Goal: Information Seeking & Learning: Learn about a topic

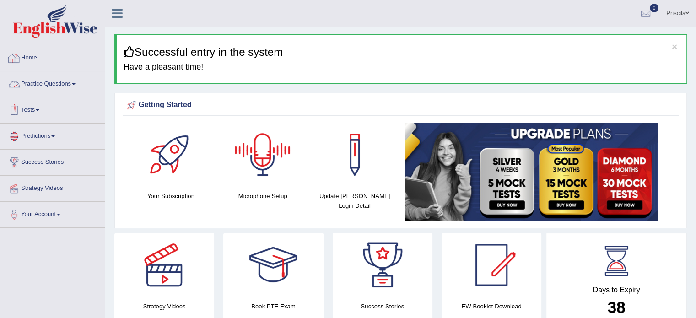
click at [65, 84] on link "Practice Questions" at bounding box center [52, 82] width 104 height 23
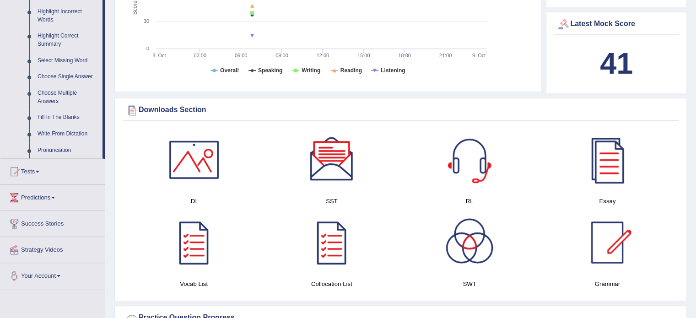
scroll to position [503, 0]
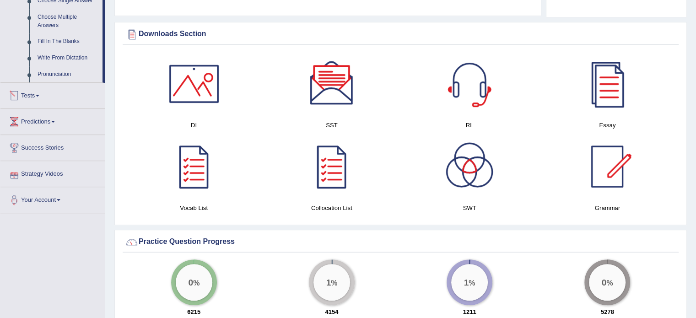
click at [35, 93] on link "Tests" at bounding box center [52, 94] width 104 height 23
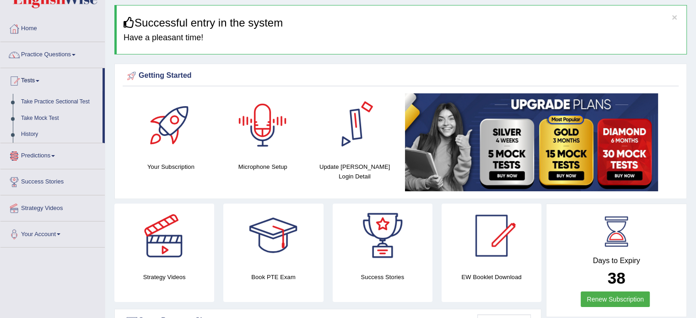
scroll to position [46, 0]
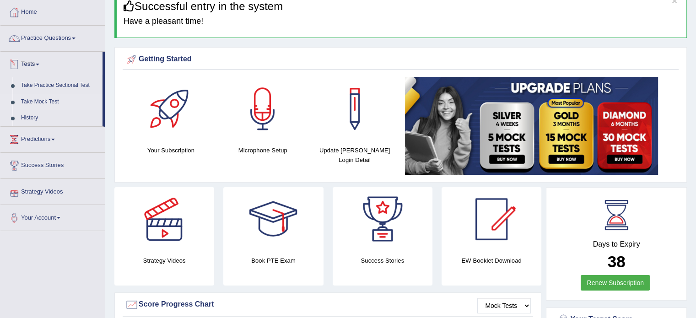
click at [53, 102] on link "Take Mock Test" at bounding box center [60, 102] width 86 height 16
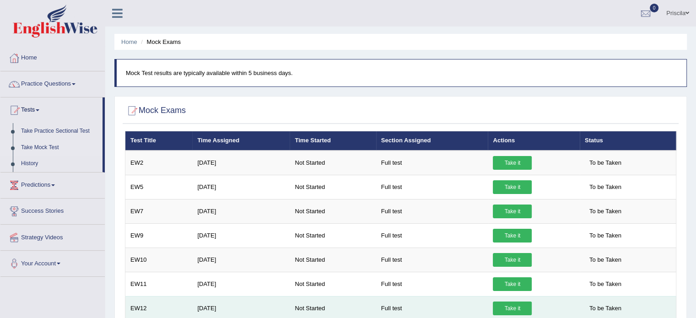
click at [582, 299] on td "To be Taken" at bounding box center [628, 308] width 97 height 24
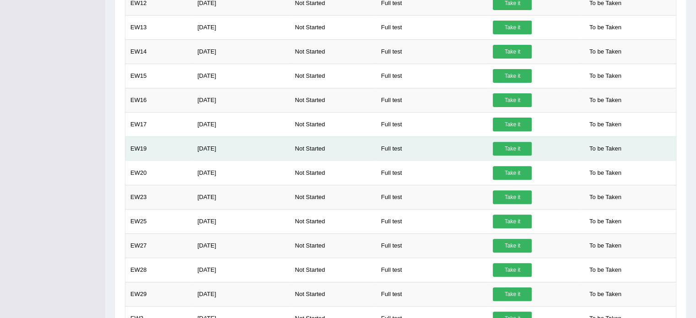
scroll to position [320, 0]
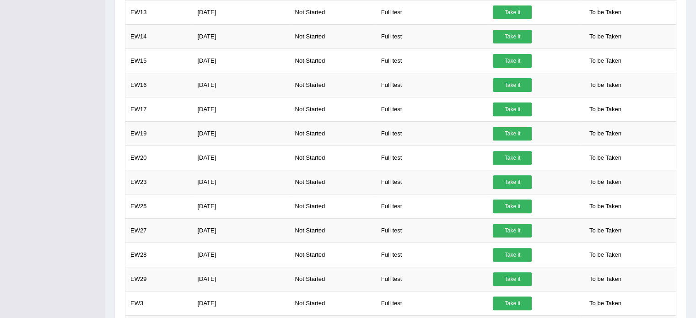
click at [66, 121] on div "Toggle navigation Home Practice Questions Speaking Practice Read Aloud Repeat S…" at bounding box center [348, 188] width 696 height 1017
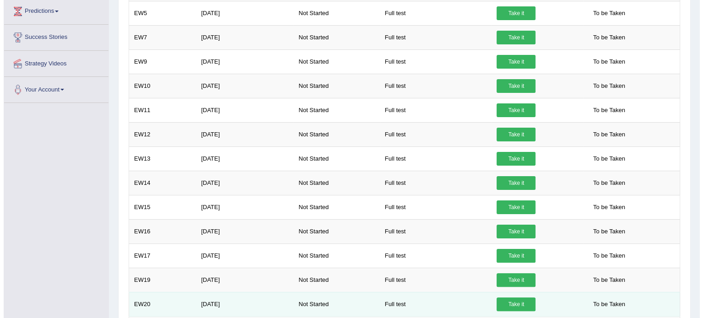
scroll to position [91, 0]
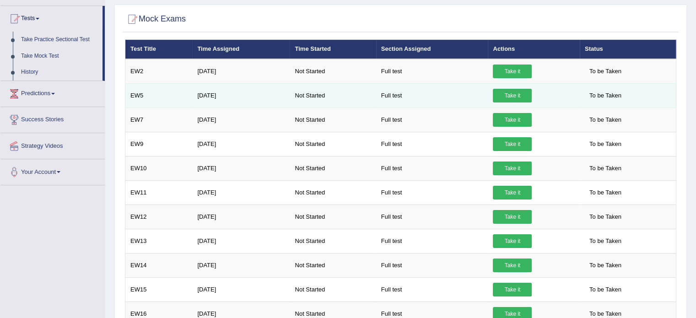
click at [513, 91] on link "Take it" at bounding box center [512, 96] width 39 height 14
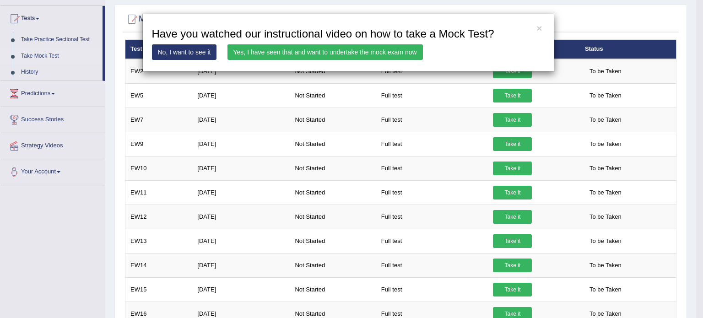
click at [399, 42] on div "× Have you watched our instructional video on how to take a Mock Test? No, I wa…" at bounding box center [348, 43] width 412 height 58
click at [402, 51] on link "Yes, I have seen that and want to undertake the mock exam now" at bounding box center [324, 52] width 195 height 16
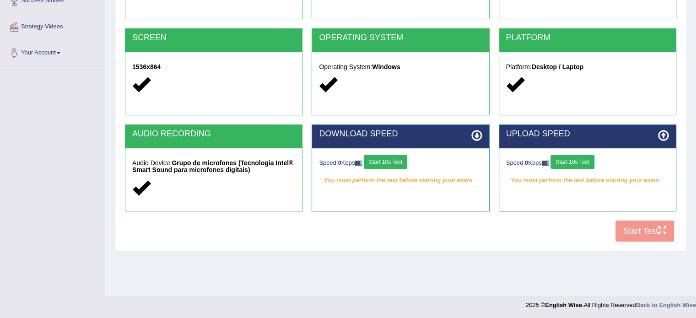
scroll to position [162, 0]
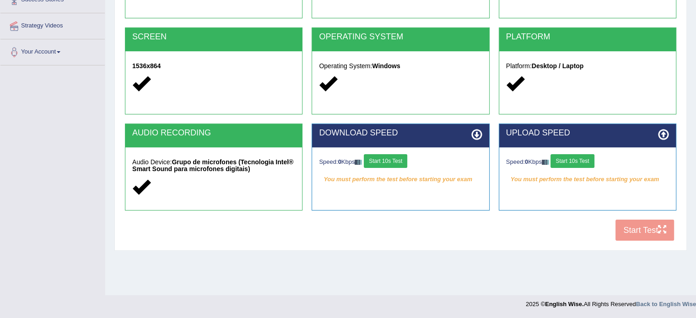
click at [405, 156] on button "Start 10s Test" at bounding box center [385, 161] width 43 height 14
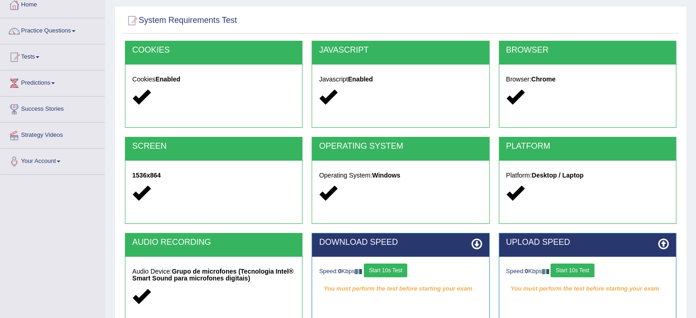
scroll to position [162, 0]
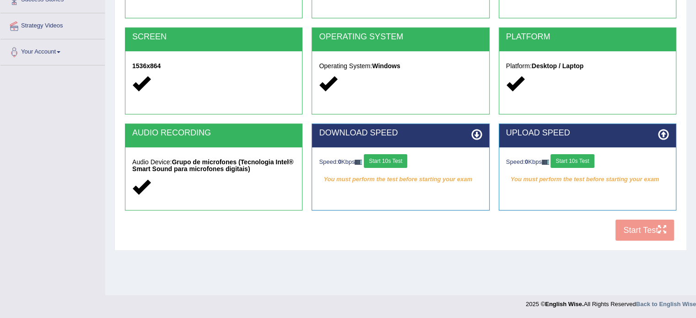
drag, startPoint x: 470, startPoint y: 232, endPoint x: 474, endPoint y: 218, distance: 15.2
click at [471, 231] on div "COOKIES Cookies Enabled JAVASCRIPT Javascript Enabled BROWSER Browser: Chrome S…" at bounding box center [401, 88] width 556 height 314
click at [589, 157] on button "Start 10s Test" at bounding box center [571, 161] width 43 height 14
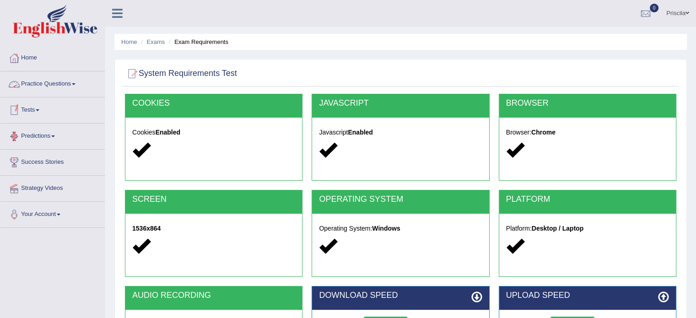
click at [34, 81] on link "Practice Questions" at bounding box center [52, 82] width 104 height 23
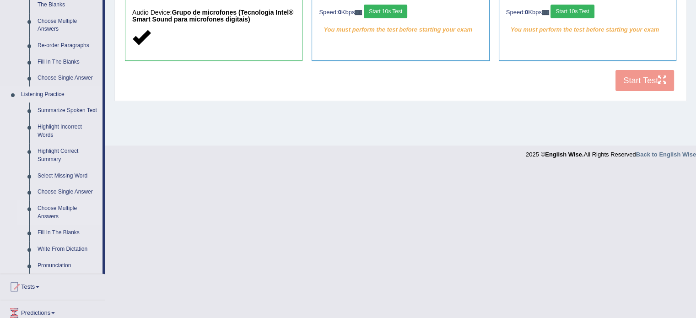
scroll to position [320, 0]
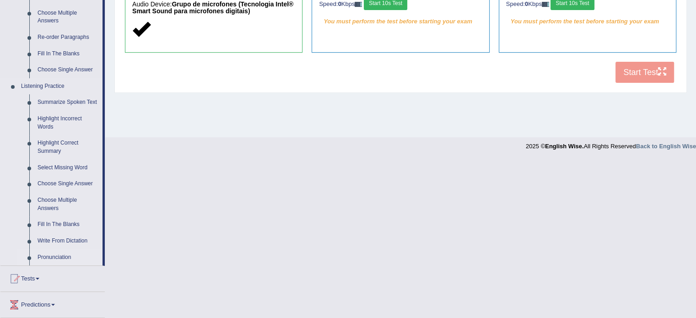
click at [60, 258] on link "Pronunciation" at bounding box center [67, 257] width 69 height 16
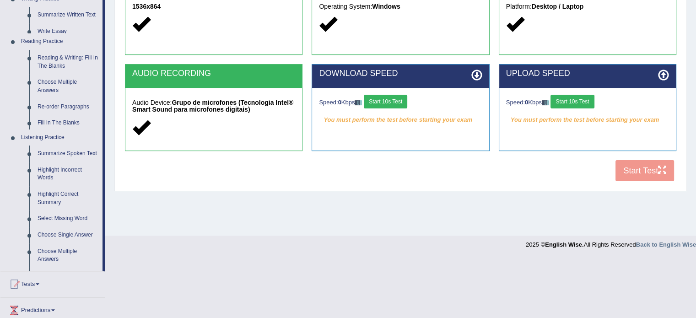
scroll to position [162, 0]
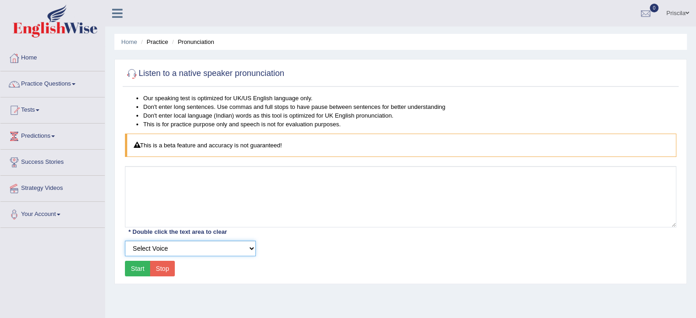
click at [194, 249] on select "Select Voice UK English [DEMOGRAPHIC_DATA] UK English [DEMOGRAPHIC_DATA]" at bounding box center [190, 249] width 131 height 16
click at [194, 249] on select "Select Voice UK English Female UK English Male" at bounding box center [190, 249] width 131 height 16
click at [130, 269] on button "Start" at bounding box center [138, 269] width 26 height 16
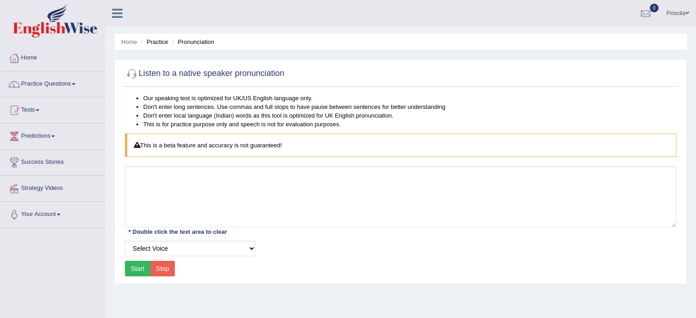
click at [141, 267] on button "Start" at bounding box center [138, 269] width 26 height 16
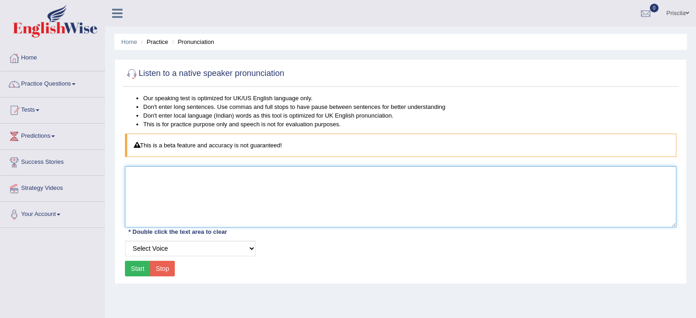
click at [154, 176] on textarea at bounding box center [400, 196] width 551 height 61
click at [299, 197] on textarea at bounding box center [400, 196] width 551 height 61
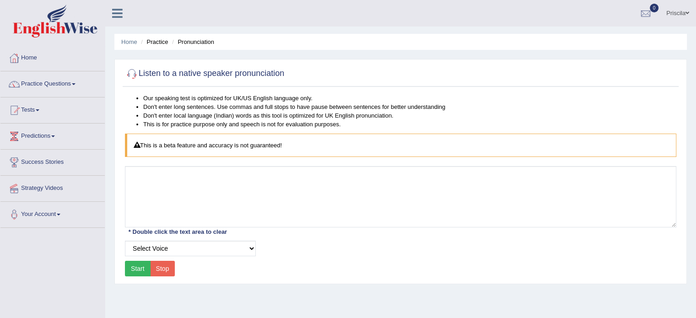
click at [139, 265] on button "Start" at bounding box center [138, 269] width 26 height 16
click at [199, 247] on select "Select Voice UK English Female UK English Male" at bounding box center [190, 249] width 131 height 16
select select "4"
click at [125, 241] on select "Select Voice UK English Female UK English Male" at bounding box center [190, 249] width 131 height 16
click at [140, 264] on button "Start" at bounding box center [138, 269] width 26 height 16
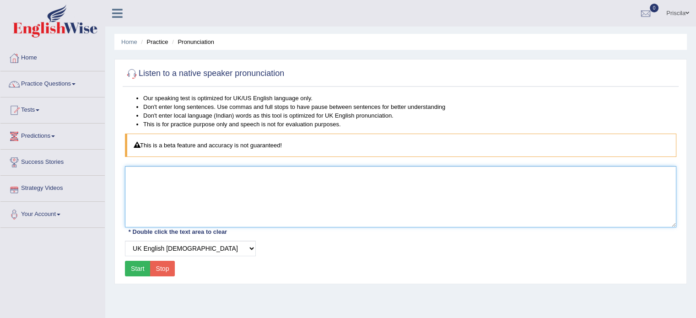
click at [172, 186] on textarea at bounding box center [400, 196] width 551 height 61
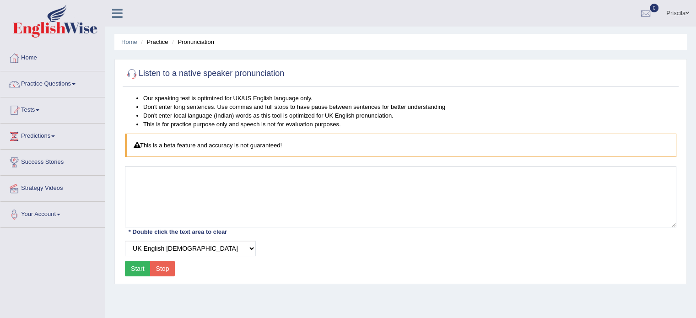
click at [214, 140] on div "This is a beta feature and accuracy is not guaranteed!" at bounding box center [400, 145] width 551 height 23
click at [211, 161] on div "Our speaking test is optimized for UK/US English language only. Don't enter lon…" at bounding box center [401, 186] width 556 height 185
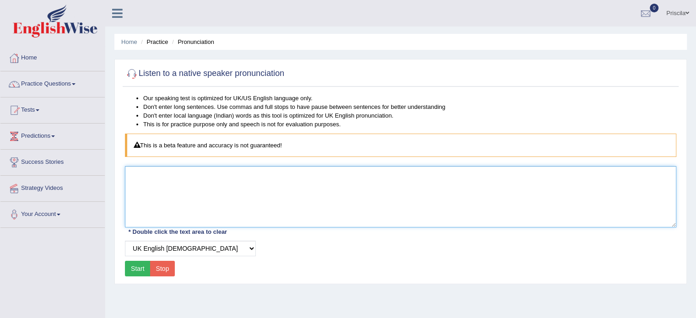
click at [203, 194] on textarea at bounding box center [400, 196] width 551 height 61
click at [335, 208] on textarea at bounding box center [400, 196] width 551 height 61
type textarea "Teste"
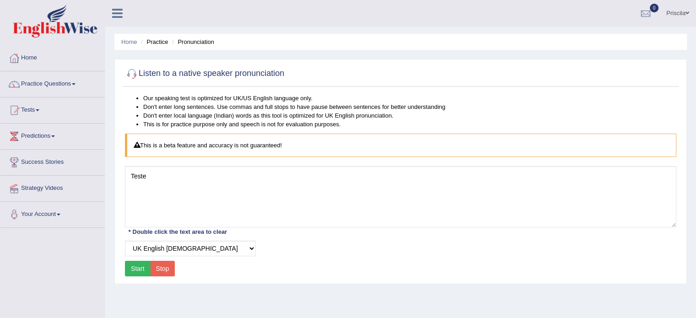
click at [133, 270] on button "Start" at bounding box center [138, 269] width 26 height 16
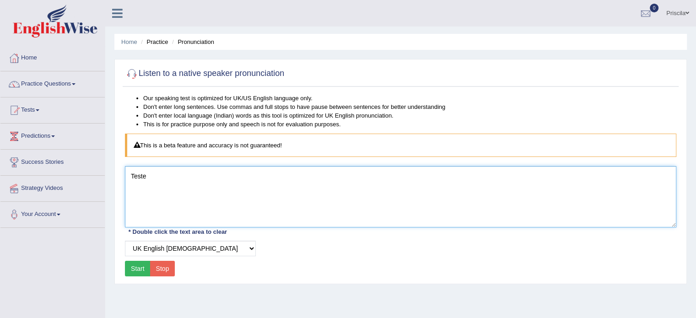
click at [161, 168] on textarea "Teste" at bounding box center [400, 196] width 551 height 61
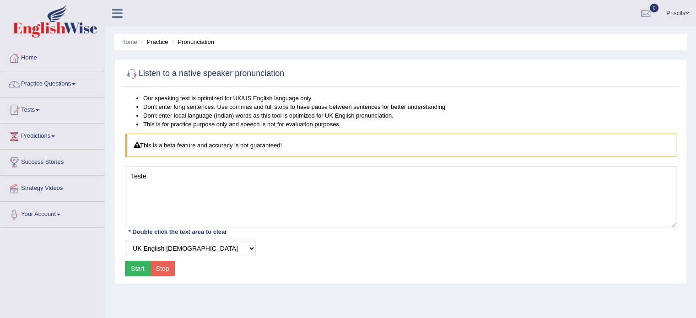
click at [140, 269] on button "Start" at bounding box center [138, 269] width 26 height 16
click at [159, 40] on li "Practice" at bounding box center [153, 42] width 29 height 9
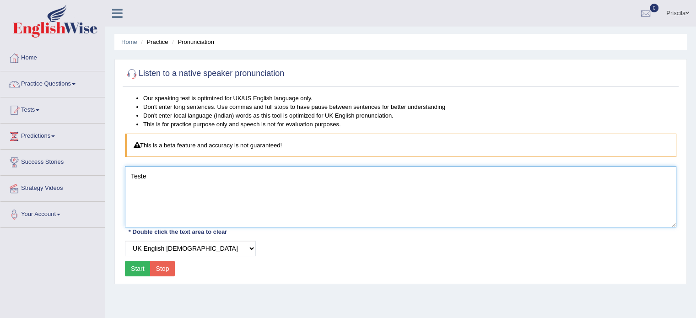
click at [174, 183] on textarea "Teste" at bounding box center [400, 196] width 551 height 61
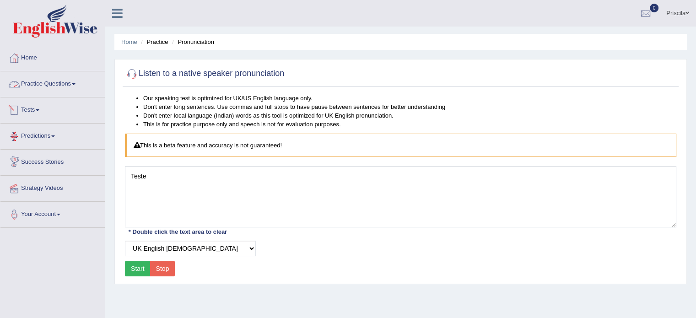
click at [40, 111] on link "Tests" at bounding box center [52, 108] width 104 height 23
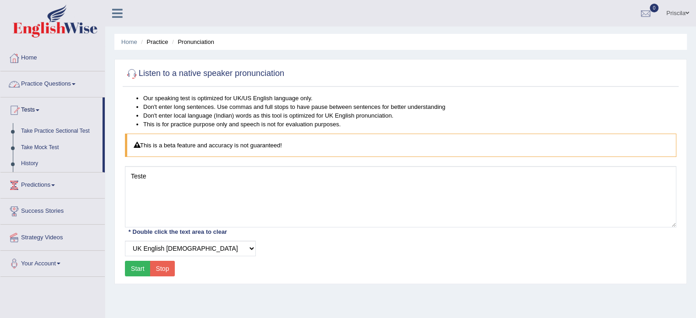
click at [48, 83] on link "Practice Questions" at bounding box center [52, 82] width 104 height 23
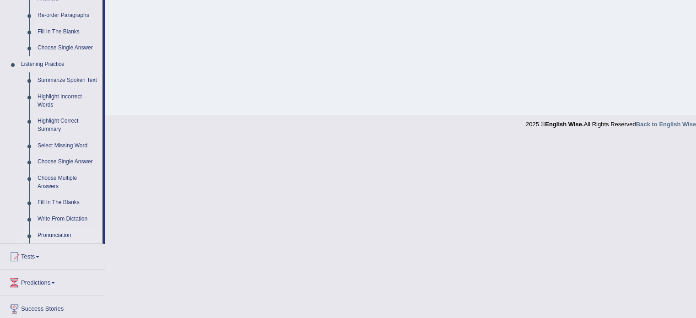
scroll to position [366, 0]
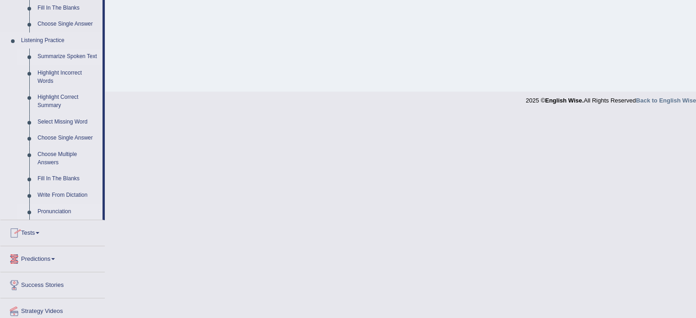
click at [79, 54] on link "Summarize Spoken Text" at bounding box center [67, 56] width 69 height 16
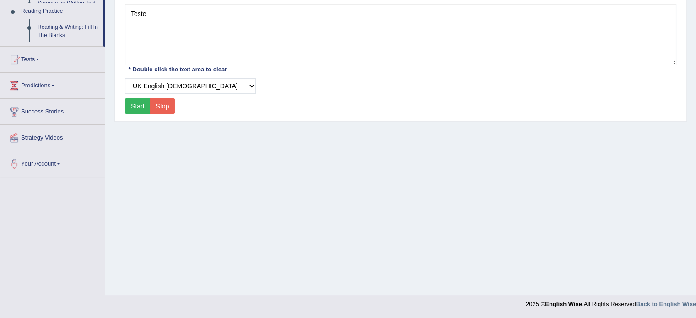
scroll to position [162, 0]
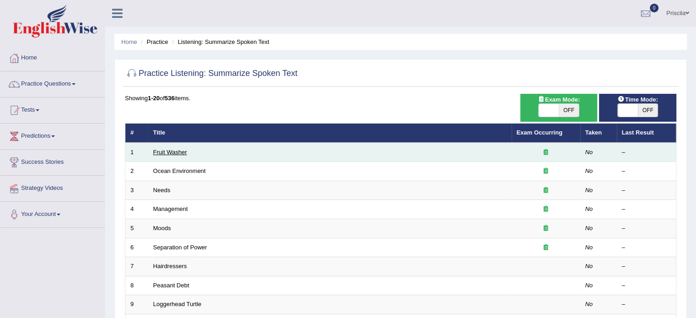
click at [174, 150] on link "Fruit Washer" at bounding box center [170, 152] width 34 height 7
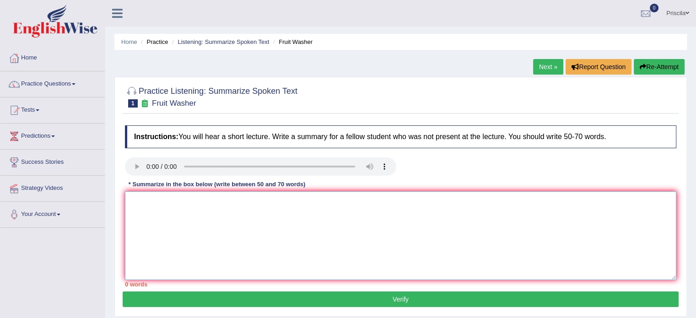
drag, startPoint x: 221, startPoint y: 210, endPoint x: 227, endPoint y: 206, distance: 7.0
click at [221, 210] on textarea at bounding box center [400, 235] width 551 height 89
click at [182, 208] on textarea at bounding box center [400, 235] width 551 height 89
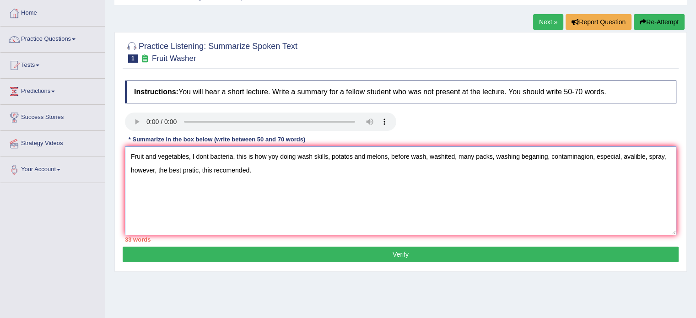
scroll to position [91, 0]
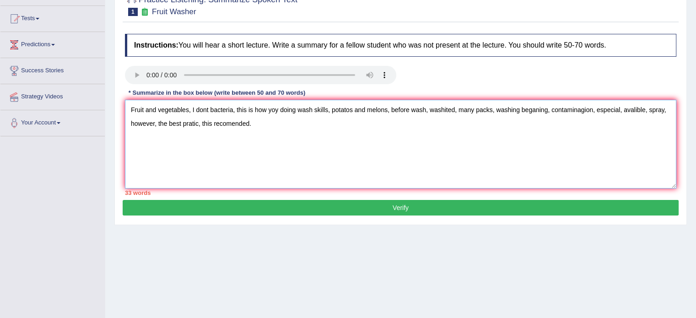
click at [191, 112] on textarea "Fruit and vegetables, I dont bacteria, this is how yoy doing wash skills, potat…" at bounding box center [400, 144] width 551 height 89
click at [255, 111] on textarea "Fruit and vegetables, requality we take I dont bacteria, this is how yoy doing …" at bounding box center [400, 144] width 551 height 89
click at [257, 105] on textarea "Fruit and vegetables, requality we take I dont bacteria, this is how yoy doing …" at bounding box center [400, 144] width 551 height 89
click at [289, 105] on textarea "Fruit and vegetables, requality we take I dont bacteria, this is how yoy doing …" at bounding box center [400, 144] width 551 height 89
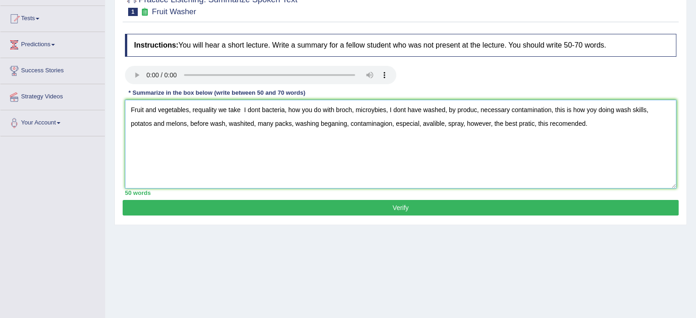
click at [509, 108] on textarea "Fruit and vegetables, requality we take I dont bacteria, how you do with broch,…" at bounding box center [400, 144] width 551 height 89
click at [616, 124] on textarea "Fruit and vegetables, requality we take I dont bacteria, how you do with broch,…" at bounding box center [400, 144] width 551 height 89
type textarea "Fruit and vegetables, requality we take I dont bacteria, how you do with broch,…"
click at [323, 210] on button "Verify" at bounding box center [401, 208] width 556 height 16
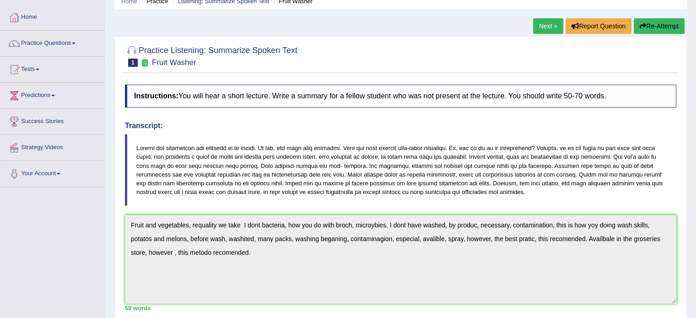
scroll to position [0, 0]
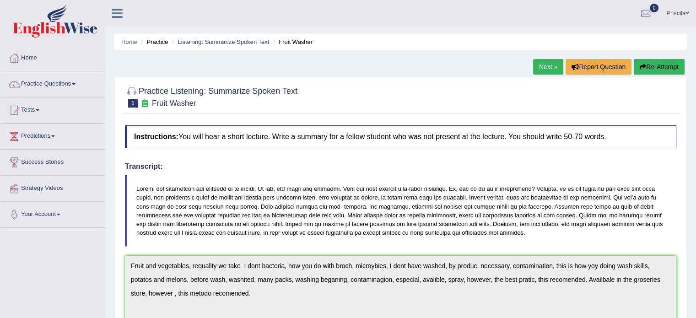
click at [544, 67] on link "Next »" at bounding box center [548, 67] width 30 height 16
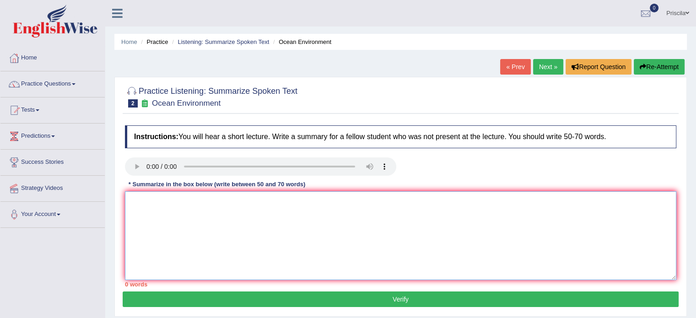
click at [195, 202] on textarea at bounding box center [400, 235] width 551 height 89
click at [190, 210] on textarea at bounding box center [400, 235] width 551 height 89
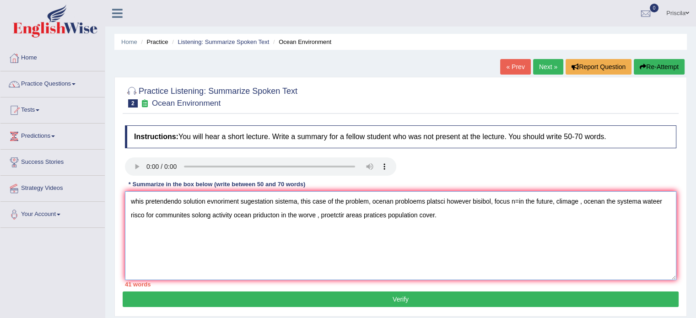
click at [144, 199] on textarea "whis pretendendo solution evnoriment sugestation sistema, this case of the prob…" at bounding box center [400, 235] width 551 height 89
click at [187, 198] on textarea "Which pretendendo solution evnoriment sugestation sistema, this case of the pro…" at bounding box center [400, 235] width 551 height 89
click at [218, 202] on textarea "Which pretende solution evnoriment sugestation sistema, this case of the proble…" at bounding box center [400, 235] width 551 height 89
click at [291, 194] on textarea "Which pretende solution for the environment sugestation sistema, this case of t…" at bounding box center [400, 235] width 551 height 89
click at [333, 198] on textarea "Which pretende solution for the environment sugestion for the sistema, this cas…" at bounding box center [400, 235] width 551 height 89
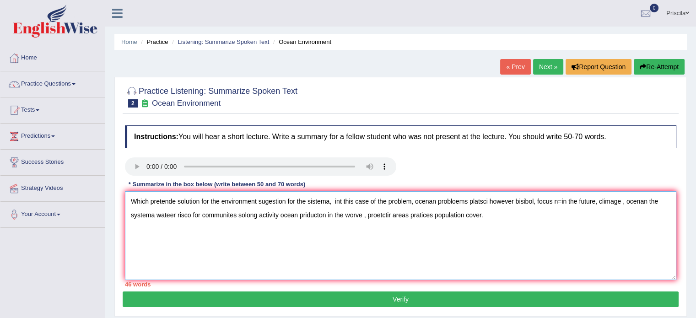
scroll to position [46, 0]
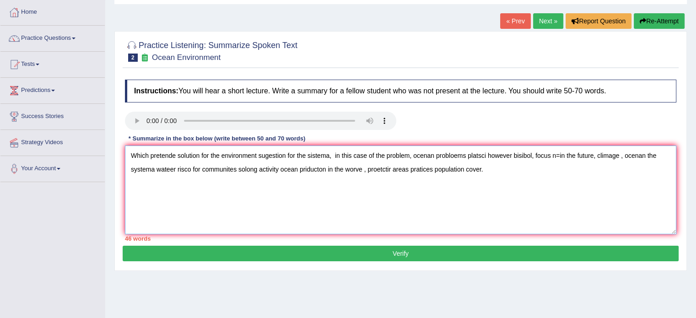
click at [368, 155] on textarea "Which pretende solution for the environment sugestion for the sistema, in this …" at bounding box center [400, 189] width 551 height 89
click at [411, 155] on textarea "Which pretende solution for the environment sugestion for the sistema, in this …" at bounding box center [400, 189] width 551 height 89
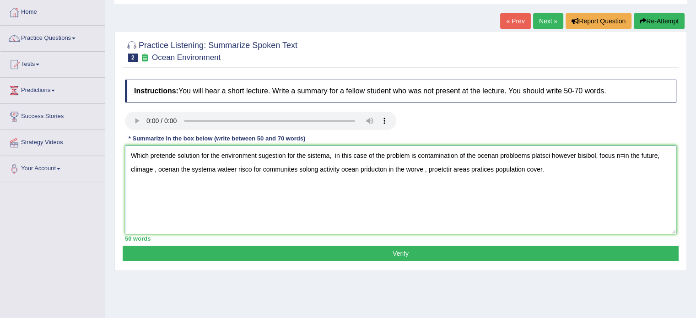
click at [530, 154] on textarea "Which pretende solution for the environment sugestion for the sistema, in this …" at bounding box center [400, 189] width 551 height 89
click at [569, 155] on textarea "Which pretende solution for the environment sugestion for the sistema, in this …" at bounding box center [400, 189] width 551 height 89
click at [620, 155] on textarea "Which pretende solution for the environment sugestion for the sistema, in this …" at bounding box center [400, 189] width 551 height 89
click at [644, 156] on textarea "Which pretende solution for the environment sugestion for the sistema, in this …" at bounding box center [400, 189] width 551 height 89
click at [156, 170] on textarea "Which pretende solution for the environment sugestion for the sistema, in this …" at bounding box center [400, 189] width 551 height 89
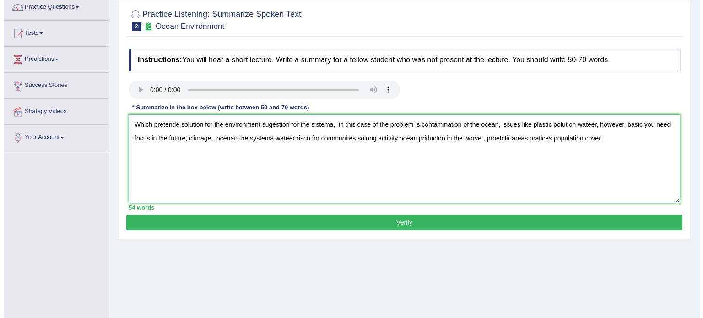
scroll to position [91, 0]
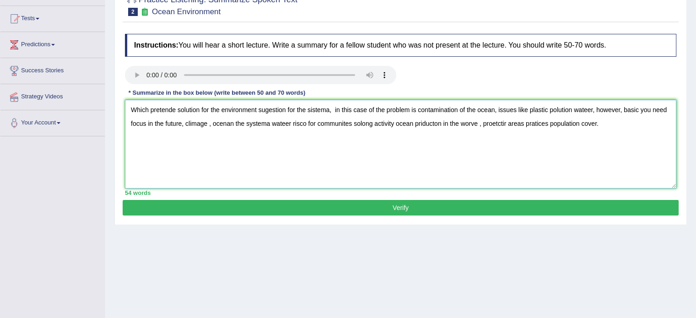
click at [181, 119] on textarea "Which pretende solution for the environment sugestion for the sistema, in this …" at bounding box center [400, 144] width 551 height 89
click at [183, 120] on textarea "Which pretende solution for the environment sugestion for the sistema, in this …" at bounding box center [400, 144] width 551 height 89
click at [210, 124] on textarea "Which pretende solution for the environment sugestion for the sistema, in this …" at bounding box center [400, 144] width 551 height 89
click at [232, 124] on textarea "Which pretende solution for the environment sugestion for the sistema, in this …" at bounding box center [400, 144] width 551 height 89
click at [279, 122] on textarea "Which pretende solution for the environment sugestion for the sistema, in this …" at bounding box center [400, 144] width 551 height 89
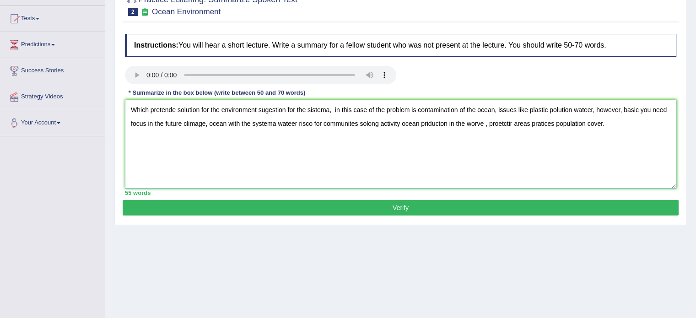
click at [295, 122] on textarea "Which pretende solution for the environment sugestion for the sistema, in this …" at bounding box center [400, 144] width 551 height 89
click at [275, 116] on textarea "Which pretende solution for the environment sugestion for the sistema, in this …" at bounding box center [400, 144] width 551 height 89
click at [277, 121] on textarea "Which pretende solution for the environment sugestion for the sistema, in this …" at bounding box center [400, 144] width 551 height 89
click at [310, 121] on textarea "Which pretende solution for the environment sugestion for the sistema, in this …" at bounding box center [400, 144] width 551 height 89
click at [349, 123] on textarea "Which pretende solution for the environment sugestion for the sistema, in this …" at bounding box center [400, 144] width 551 height 89
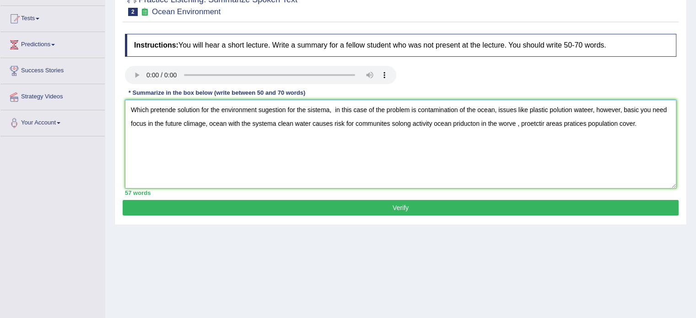
click at [353, 117] on textarea "Which pretende solution for the environment sugestion for the sistema, in this …" at bounding box center [400, 144] width 551 height 89
click at [399, 122] on textarea "Which pretende solution for the environment sugestion for the sistema, in this …" at bounding box center [400, 144] width 551 height 89
click at [426, 119] on textarea "Which pretende solution for the environment sugestion for the sistema, in this …" at bounding box center [400, 144] width 551 height 89
click at [450, 123] on textarea "Which pretende solution for the environment sugestion for the sistema, in this …" at bounding box center [400, 144] width 551 height 89
click at [465, 121] on textarea "Which pretende solution for the environment sugestion for the sistema, in this …" at bounding box center [400, 144] width 551 height 89
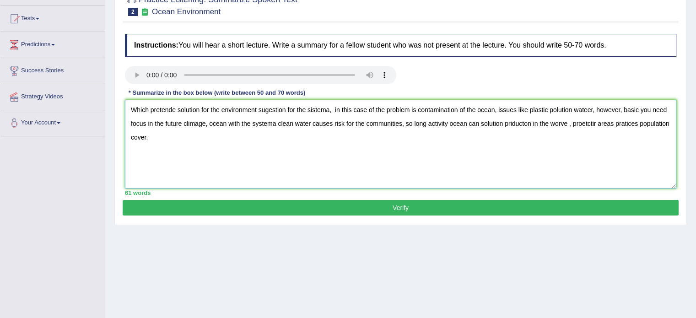
drag, startPoint x: 568, startPoint y: 120, endPoint x: 505, endPoint y: 120, distance: 63.1
click at [505, 120] on textarea "Which pretende solution for the environment sugestion for the sistema, in this …" at bounding box center [400, 144] width 551 height 89
click at [595, 124] on textarea "Which pretende solution for the environment sugestion for the sistema, in this …" at bounding box center [400, 144] width 551 height 89
drag, startPoint x: 609, startPoint y: 124, endPoint x: 609, endPoint y: 141, distance: 17.4
click at [609, 126] on textarea "Which pretende solution for the environment sugestion for the sistema, in this …" at bounding box center [400, 144] width 551 height 89
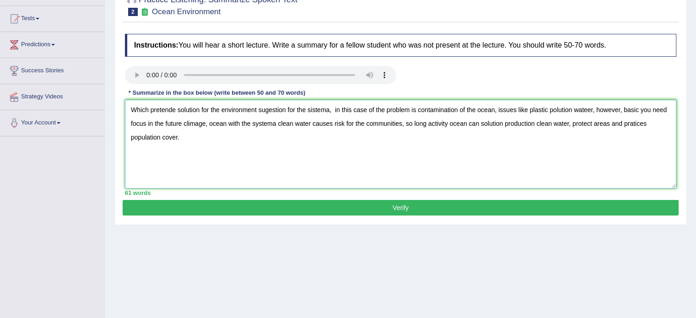
click at [130, 132] on textarea "Which pretende solution for the environment sugestion for the sistema, in this …" at bounding box center [400, 144] width 551 height 89
click at [205, 136] on textarea "Which pretende solution for the environment sugestion for the sistema, in this …" at bounding box center [400, 144] width 551 height 89
type textarea "Which pretende solution for the environment sugestion for the sistema, in this …"
click at [267, 203] on button "Verify" at bounding box center [401, 208] width 556 height 16
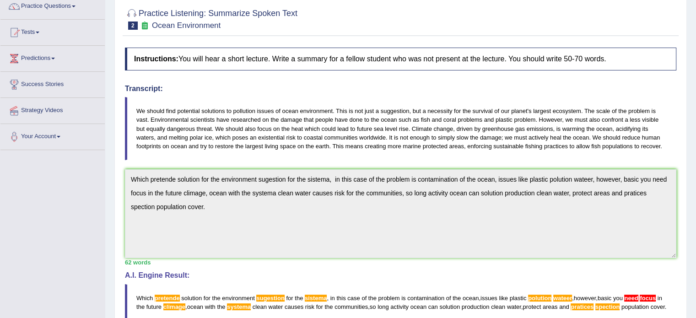
scroll to position [0, 0]
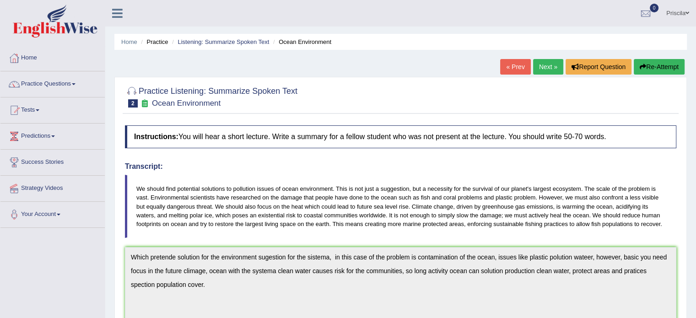
click at [550, 66] on link "Next »" at bounding box center [548, 67] width 30 height 16
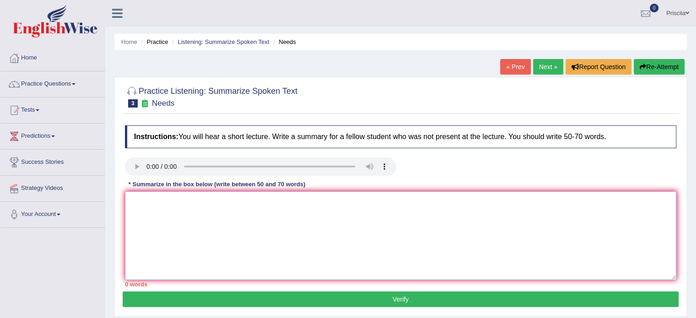
click at [233, 205] on textarea at bounding box center [400, 235] width 551 height 89
click at [143, 202] on textarea at bounding box center [400, 235] width 551 height 89
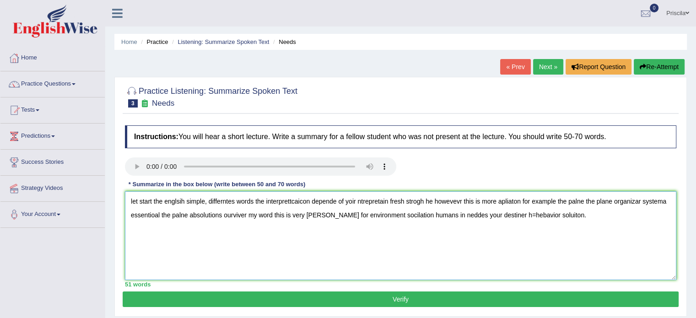
scroll to position [46, 0]
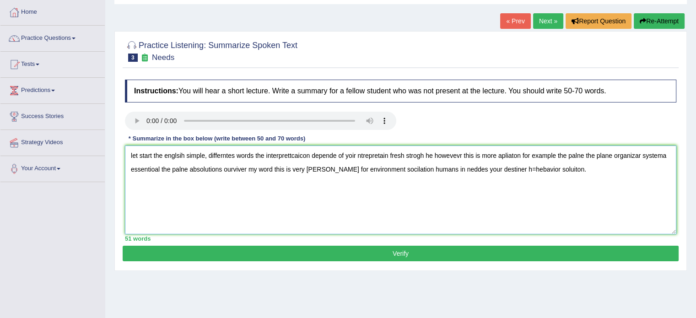
click at [139, 151] on textarea "let start the englsih simple, differntes words the interprettcaicon depende of …" at bounding box center [400, 189] width 551 height 89
drag, startPoint x: 268, startPoint y: 154, endPoint x: 200, endPoint y: 150, distance: 67.8
click at [200, 150] on textarea "Let start the english test, start the englsih simple, differntes words the inte…" at bounding box center [400, 189] width 551 height 89
click at [164, 155] on textarea "Let start the english , differntes words the interprettcaicon depende of yoir n…" at bounding box center [400, 189] width 551 height 89
click at [206, 155] on textarea "Let start the simple english , differntes words the interprettcaicon depende of…" at bounding box center [400, 189] width 551 height 89
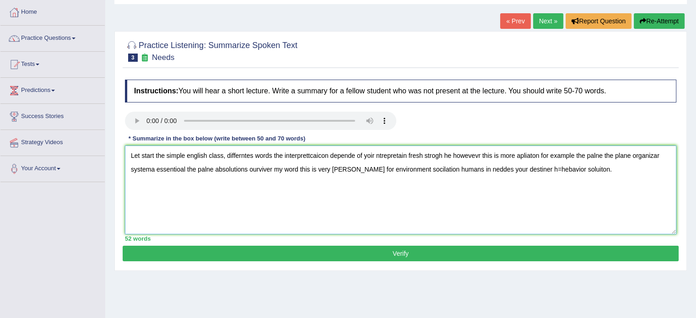
click at [252, 157] on textarea "Let start the simple english class, differntes words the interprettcaicon depen…" at bounding box center [400, 189] width 551 height 89
drag, startPoint x: 397, startPoint y: 155, endPoint x: 321, endPoint y: 148, distance: 76.3
click at [321, 148] on textarea "Let start the simple english class, differents words the interpertation words t…" at bounding box center [400, 189] width 551 height 89
click at [304, 154] on textarea "Let start the simple english class, differents words the interpertation depende…" at bounding box center [400, 189] width 551 height 89
click at [355, 154] on textarea "Let start the simple english class, differents words the interpretation depende…" at bounding box center [400, 189] width 551 height 89
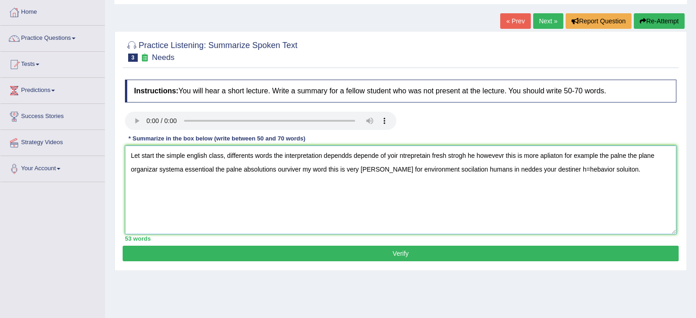
click at [378, 156] on textarea "Let start the simple english class, differents words the interpretation dependd…" at bounding box center [400, 189] width 551 height 89
drag, startPoint x: 418, startPoint y: 151, endPoint x: 372, endPoint y: 151, distance: 46.2
click at [372, 151] on textarea "Let start the simple english class, differents words the interpretation depends…" at bounding box center [400, 189] width 551 height 89
drag, startPoint x: 490, startPoint y: 153, endPoint x: 449, endPoint y: 151, distance: 40.7
click at [449, 151] on textarea "Let start the simple english class, differents words the interpretation depends…" at bounding box center [400, 189] width 551 height 89
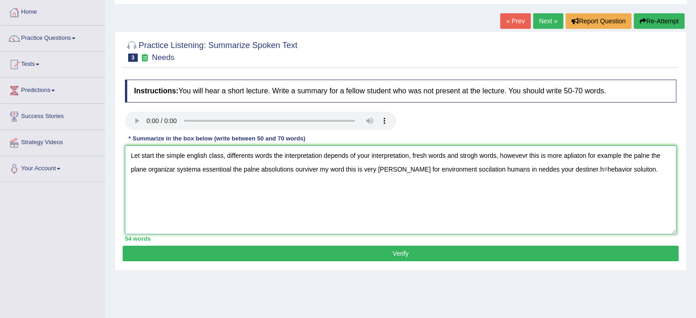
click at [528, 155] on textarea "Let start the simple english class, differents words the interpretation depends…" at bounding box center [400, 189] width 551 height 89
click at [560, 152] on textarea "Let start the simple english class, differents words the interpretation depends…" at bounding box center [400, 189] width 551 height 89
click at [619, 156] on textarea "Let start the simple english class, differents words the interpretation depends…" at bounding box center [400, 189] width 551 height 89
drag, startPoint x: 168, startPoint y: 170, endPoint x: 182, endPoint y: 172, distance: 13.5
click at [169, 170] on textarea "Let start the simple english class, differents words the interpretation depends…" at bounding box center [400, 189] width 551 height 89
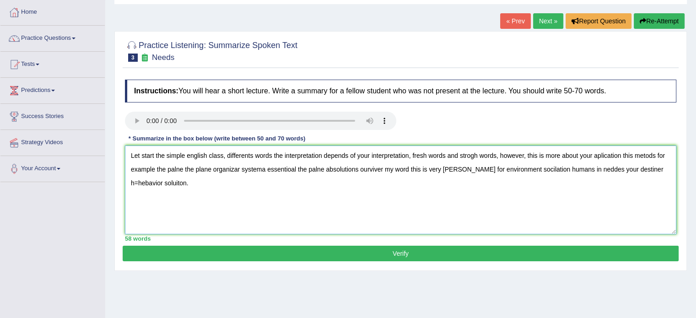
click at [182, 169] on textarea "Let start the simple english class, differents words the interpretation depends…" at bounding box center [400, 189] width 551 height 89
click at [232, 165] on textarea "Let start the simple english class, differents words the interpretation depends…" at bounding box center [400, 189] width 551 height 89
click at [247, 171] on textarea "Let start the simple english class, differents words the interpretation depends…" at bounding box center [400, 189] width 551 height 89
click at [273, 165] on textarea "Let start the simple english class, differents words the interpretation depends…" at bounding box center [400, 189] width 551 height 89
click at [303, 166] on textarea "Let start the simple english class, differents words the interpretation depends…" at bounding box center [400, 189] width 551 height 89
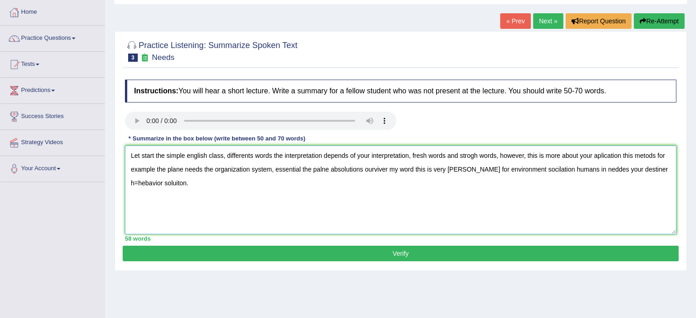
click at [328, 170] on textarea "Let start the simple english class, differents words the interpretation depends…" at bounding box center [400, 189] width 551 height 89
drag, startPoint x: 425, startPoint y: 170, endPoint x: 364, endPoint y: 173, distance: 61.8
click at [364, 173] on textarea "Let start the simple english class, differents words the interpretation depends…" at bounding box center [400, 189] width 551 height 89
click at [471, 171] on textarea "Let start the simple english class, differents words the interpretation depends…" at bounding box center [400, 189] width 551 height 89
click at [513, 166] on textarea "Let start the simple english class, differents words the interpretation depends…" at bounding box center [400, 189] width 551 height 89
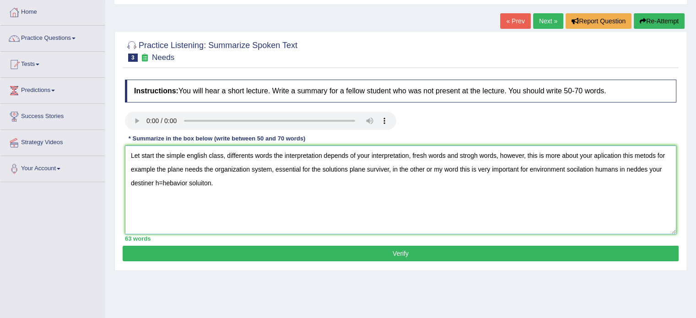
click at [563, 174] on textarea "Let start the simple english class, differents words the interpretation depends…" at bounding box center [400, 189] width 551 height 89
click at [531, 166] on textarea "Let start the simple english class, differents words the interpretation depends…" at bounding box center [400, 189] width 551 height 89
click at [563, 166] on textarea "Let start the simple english class, differents words the interpretation depends…" at bounding box center [400, 189] width 551 height 89
click at [593, 167] on textarea "Let start the simple english class, differents words the interpretation depends…" at bounding box center [400, 189] width 551 height 89
click at [612, 168] on textarea "Let start the simple english class, differents words the interpretation depends…" at bounding box center [400, 189] width 551 height 89
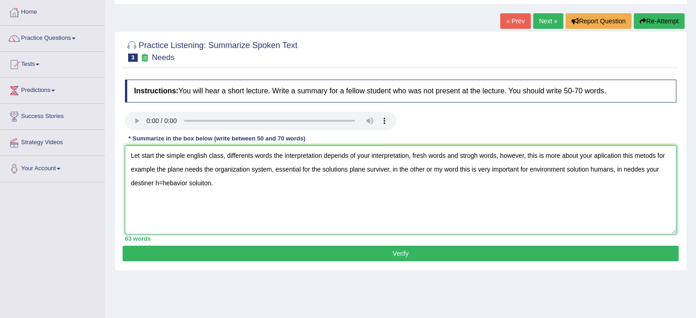
drag, startPoint x: 230, startPoint y: 184, endPoint x: 161, endPoint y: 190, distance: 69.3
click at [161, 190] on textarea "Let start the simple english class, differents words the interpretation depends…" at bounding box center [400, 189] width 551 height 89
click at [536, 200] on textarea "Let start the simple english class, differents words the interpretation depends…" at bounding box center [400, 189] width 551 height 89
click at [641, 170] on textarea "Let start the simple english class, differents words the interpretation depends…" at bounding box center [400, 189] width 551 height 89
click at [188, 181] on textarea "Let start the simple english class, differents words the interpretation depends…" at bounding box center [400, 189] width 551 height 89
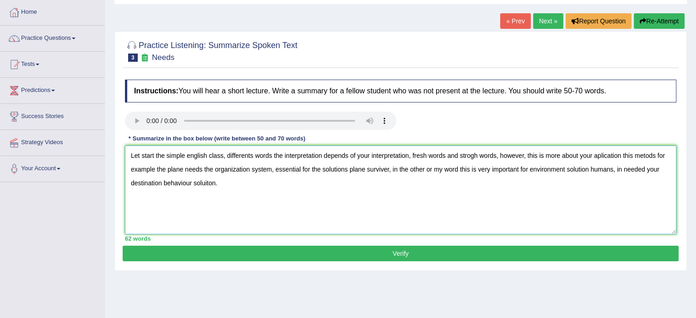
click at [273, 181] on textarea "Let start the simple english class, differents words the interpretation depends…" at bounding box center [400, 189] width 551 height 89
type textarea "Let start the simple english class, differents words the interpretation depends…"
click at [242, 252] on button "Verify" at bounding box center [401, 254] width 556 height 16
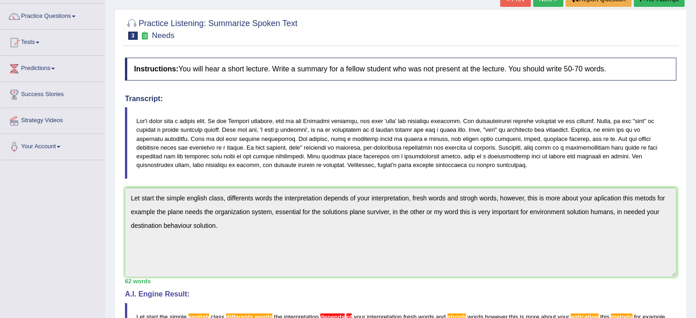
scroll to position [0, 0]
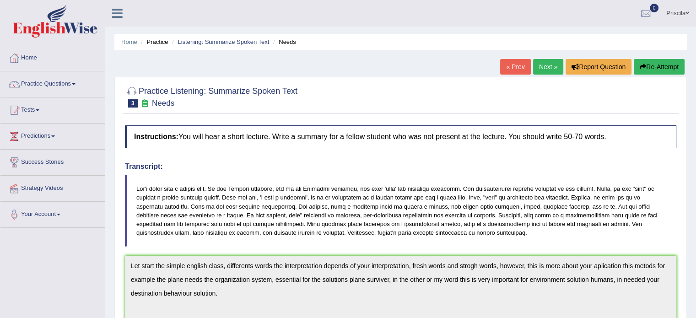
click at [546, 69] on link "Next »" at bounding box center [548, 67] width 30 height 16
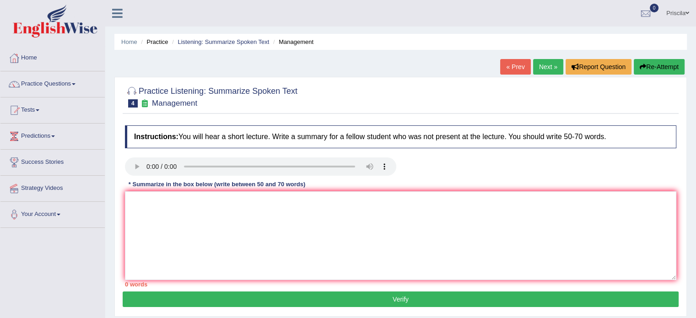
click at [144, 186] on div "* Summarize in the box below (write between 50 and 70 words)" at bounding box center [217, 184] width 184 height 9
click at [146, 200] on textarea at bounding box center [400, 235] width 551 height 89
click at [156, 210] on textarea at bounding box center [400, 235] width 551 height 89
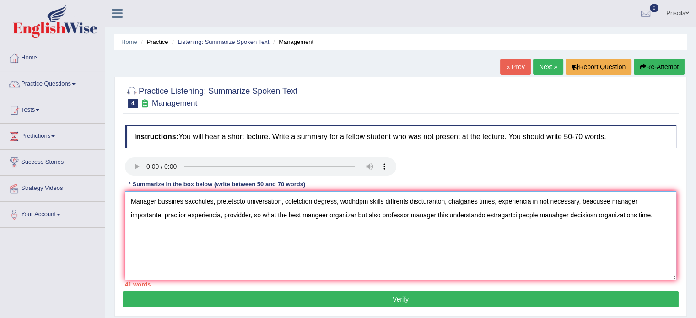
scroll to position [46, 0]
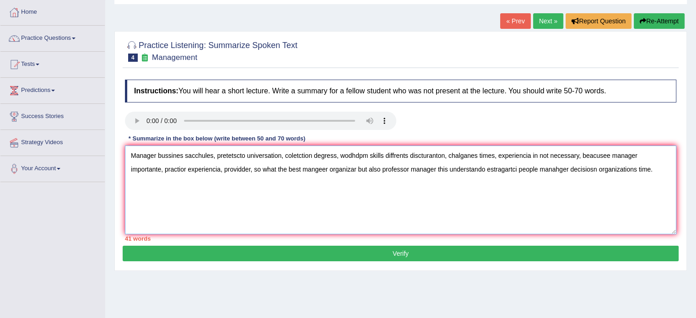
click at [129, 155] on textarea "Manager bussines sacchules, pretetscto universation, coletction degress, wodhdp…" at bounding box center [400, 189] width 551 height 89
click at [198, 153] on textarea "The Manager bussines sacchules, [DEMOGRAPHIC_DATA] universation, coletction deg…" at bounding box center [400, 189] width 551 height 89
click at [241, 155] on textarea "The Manager bussines needs sacchules, pretetscto universation, coletction degre…" at bounding box center [400, 189] width 551 height 89
click at [221, 154] on textarea "The Manager bussines needs schudes, [DEMOGRAPHIC_DATA] universation, coletction…" at bounding box center [400, 189] width 551 height 89
click at [242, 153] on textarea "The Manager bussines needs schudes, [DEMOGRAPHIC_DATA] universation, coletction…" at bounding box center [400, 189] width 551 height 89
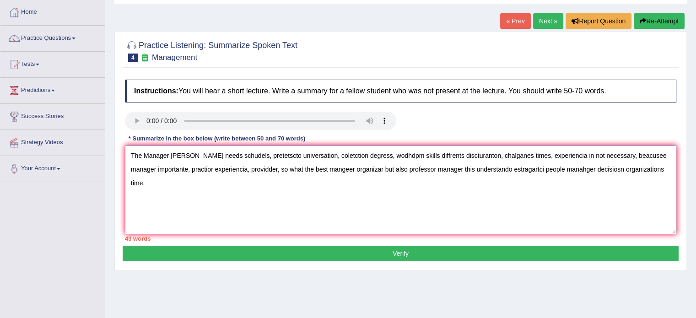
click at [275, 157] on textarea "The Manager [PERSON_NAME] needs schudels, pretetscto universation, coletction d…" at bounding box center [400, 189] width 551 height 89
click at [339, 156] on textarea "The Manager [PERSON_NAME] needs schudels, pretende university universation, col…" at bounding box center [400, 189] width 551 height 89
click at [244, 157] on textarea "The Manager [PERSON_NAME] needs [PERSON_NAME], pretende university, coletction …" at bounding box center [400, 189] width 551 height 89
click at [289, 157] on textarea "The Manager [PERSON_NAME] needs schudels, if you pretende university, coletctio…" at bounding box center [400, 189] width 551 height 89
click at [334, 150] on textarea "The Manager [PERSON_NAME] needs schudels, if you pretende start university, col…" at bounding box center [400, 189] width 551 height 89
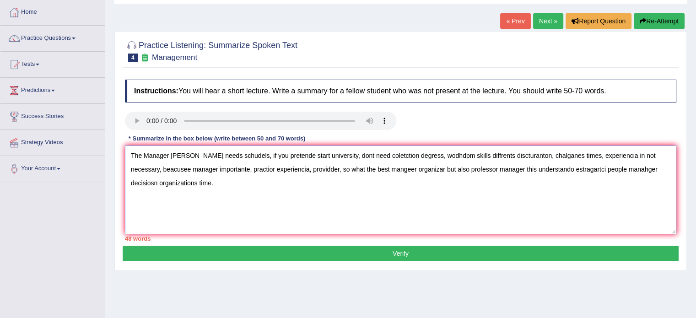
click at [389, 151] on textarea "The Manager [PERSON_NAME] needs schudels, if you pretende start university, don…" at bounding box center [400, 189] width 551 height 89
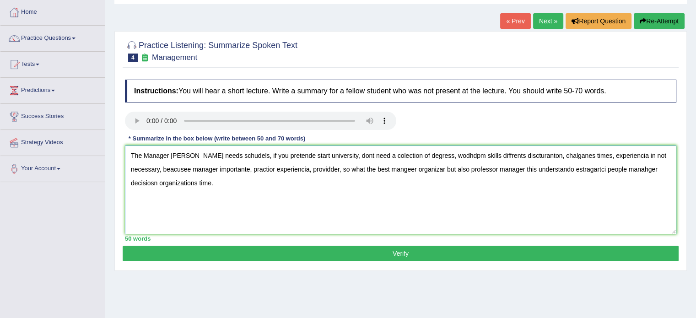
click at [459, 155] on textarea "The Manager [PERSON_NAME] needs schudels, if you pretende start university, don…" at bounding box center [400, 189] width 551 height 89
click at [471, 155] on textarea "The Manager [PERSON_NAME] needs schudels, if you pretende start university, don…" at bounding box center [400, 189] width 551 height 89
drag, startPoint x: 545, startPoint y: 153, endPoint x: 483, endPoint y: 152, distance: 62.2
click at [483, 152] on textarea "The Manager [PERSON_NAME] needs schudels, if you pretende start university, don…" at bounding box center [400, 189] width 551 height 89
click at [572, 153] on textarea "The Manager [PERSON_NAME] needs schudels, if you pretende start university, don…" at bounding box center [400, 189] width 551 height 89
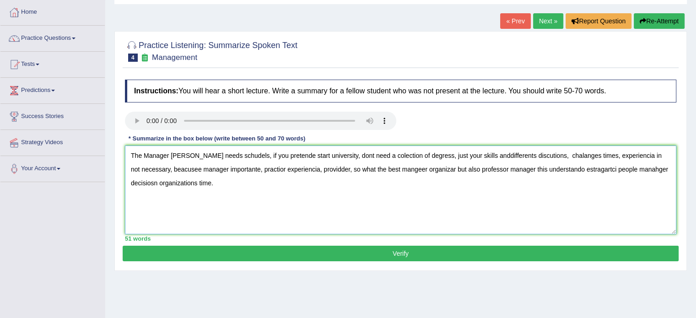
click at [591, 153] on textarea "The Manager [PERSON_NAME] needs schudels, if you pretende start university, don…" at bounding box center [400, 189] width 551 height 89
click at [591, 156] on textarea "The Manager [PERSON_NAME] needs schudels, if you pretende start university, don…" at bounding box center [400, 189] width 551 height 89
click at [635, 154] on textarea "The Manager [PERSON_NAME] needs schudels, if you pretende start university, don…" at bounding box center [400, 189] width 551 height 89
drag, startPoint x: 653, startPoint y: 156, endPoint x: 638, endPoint y: 151, distance: 16.2
click at [638, 151] on textarea "The Manager [PERSON_NAME] needs schudels, if you pretende start university, don…" at bounding box center [400, 189] width 551 height 89
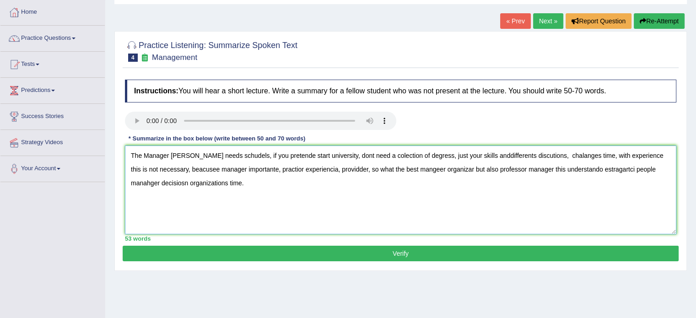
click at [158, 166] on textarea "The Manager [PERSON_NAME] needs schudels, if you pretende start university, don…" at bounding box center [400, 189] width 551 height 89
click at [192, 167] on textarea "The Manager [PERSON_NAME] needs schudels, if you pretende start university, don…" at bounding box center [400, 189] width 551 height 89
click at [218, 167] on textarea "The Manager [PERSON_NAME] needs schudels, if you pretende start university, don…" at bounding box center [400, 189] width 551 height 89
click at [274, 168] on textarea "The Manager [PERSON_NAME] needs schudels, if you pretende start university, don…" at bounding box center [400, 189] width 551 height 89
click at [216, 164] on textarea "The Manager [PERSON_NAME] needs schudels, if you pretende start university, don…" at bounding box center [400, 189] width 551 height 89
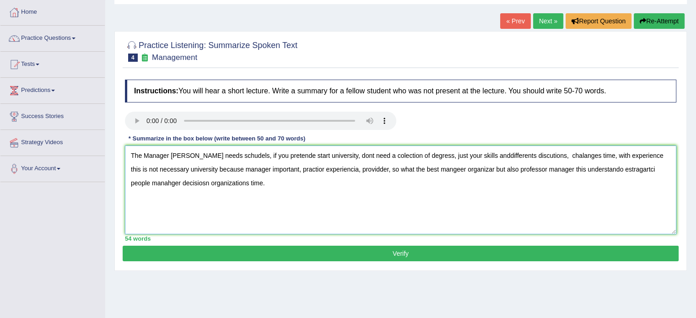
click at [270, 164] on textarea "The Manager [PERSON_NAME] needs schudels, if you pretende start university, don…" at bounding box center [400, 189] width 551 height 89
click at [216, 166] on textarea "The Manager [PERSON_NAME] needs schudels, if you pretende start university, don…" at bounding box center [400, 189] width 551 height 89
click at [251, 169] on textarea "The Manager [PERSON_NAME] needs schudels, if you pretende start university, don…" at bounding box center [400, 189] width 551 height 89
click at [317, 169] on textarea "The Manager [PERSON_NAME] needs schudels, if you pretende start university, don…" at bounding box center [400, 189] width 551 height 89
click at [362, 168] on textarea "The Manager [PERSON_NAME] needs schudels, if you pretende start university, don…" at bounding box center [400, 189] width 551 height 89
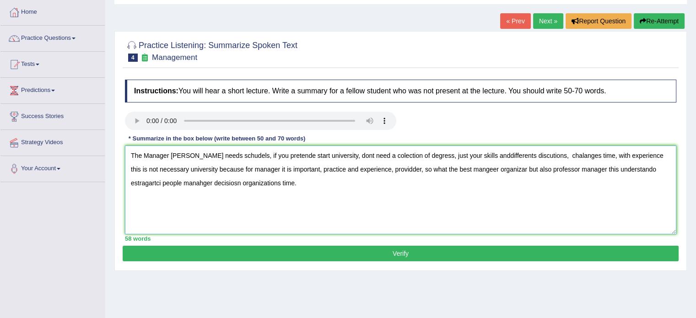
click at [381, 175] on textarea "The Manager [PERSON_NAME] needs schudels, if you pretende start university, don…" at bounding box center [400, 189] width 551 height 89
click at [391, 164] on textarea "The Manager [PERSON_NAME] needs schudels, if you pretende start university, don…" at bounding box center [400, 189] width 551 height 89
click at [391, 171] on textarea "The Manager [PERSON_NAME] needs schudels, if you pretende start university, don…" at bounding box center [400, 189] width 551 height 89
click at [464, 167] on textarea "The Manager [PERSON_NAME] needs schudels, if you pretende start university, don…" at bounding box center [400, 189] width 551 height 89
click at [492, 167] on textarea "The Manager [PERSON_NAME] needs schudels, if you pretende start university, don…" at bounding box center [400, 189] width 551 height 89
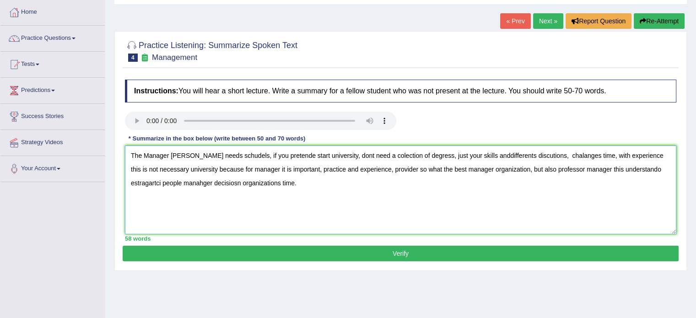
click at [631, 168] on textarea "The Manager [PERSON_NAME] needs schudels, if you pretende start university, don…" at bounding box center [400, 189] width 551 height 89
drag, startPoint x: 664, startPoint y: 168, endPoint x: 629, endPoint y: 170, distance: 35.3
click at [629, 170] on textarea "The Manager bussines needs schudels, if you pretende start university, dont nee…" at bounding box center [400, 189] width 551 height 89
click at [181, 183] on textarea "The Manager bussines needs schudels, if you pretende start university, dont nee…" at bounding box center [400, 189] width 551 height 89
click at [235, 180] on textarea "The Manager bussines needs schudels, if you pretende start university, dont nee…" at bounding box center [400, 189] width 551 height 89
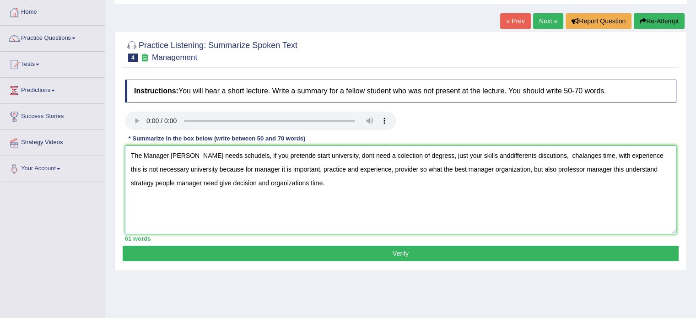
click at [282, 178] on textarea "The Manager bussines needs schudels, if you pretende start university, dont nee…" at bounding box center [400, 189] width 551 height 89
type textarea "The Manager bussines needs schudels, if you pretende start university, dont nee…"
click at [309, 249] on button "Verify" at bounding box center [401, 254] width 556 height 16
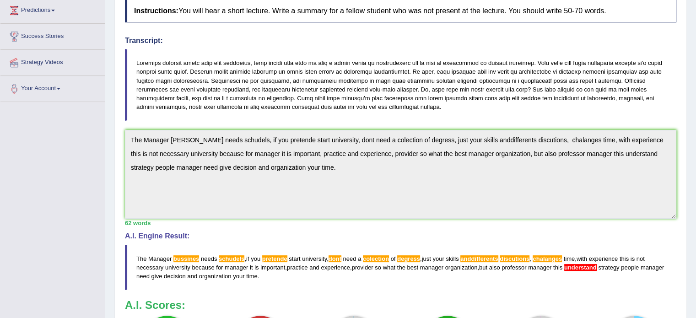
scroll to position [0, 0]
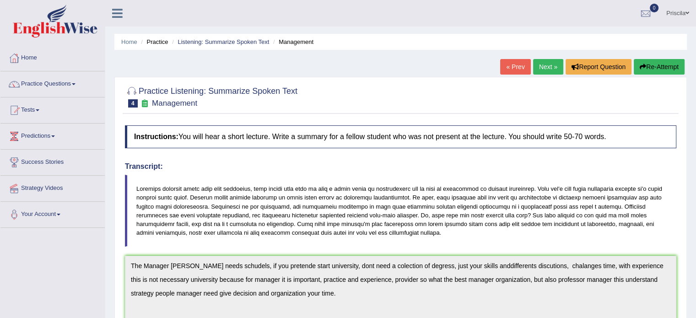
click at [547, 61] on link "Next »" at bounding box center [548, 67] width 30 height 16
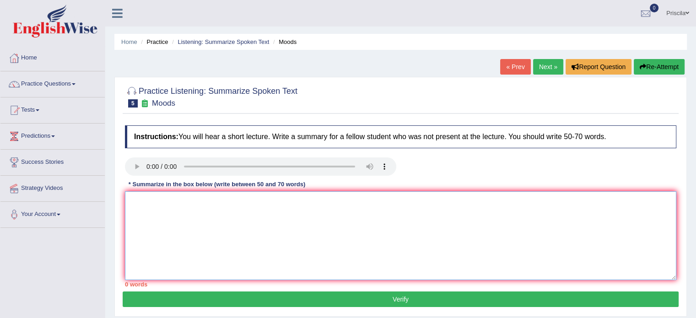
click at [152, 209] on textarea at bounding box center [400, 235] width 551 height 89
type textarea "D"
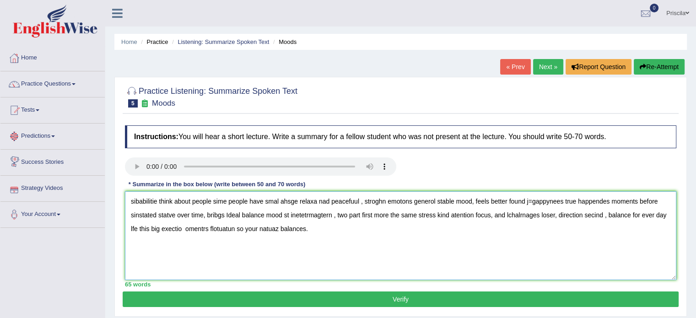
drag, startPoint x: 157, startPoint y: 199, endPoint x: 114, endPoint y: 205, distance: 43.8
click at [114, 205] on div "Practice Listening: Summarize Spoken Text 5 Moods Instructions: You will hear a…" at bounding box center [400, 197] width 572 height 240
drag, startPoint x: 307, startPoint y: 201, endPoint x: 301, endPoint y: 222, distance: 21.6
click at [307, 202] on textarea "disabilities can have so many causes, think about people sime people have smal …" at bounding box center [400, 235] width 551 height 89
drag, startPoint x: 333, startPoint y: 201, endPoint x: 307, endPoint y: 205, distance: 26.8
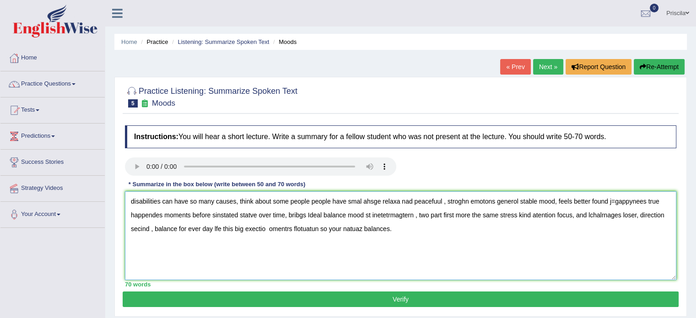
click at [307, 205] on textarea "disabilities can have so many causes, think about some people people have smal …" at bounding box center [400, 235] width 551 height 89
drag, startPoint x: 421, startPoint y: 200, endPoint x: 385, endPoint y: 208, distance: 37.4
click at [385, 208] on textarea "disabilities can have so many causes, think about some people, have smal ahsge …" at bounding box center [400, 235] width 551 height 89
click at [417, 208] on textarea "disabilities can have so many causes, think about some people, have smal ahsge …" at bounding box center [400, 235] width 551 height 89
drag, startPoint x: 423, startPoint y: 199, endPoint x: 313, endPoint y: 198, distance: 109.8
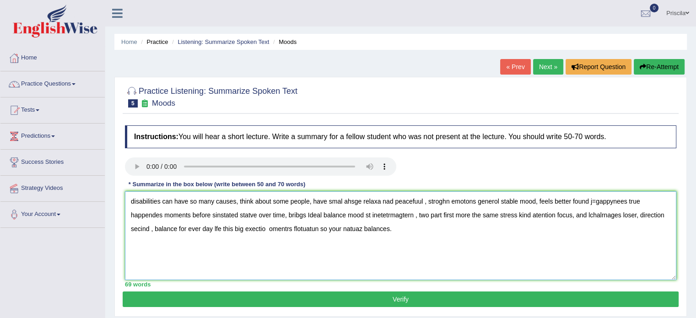
click at [313, 198] on textarea "disabilities can have so many causes, think about some people, have smal ahsge …" at bounding box center [400, 235] width 551 height 89
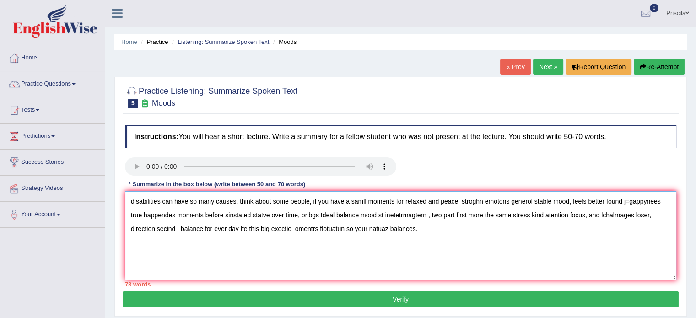
click at [460, 203] on textarea "disabilities can have so many causes, think about some people, if you have a sa…" at bounding box center [400, 235] width 551 height 89
drag, startPoint x: 590, startPoint y: 202, endPoint x: 551, endPoint y: 203, distance: 39.4
click at [551, 203] on textarea "disabilities can have so many causes, think about some people, if you have a sa…" at bounding box center [400, 235] width 551 height 89
drag, startPoint x: 595, startPoint y: 203, endPoint x: 544, endPoint y: 204, distance: 50.8
click at [544, 204] on textarea "disabilities can have so many causes, think about some people, if you have a sa…" at bounding box center [400, 235] width 551 height 89
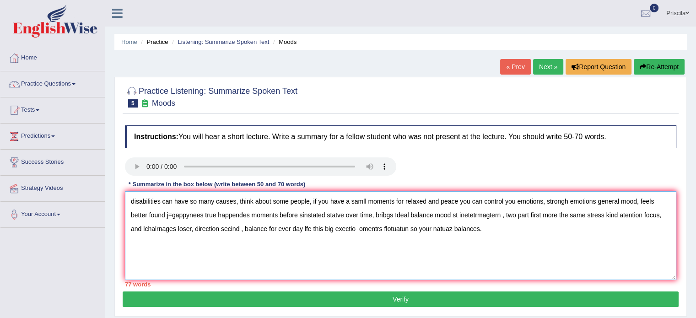
drag, startPoint x: 639, startPoint y: 201, endPoint x: 632, endPoint y: 217, distance: 17.2
click at [639, 201] on textarea "disabilities can have so many causes, think about some people, if you have a sa…" at bounding box center [400, 235] width 551 height 89
drag, startPoint x: 219, startPoint y: 212, endPoint x: 165, endPoint y: 215, distance: 54.1
click at [165, 215] on textarea "disabilities can have so many causes, think about some people, if you have a sa…" at bounding box center [400, 235] width 551 height 89
click at [258, 213] on textarea "disabilities can have so many causes, think about some people, if you have a sa…" at bounding box center [400, 235] width 551 height 89
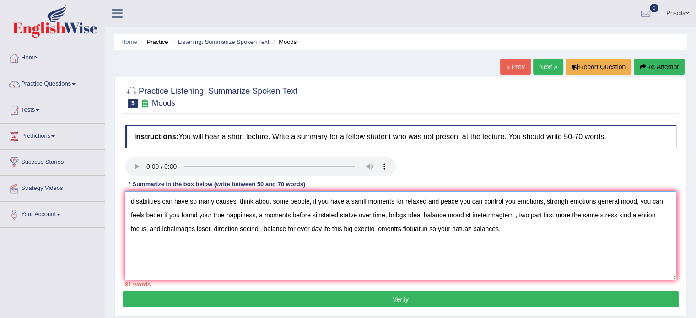
click at [341, 214] on textarea "disabilities can have so many causes, think about some people, if you have a sa…" at bounding box center [400, 235] width 551 height 89
click at [347, 213] on textarea "disabilities can have so many causes, think about some people, if you have a sa…" at bounding box center [400, 235] width 551 height 89
click at [382, 215] on textarea "disabilities can have so many causes, think about some people, if you have a sa…" at bounding box center [400, 235] width 551 height 89
drag, startPoint x: 470, startPoint y: 213, endPoint x: 422, endPoint y: 218, distance: 48.3
click at [422, 218] on textarea "disabilities can have so many causes, think about some people, if you have a sa…" at bounding box center [400, 235] width 551 height 89
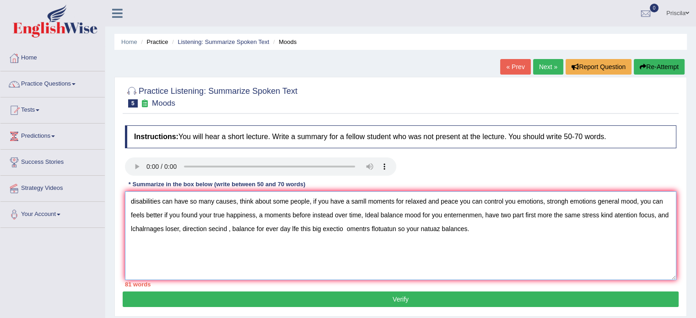
click at [523, 216] on textarea "disabilities can have so many causes, think about some people, if you have a sa…" at bounding box center [400, 235] width 551 height 89
click at [547, 212] on textarea "disabilities can have so many causes, think about some people, if you have a sa…" at bounding box center [400, 235] width 551 height 89
click at [626, 235] on textarea "disabilities can have so many causes, think about some people, if you have a sa…" at bounding box center [400, 235] width 551 height 89
click at [563, 212] on textarea "disabilities can have so many causes, think about some people, if you have a sa…" at bounding box center [400, 235] width 551 height 89
click at [597, 212] on textarea "disabilities can have so many causes, think about some people, if you have a sa…" at bounding box center [400, 235] width 551 height 89
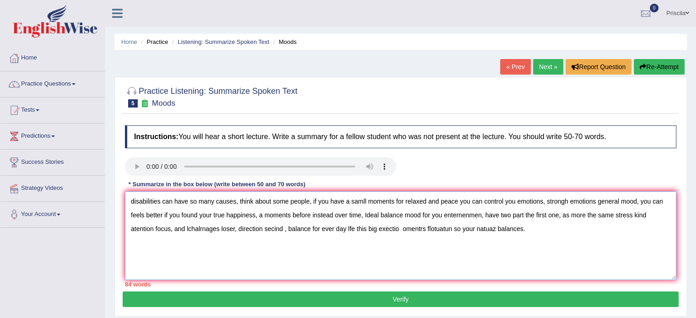
click at [581, 214] on textarea "disabilities can have so many causes, think about some people, if you have a sa…" at bounding box center [400, 235] width 551 height 89
click at [587, 211] on textarea "disabilities can have so many causes, think about some people, if you have a sa…" at bounding box center [400, 235] width 551 height 89
click at [658, 210] on textarea "disabilities can have so many causes, think about some people, if you have a sa…" at bounding box center [400, 235] width 551 height 89
drag, startPoint x: 199, startPoint y: 231, endPoint x: 208, endPoint y: 251, distance: 21.9
click at [199, 231] on textarea "disabilities can have so many causes, think about some people, if you have a sa…" at bounding box center [400, 235] width 551 height 89
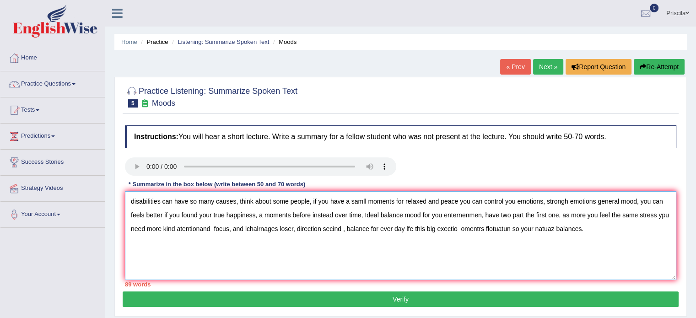
drag, startPoint x: 275, startPoint y: 226, endPoint x: 245, endPoint y: 228, distance: 29.8
click at [245, 228] on textarea "disabilities can have so many causes, think about some people, if you have a sa…" at bounding box center [400, 235] width 551 height 89
click at [296, 228] on textarea "disabilities can have so many causes, think about some people, if you have a sa…" at bounding box center [400, 235] width 551 height 89
click at [320, 228] on textarea "disabilities can have so many causes, think about some people, if you have a sa…" at bounding box center [400, 235] width 551 height 89
click at [406, 228] on textarea "disabilities can have so many causes, think about some people, if you have a sa…" at bounding box center [400, 235] width 551 height 89
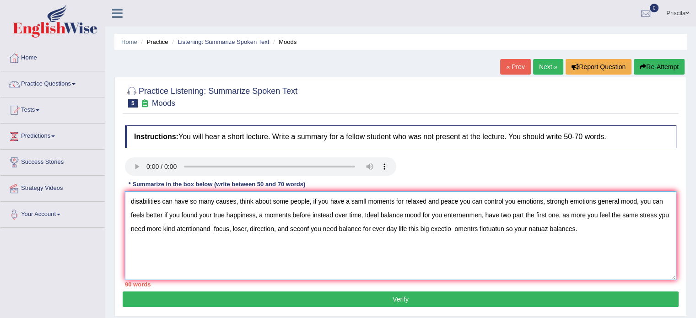
click at [451, 227] on textarea "disabilities can have so many causes, think about some people, if you have a sa…" at bounding box center [400, 235] width 551 height 89
drag, startPoint x: 586, startPoint y: 229, endPoint x: 456, endPoint y: 232, distance: 130.4
click at [456, 232] on textarea "disabilities can have so many causes, think about some people, if you have a sa…" at bounding box center [400, 235] width 551 height 89
drag, startPoint x: 481, startPoint y: 212, endPoint x: 443, endPoint y: 214, distance: 38.5
click at [443, 214] on textarea "disabilities can have so many causes, think about some people, if you have a sa…" at bounding box center [400, 235] width 551 height 89
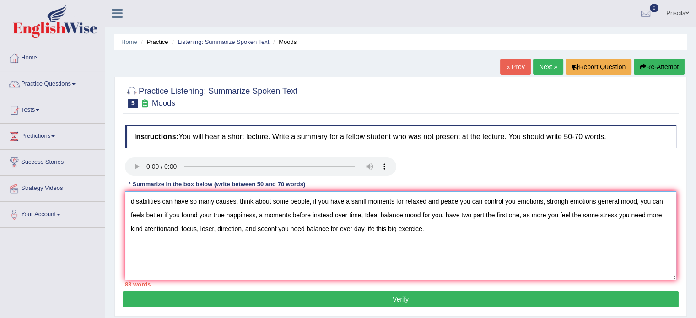
drag, startPoint x: 181, startPoint y: 229, endPoint x: 142, endPoint y: 230, distance: 39.3
click at [142, 230] on textarea "disabilities can have so many causes, think about some people, if you have a sa…" at bounding box center [400, 235] width 551 height 89
click at [410, 224] on textarea "disabilities can have so many causes, think about some people, if you have a sa…" at bounding box center [400, 235] width 551 height 89
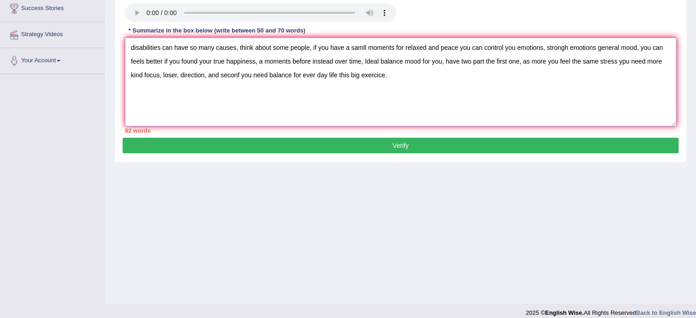
scroll to position [162, 0]
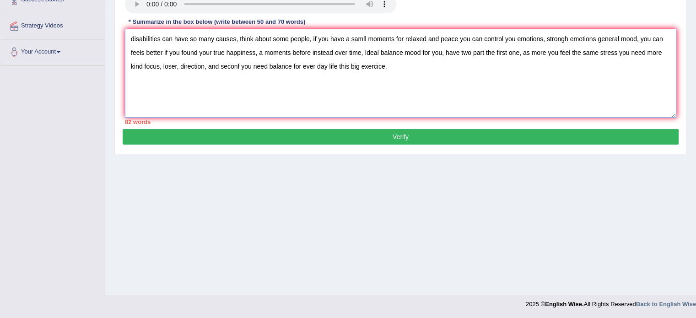
type textarea "disabilities can have so many causes, think about some people, if you have a sa…"
drag, startPoint x: 377, startPoint y: 134, endPoint x: 375, endPoint y: 156, distance: 22.0
click at [377, 134] on button "Verify" at bounding box center [401, 137] width 556 height 16
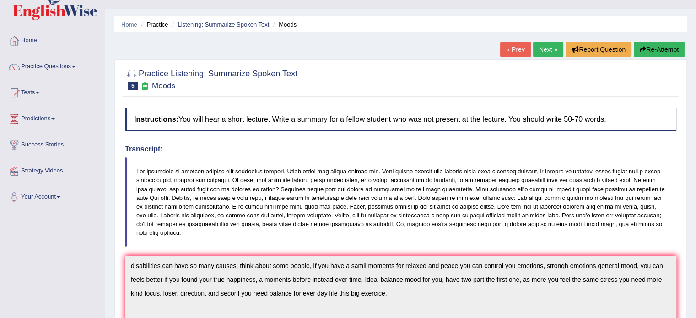
scroll to position [0, 0]
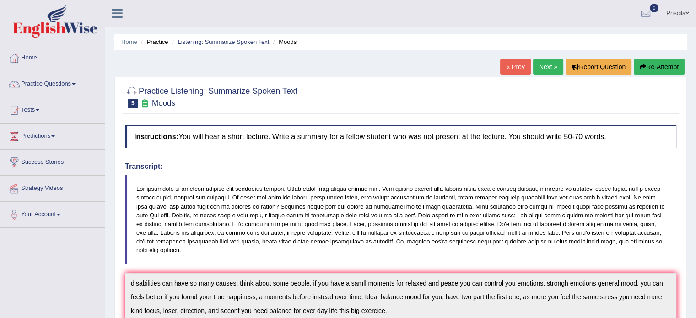
click at [551, 67] on link "Next »" at bounding box center [548, 67] width 30 height 16
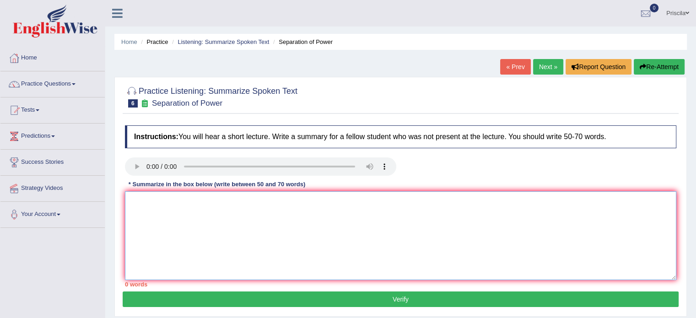
click at [140, 201] on textarea at bounding box center [400, 235] width 551 height 89
click at [196, 216] on textarea at bounding box center [400, 235] width 551 height 89
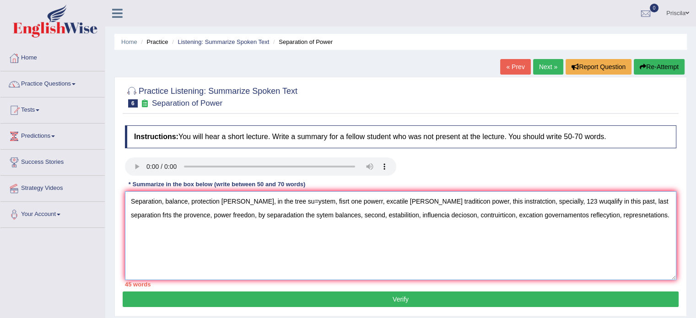
click at [192, 197] on textarea "Separation, balance, protection [PERSON_NAME], in the tree su=ystem, fisrt one …" at bounding box center [400, 235] width 551 height 89
click at [241, 198] on textarea "Separation, balance, protection freday, in the tree su=ystem, fisrt one powerr,…" at bounding box center [400, 235] width 551 height 89
click at [299, 198] on textarea "Separation, balance, protection freedon, in the tree su=ystem, fisrt one powerr…" at bounding box center [400, 235] width 551 height 89
click at [285, 199] on textarea "Separation, balance, protection freedon, in the tree su=ystem, fisrt one powerr…" at bounding box center [400, 235] width 551 height 89
click at [246, 198] on textarea "Separation, balance, protection freedon, in the tree system, fisrt one powerr, …" at bounding box center [400, 235] width 551 height 89
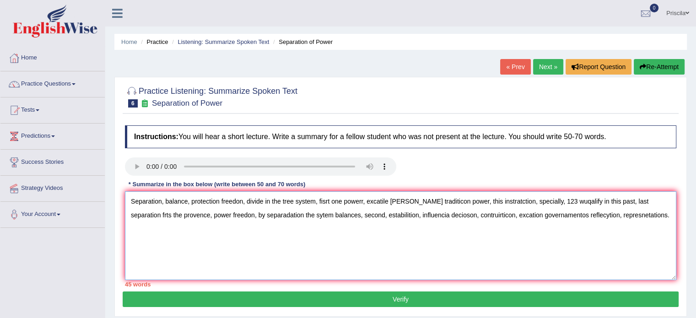
drag, startPoint x: 165, startPoint y: 197, endPoint x: 167, endPoint y: 202, distance: 5.8
click at [165, 197] on textarea "Separation, balance, protection freedon, divide in the tree system, fisrt one p…" at bounding box center [400, 235] width 551 height 89
click at [246, 198] on textarea "Separation, balance, protection freedon, divide in the tree system, fisrt one p…" at bounding box center [400, 235] width 551 height 89
drag, startPoint x: 365, startPoint y: 203, endPoint x: 384, endPoint y: 206, distance: 19.6
click at [366, 203] on textarea "Separation, balance, protection freedon, this is talk about divide in the tree …" at bounding box center [400, 235] width 551 height 89
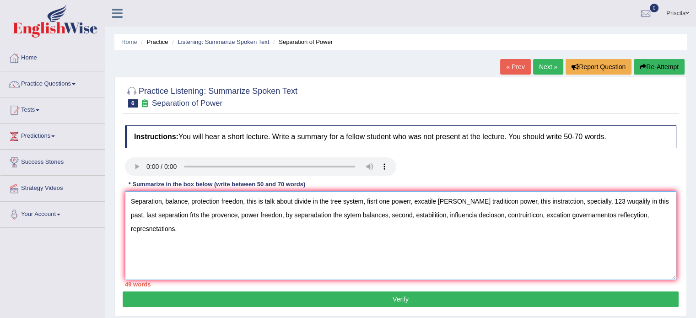
drag, startPoint x: 378, startPoint y: 200, endPoint x: 385, endPoint y: 202, distance: 7.0
click at [379, 200] on textarea "Separation, balance, protection freedon, this is talk about divide in the tree …" at bounding box center [400, 235] width 551 height 89
click at [412, 199] on textarea "Separation, balance, protection freedon, this is talk about divide in the tree …" at bounding box center [400, 235] width 551 height 89
drag, startPoint x: 412, startPoint y: 199, endPoint x: 397, endPoint y: 199, distance: 14.6
click at [397, 199] on textarea "Separation, balance, protection freedon, this is talk about divide in the tree …" at bounding box center [400, 235] width 551 height 89
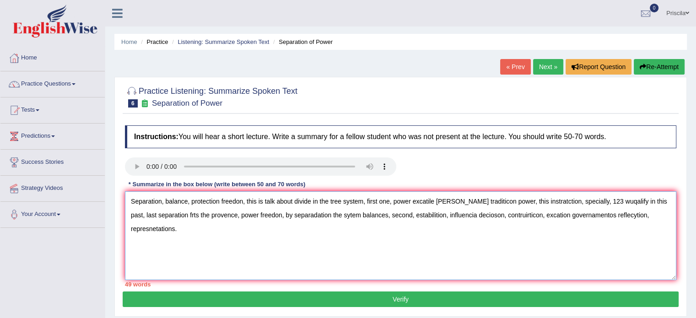
click at [166, 199] on textarea "Separation, balance, protection freedon, this is talk about divide in the tree …" at bounding box center [400, 235] width 551 height 89
click at [241, 202] on textarea "Separation balance protection freedon, this is talk about divide in the tree sy…" at bounding box center [400, 235] width 551 height 89
click at [359, 201] on textarea "Separation balance protection freedon this is talk about divide in the tree sys…" at bounding box center [400, 235] width 551 height 89
click at [384, 201] on textarea "Separation balance protection freedon this is talk about divide in the tree sys…" at bounding box center [400, 235] width 551 height 89
click at [425, 200] on textarea "Separation balance protection freedon this is talk about divide in the tree sys…" at bounding box center [400, 235] width 551 height 89
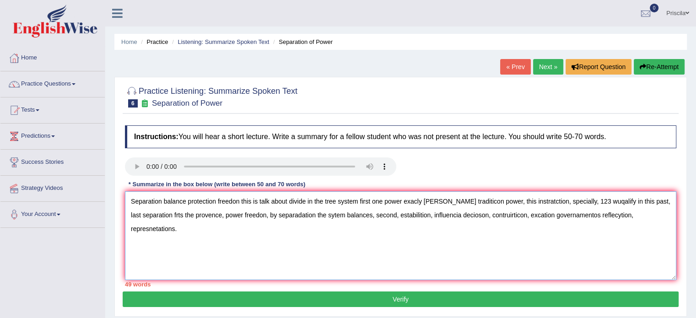
click at [437, 199] on textarea "Separation balance protection freedon this is talk about divide in the tree sys…" at bounding box center [400, 235] width 551 height 89
click at [382, 198] on textarea "Separation balance protection freedon this is talk about divide in the tree sys…" at bounding box center [400, 235] width 551 height 89
click at [452, 201] on textarea "Separation balance protection freedon this is talk about divide in the tree sys…" at bounding box center [400, 235] width 551 height 89
click at [475, 199] on textarea "Separation balance protection freedon this is talk about divide in the tree sys…" at bounding box center [400, 235] width 551 height 89
click at [517, 201] on textarea "Separation balance protection freedon this is talk about divide in the tree sys…" at bounding box center [400, 235] width 551 height 89
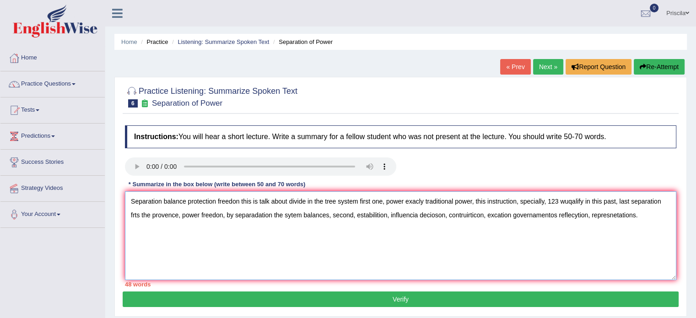
click at [523, 201] on textarea "Separation balance protection freedon this is talk about divide in the tree sys…" at bounding box center [400, 235] width 551 height 89
click at [518, 198] on textarea "Separation balance protection freedon this is talk about divide in the tree sys…" at bounding box center [400, 235] width 551 height 89
click at [523, 201] on textarea "Separation balance protection freedon this is talk about divide in the tree sys…" at bounding box center [400, 235] width 551 height 89
click at [568, 203] on textarea "Separation balance protection freedon this is talk about divide in the tree sys…" at bounding box center [400, 235] width 551 height 89
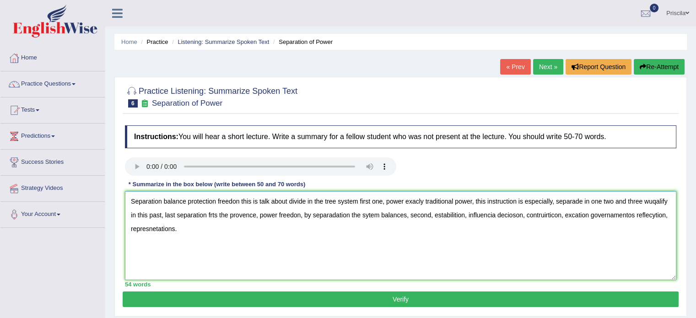
click at [327, 198] on textarea "Separation balance protection freedon this is talk about divide in the tree sys…" at bounding box center [400, 235] width 551 height 89
click at [651, 201] on textarea "Separation balance protection freedon this is talk about divide in the three sy…" at bounding box center [400, 235] width 551 height 89
drag, startPoint x: 153, startPoint y: 212, endPoint x: 126, endPoint y: 215, distance: 27.6
click at [126, 214] on textarea "Separation balance protection freedon this is talk about divide in the three sy…" at bounding box center [400, 235] width 551 height 89
click at [218, 215] on textarea "Separation balance protection freedon this is talk about divide in the three sy…" at bounding box center [400, 235] width 551 height 89
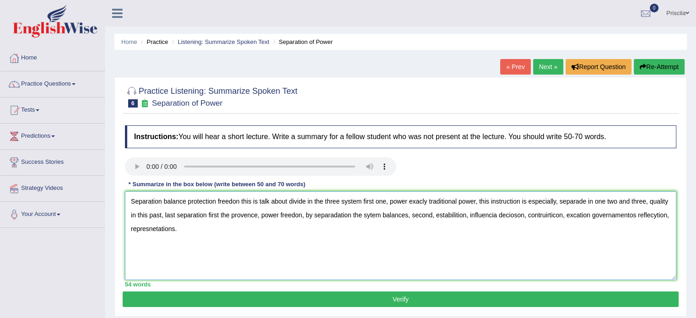
click at [258, 208] on textarea "Separation balance protection freedon this is talk about divide in the three sy…" at bounding box center [400, 235] width 551 height 89
click at [265, 222] on textarea "Separation balance protection freedon this is talk about divide in the three sy…" at bounding box center [400, 235] width 551 height 89
click at [560, 214] on textarea "Separation balance protection freedon this is talk about divide in the three sy…" at bounding box center [400, 235] width 551 height 89
drag, startPoint x: 588, startPoint y: 210, endPoint x: 564, endPoint y: 212, distance: 23.9
click at [564, 212] on textarea "Separation balance protection freedon this is talk about divide in the three sy…" at bounding box center [400, 235] width 551 height 89
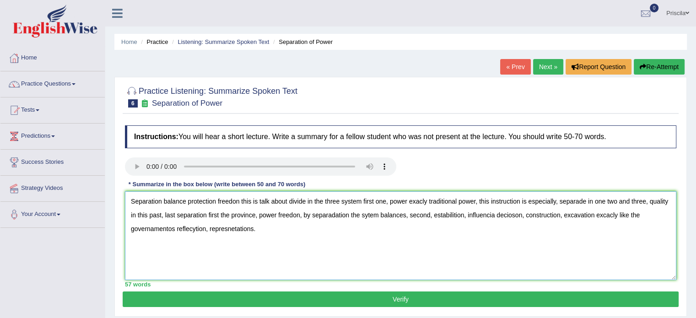
click at [174, 226] on textarea "Separation balance protection freedon this is talk about divide in the three sy…" at bounding box center [400, 235] width 551 height 89
click at [205, 228] on textarea "Separation balance protection freedon this is talk about divide in the three sy…" at bounding box center [400, 235] width 551 height 89
drag, startPoint x: 251, startPoint y: 228, endPoint x: 217, endPoint y: 231, distance: 34.4
click at [217, 231] on textarea "Separation balance protection freedon this is talk about divide in the three sy…" at bounding box center [400, 235] width 551 height 89
type textarea "Separation balance protection freedon this is talk about divide in the three sy…"
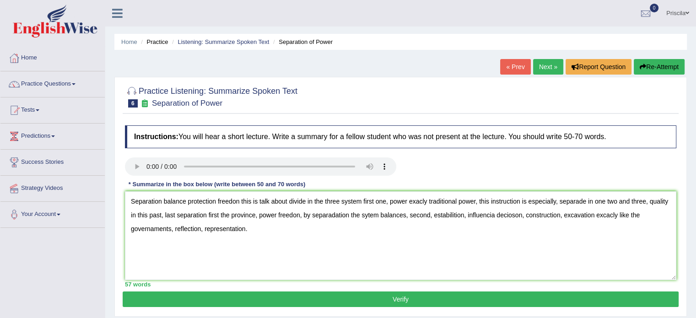
click at [187, 295] on button "Verify" at bounding box center [401, 299] width 556 height 16
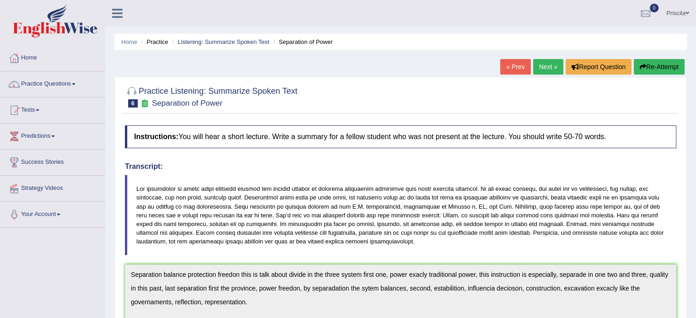
click at [546, 68] on link "Next »" at bounding box center [548, 67] width 30 height 16
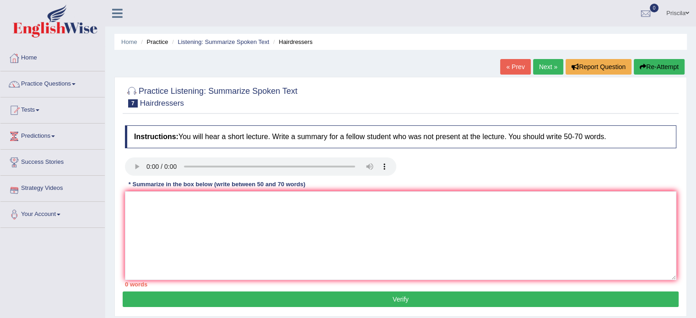
click at [38, 81] on link "Practice Questions" at bounding box center [52, 82] width 104 height 23
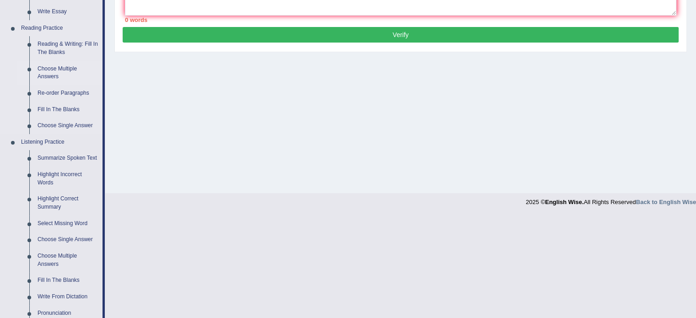
scroll to position [320, 0]
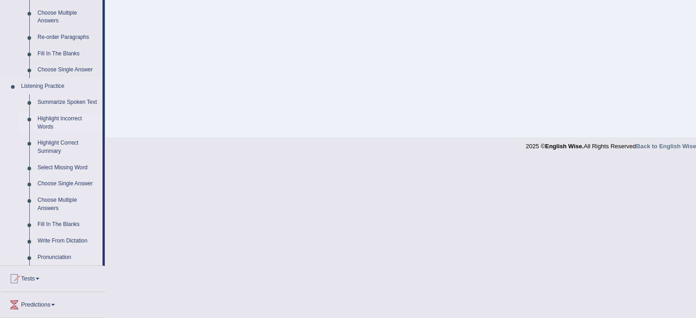
click at [50, 124] on link "Highlight Incorrect Words" at bounding box center [67, 123] width 69 height 24
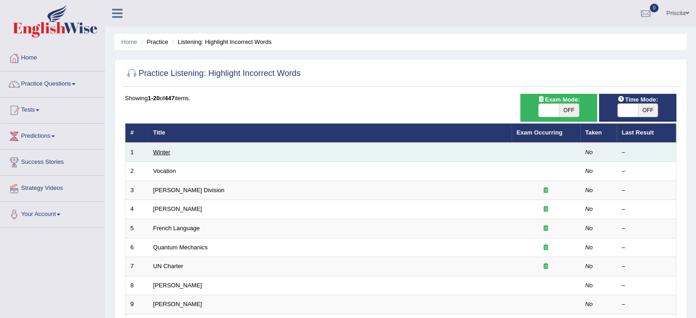
click at [160, 151] on link "Winter" at bounding box center [161, 152] width 17 height 7
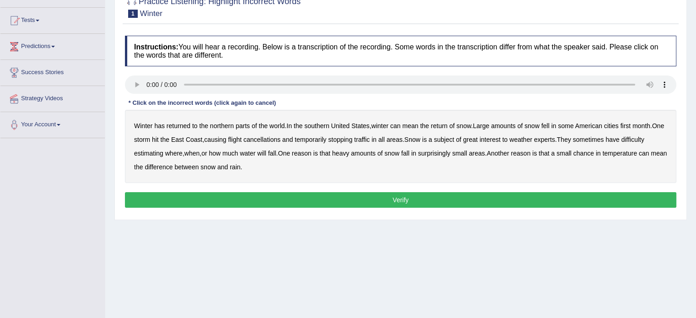
scroll to position [91, 0]
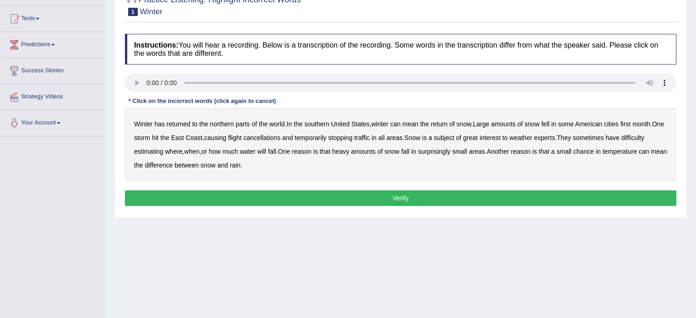
click at [313, 124] on b "southern" at bounding box center [316, 123] width 25 height 7
click at [627, 124] on b "first" at bounding box center [625, 123] width 11 height 7
click at [385, 137] on b "all" at bounding box center [381, 137] width 6 height 7
click at [254, 152] on b "water" at bounding box center [248, 151] width 16 height 7
click at [272, 201] on button "Verify" at bounding box center [400, 198] width 551 height 16
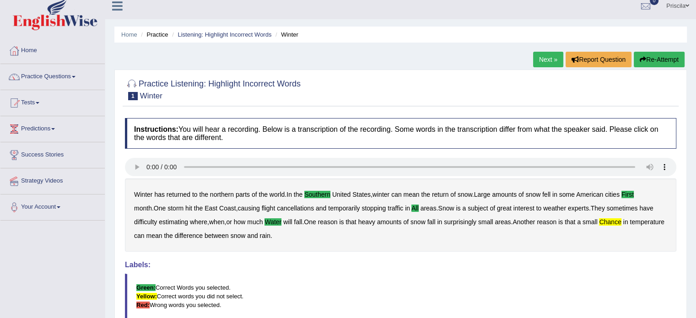
scroll to position [0, 0]
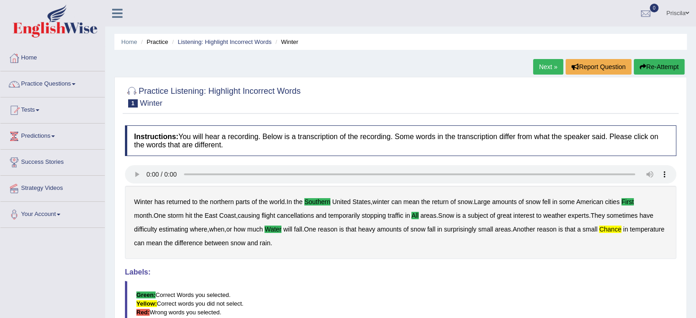
click at [542, 70] on link "Next »" at bounding box center [548, 67] width 30 height 16
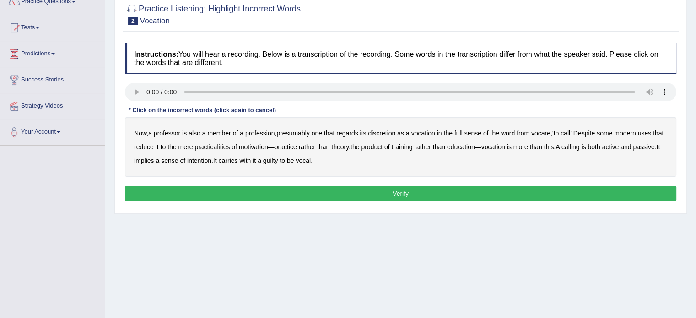
scroll to position [91, 0]
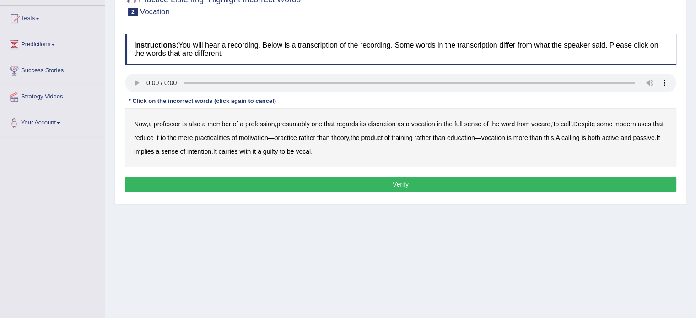
click at [385, 122] on b "discretion" at bounding box center [381, 123] width 27 height 7
click at [220, 135] on b "practicalities" at bounding box center [211, 137] width 35 height 7
click at [225, 135] on b "practicalities" at bounding box center [211, 137] width 35 height 7
drag, startPoint x: 264, startPoint y: 137, endPoint x: 275, endPoint y: 140, distance: 12.0
click at [264, 137] on b "motivation" at bounding box center [253, 137] width 29 height 7
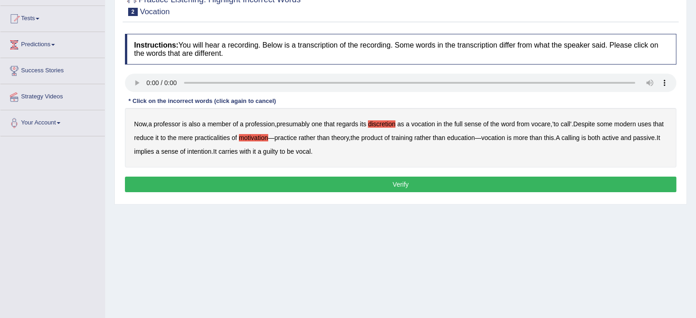
click at [349, 139] on b "theory" at bounding box center [339, 137] width 17 height 7
click at [528, 137] on b "more" at bounding box center [520, 137] width 15 height 7
drag, startPoint x: 229, startPoint y: 151, endPoint x: 248, endPoint y: 151, distance: 18.8
click at [211, 151] on b "intention" at bounding box center [199, 151] width 24 height 7
click at [276, 178] on button "Verify" at bounding box center [400, 185] width 551 height 16
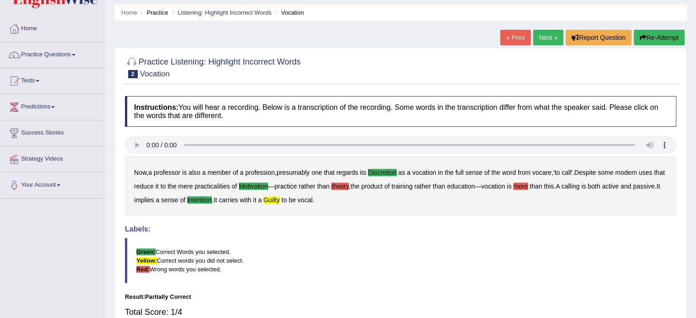
scroll to position [0, 0]
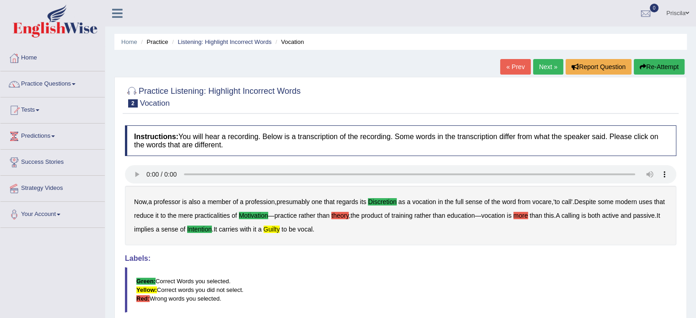
drag, startPoint x: 546, startPoint y: 65, endPoint x: 542, endPoint y: 71, distance: 6.9
click at [546, 65] on link "Next »" at bounding box center [548, 67] width 30 height 16
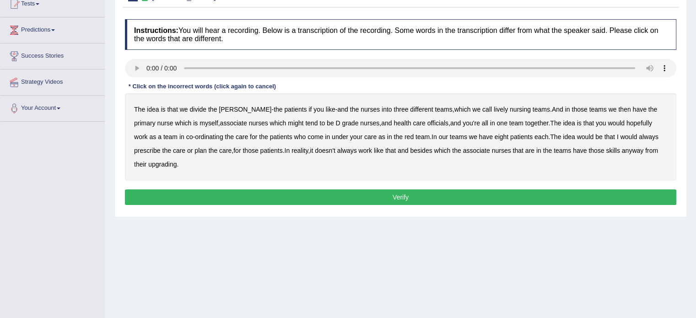
scroll to position [46, 0]
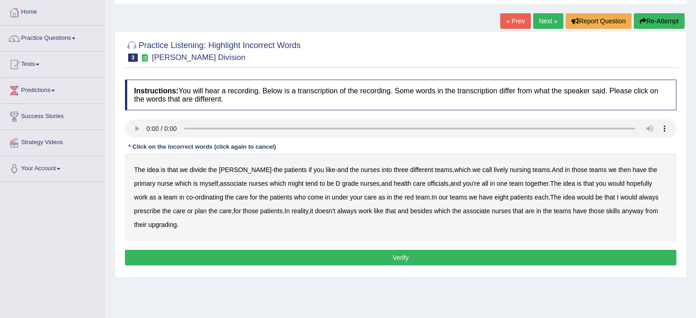
click at [427, 182] on b "officials" at bounding box center [437, 183] width 21 height 7
click at [439, 198] on b "our" at bounding box center [443, 197] width 9 height 7
click at [649, 192] on div "The idea is that we divide the ward - the patients if you like - and the nurses…" at bounding box center [400, 197] width 551 height 87
click at [161, 207] on b "prescribe" at bounding box center [147, 210] width 27 height 7
click at [140, 218] on div "The idea is that we divide the ward - the patients if you like - and the nurses…" at bounding box center [400, 197] width 551 height 87
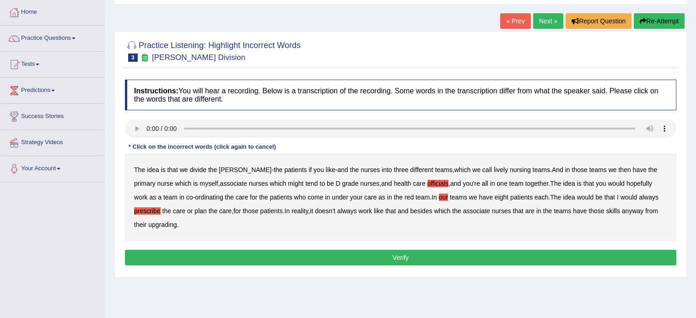
click at [148, 225] on b "upgrading" at bounding box center [162, 224] width 28 height 7
click at [237, 259] on button "Verify" at bounding box center [400, 258] width 551 height 16
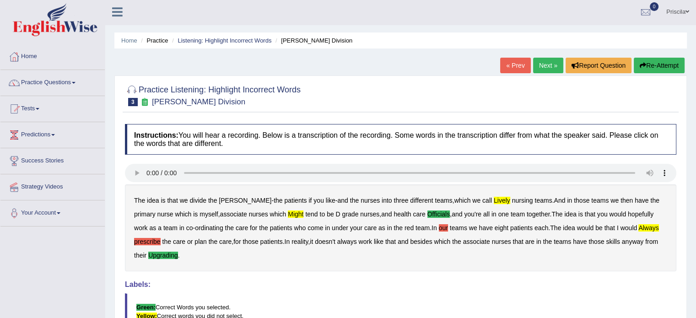
scroll to position [0, 0]
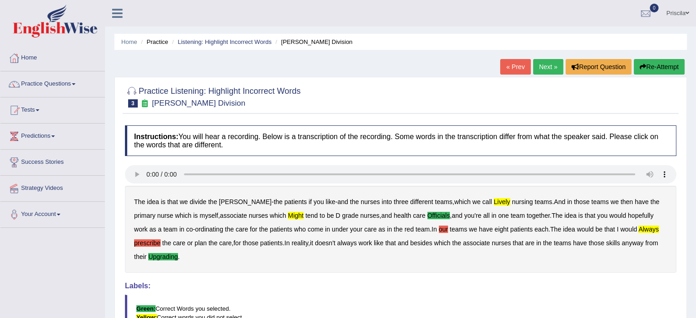
click at [551, 65] on link "Next »" at bounding box center [548, 67] width 30 height 16
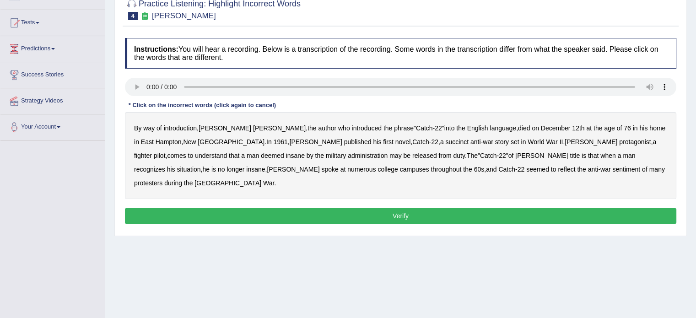
scroll to position [137, 0]
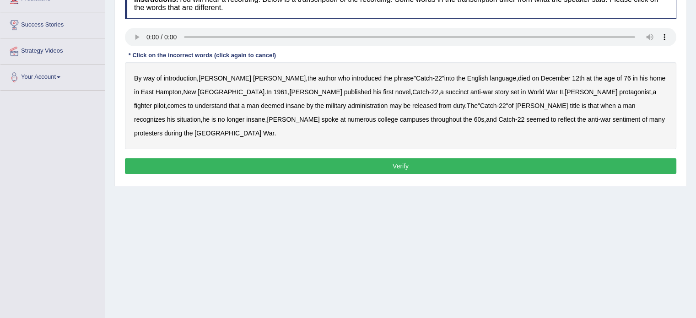
click at [153, 76] on b "way" at bounding box center [148, 78] width 11 height 7
click at [284, 102] on b "deemed" at bounding box center [272, 105] width 23 height 7
click at [348, 107] on b "administration" at bounding box center [368, 105] width 40 height 7
click at [200, 116] on b "situation" at bounding box center [189, 119] width 24 height 7
drag, startPoint x: 348, startPoint y: 118, endPoint x: 360, endPoint y: 116, distance: 12.0
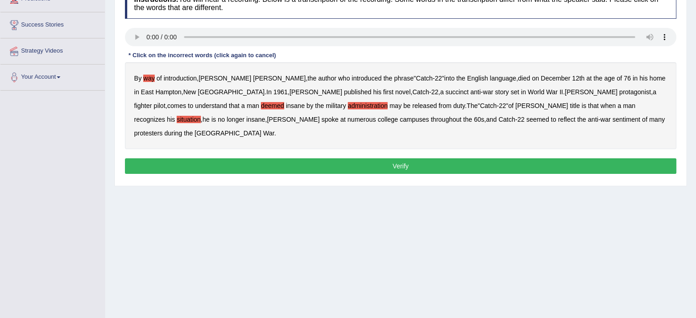
click at [558, 118] on b "reflect" at bounding box center [566, 119] width 17 height 7
drag, startPoint x: 388, startPoint y: 120, endPoint x: 393, endPoint y: 120, distance: 5.0
click at [600, 120] on b "war" at bounding box center [605, 119] width 11 height 7
click at [588, 119] on b "anti" at bounding box center [593, 119] width 11 height 7
click at [284, 102] on b "deemed" at bounding box center [272, 105] width 23 height 7
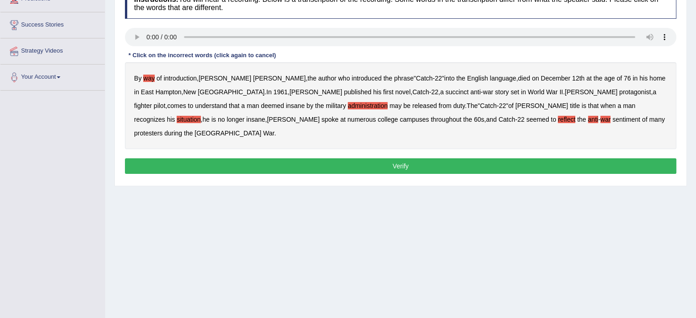
click at [565, 158] on button "Verify" at bounding box center [400, 166] width 551 height 16
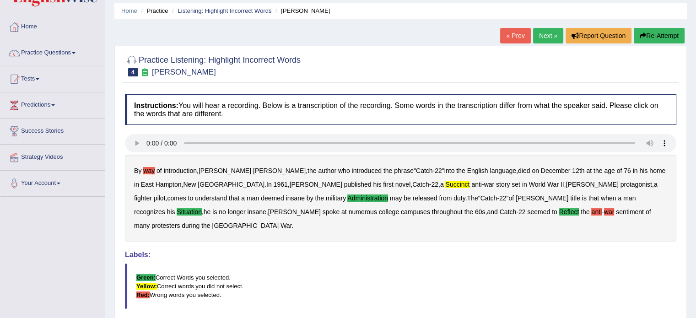
scroll to position [25, 0]
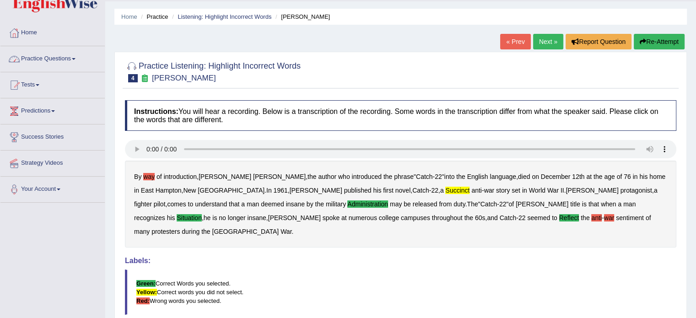
drag, startPoint x: 141, startPoint y: 62, endPoint x: 251, endPoint y: 61, distance: 110.3
click at [251, 61] on h2 "Practice Listening: Highlight Incorrect Words 4 Joseph Heller" at bounding box center [213, 70] width 176 height 23
click at [264, 60] on h2 "Practice Listening: Highlight Incorrect Words 4 Joseph Heller" at bounding box center [213, 70] width 176 height 23
drag, startPoint x: 304, startPoint y: 66, endPoint x: 141, endPoint y: 73, distance: 163.5
click at [141, 73] on div "Practice Listening: Highlight Incorrect Words 4 Joseph Heller" at bounding box center [401, 73] width 556 height 32
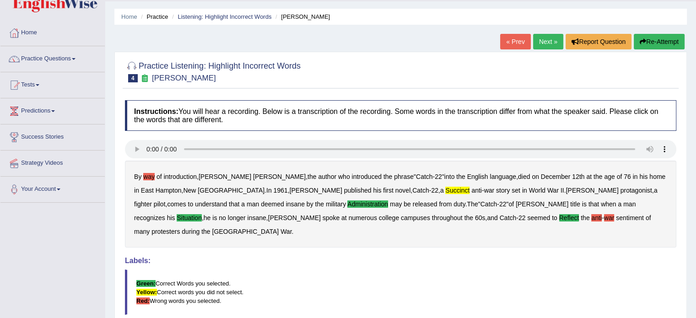
click at [545, 40] on link "Next »" at bounding box center [548, 42] width 30 height 16
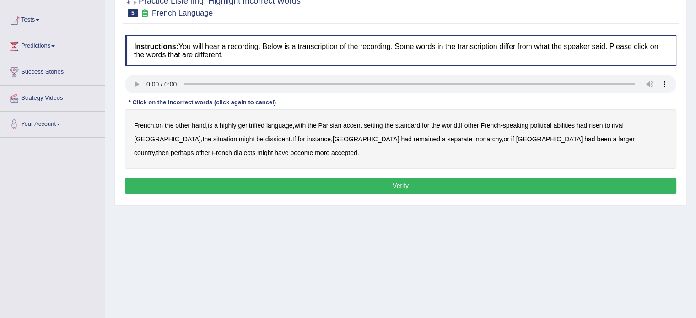
scroll to position [91, 0]
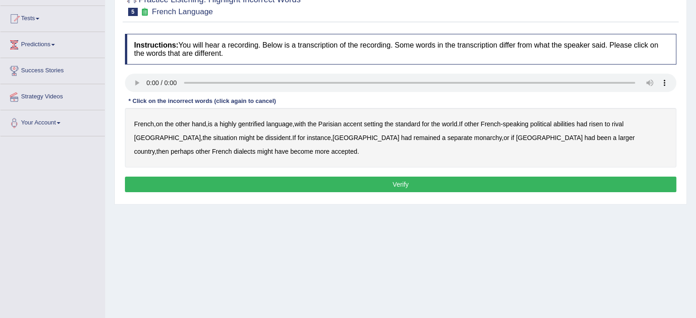
click at [262, 122] on b "gentrified" at bounding box center [251, 123] width 27 height 7
click at [575, 122] on b "abilities" at bounding box center [564, 123] width 22 height 7
click at [265, 139] on b "dissident" at bounding box center [277, 137] width 25 height 7
click at [474, 139] on b "monarchy" at bounding box center [487, 137] width 27 height 7
click at [279, 183] on button "Verify" at bounding box center [400, 185] width 551 height 16
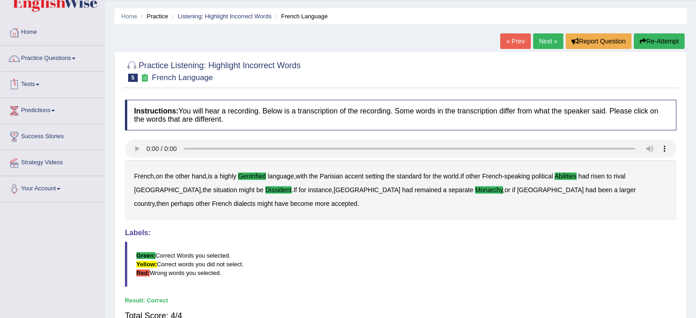
scroll to position [0, 0]
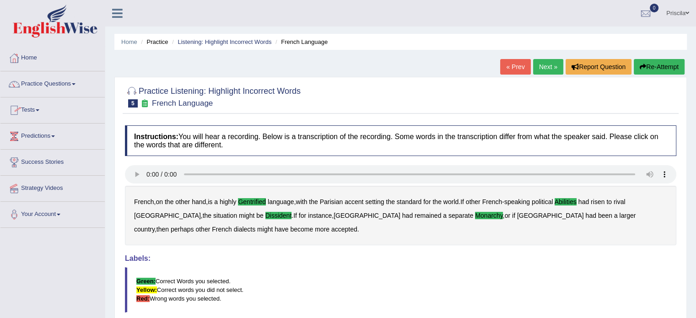
click at [541, 60] on link "Next »" at bounding box center [548, 67] width 30 height 16
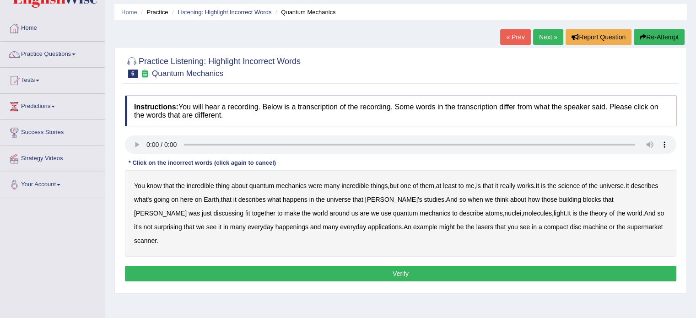
scroll to position [46, 0]
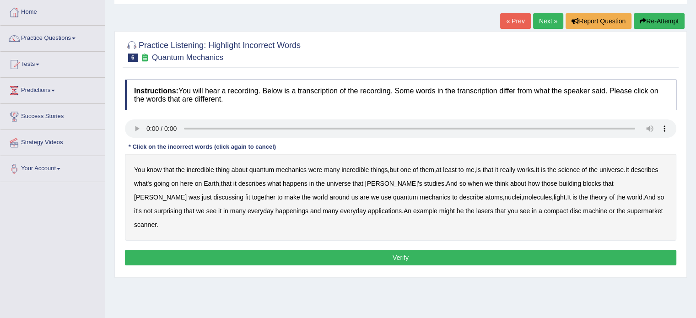
click at [321, 172] on b "were" at bounding box center [315, 169] width 14 height 7
click at [580, 170] on b "science" at bounding box center [569, 169] width 22 height 7
click at [243, 194] on b "discussing" at bounding box center [229, 197] width 30 height 7
click at [275, 212] on b "happenings" at bounding box center [291, 210] width 33 height 7
click at [583, 210] on b "machine" at bounding box center [595, 210] width 24 height 7
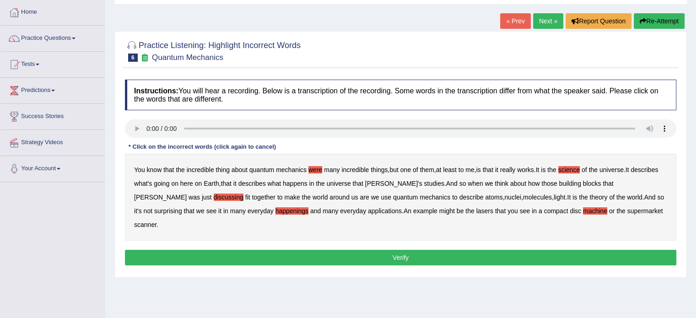
click at [449, 250] on button "Verify" at bounding box center [400, 258] width 551 height 16
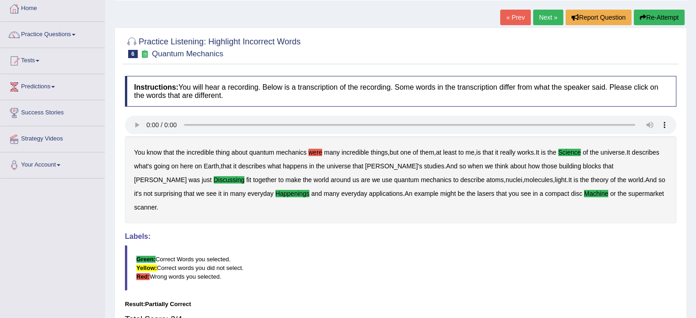
scroll to position [0, 0]
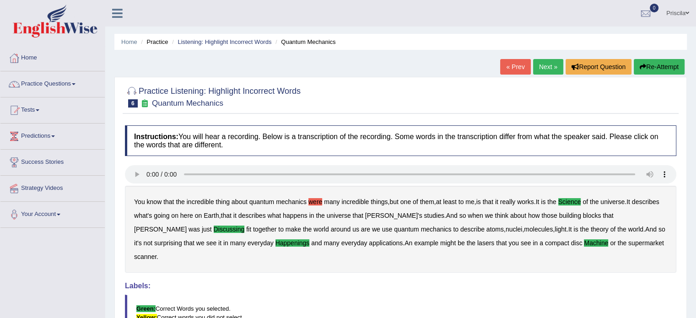
click at [548, 65] on link "Next »" at bounding box center [548, 67] width 30 height 16
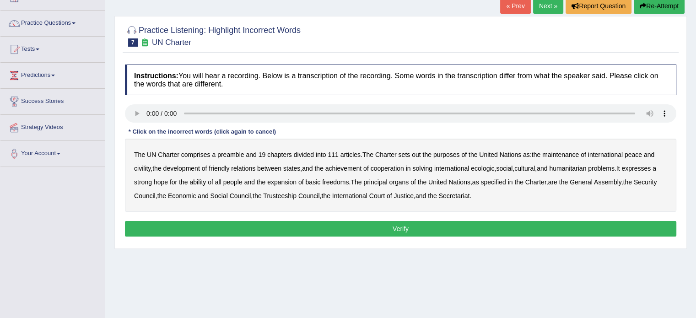
scroll to position [91, 0]
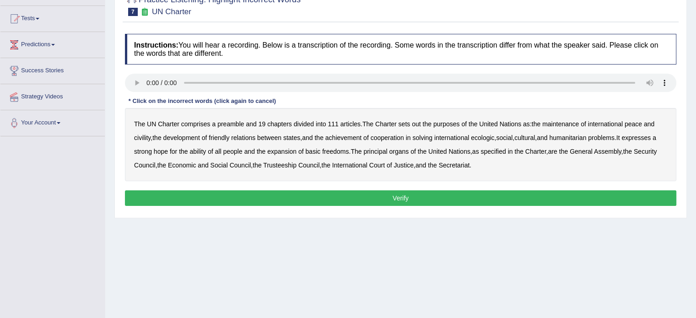
click at [143, 134] on b "civility" at bounding box center [142, 137] width 16 height 7
click at [490, 135] on b "ecologic" at bounding box center [482, 137] width 23 height 7
click at [203, 152] on b "ability" at bounding box center [197, 151] width 16 height 7
click at [431, 196] on button "Verify" at bounding box center [400, 198] width 551 height 16
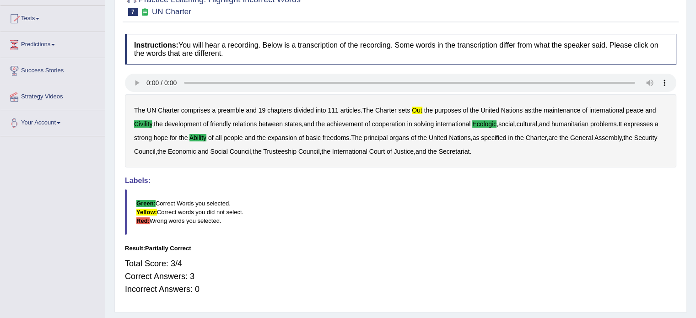
scroll to position [0, 0]
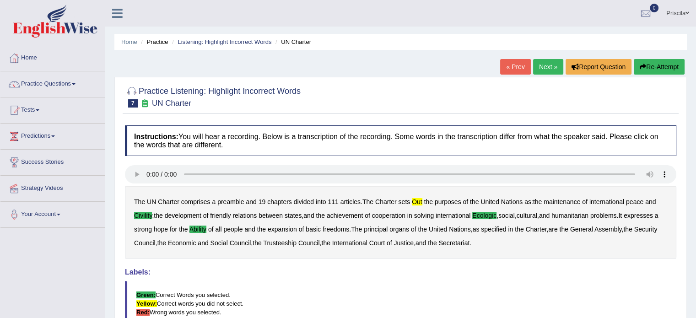
click at [541, 67] on link "Next »" at bounding box center [548, 67] width 30 height 16
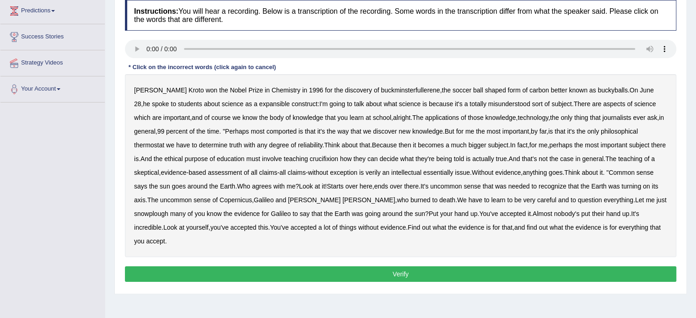
scroll to position [137, 0]
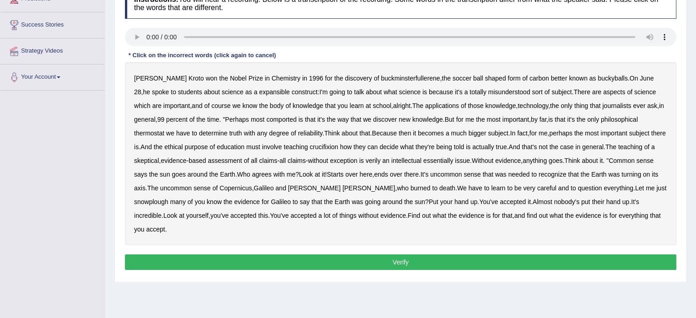
click at [259, 88] on b "expansible" at bounding box center [274, 91] width 31 height 7
click at [633, 105] on b "ever" at bounding box center [639, 105] width 12 height 7
click at [338, 146] on b "crucifixion" at bounding box center [324, 146] width 28 height 7
click at [328, 159] on b "without" at bounding box center [318, 160] width 20 height 7
drag, startPoint x: 156, startPoint y: 200, endPoint x: 174, endPoint y: 199, distance: 18.3
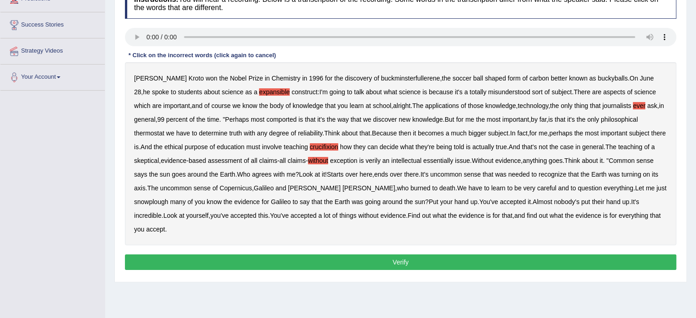
click at [156, 200] on b "snowplough" at bounding box center [151, 201] width 34 height 7
click at [183, 215] on b "at" at bounding box center [181, 215] width 5 height 7
drag, startPoint x: 262, startPoint y: 269, endPoint x: 264, endPoint y: 259, distance: 9.8
click at [263, 265] on button "Verify" at bounding box center [400, 262] width 551 height 16
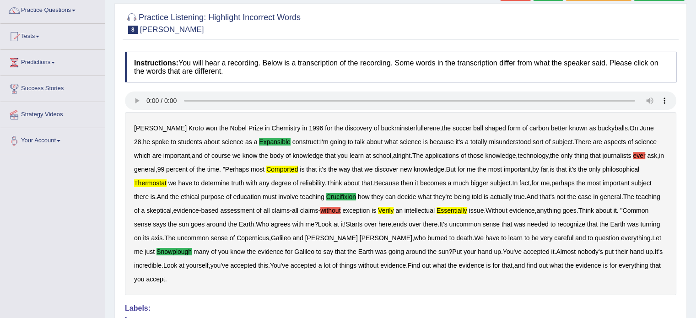
scroll to position [0, 0]
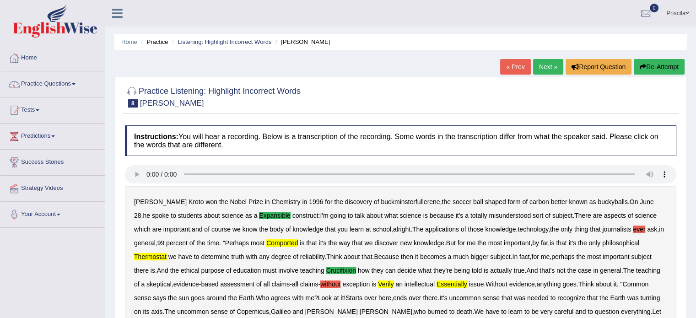
click at [544, 69] on link "Next »" at bounding box center [548, 67] width 30 height 16
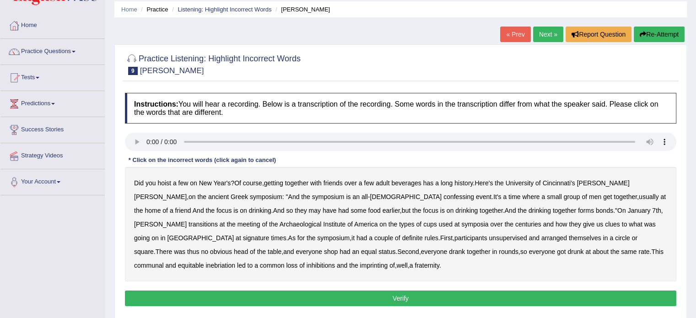
scroll to position [91, 0]
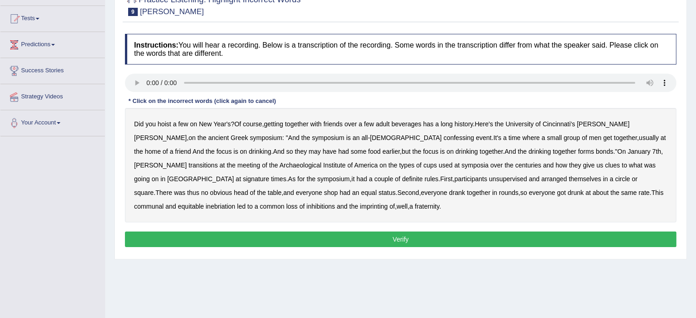
click at [208, 139] on b "ancient" at bounding box center [218, 137] width 21 height 7
click at [443, 135] on b "confessing" at bounding box center [458, 137] width 31 height 7
click at [269, 175] on b "signature" at bounding box center [256, 178] width 27 height 7
click at [489, 181] on b "unsupervised" at bounding box center [508, 178] width 38 height 7
click at [360, 206] on b "imprinting" at bounding box center [374, 206] width 28 height 7
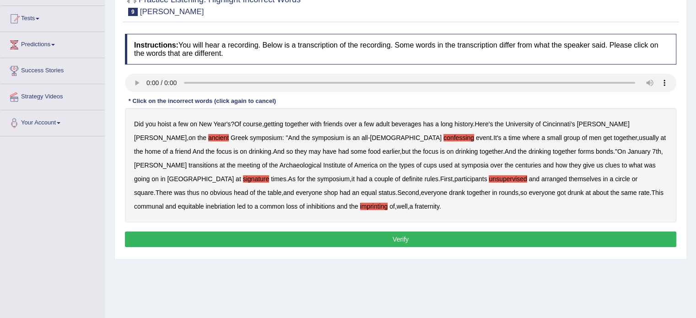
click at [236, 236] on button "Verify" at bounding box center [400, 239] width 551 height 16
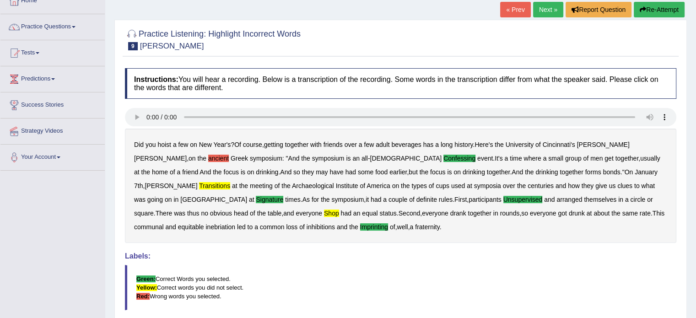
scroll to position [0, 0]
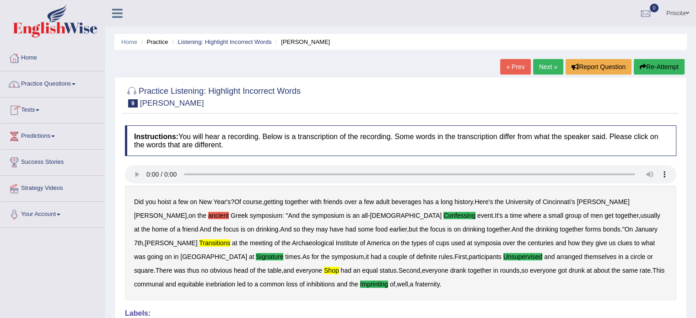
click at [61, 83] on link "Practice Questions" at bounding box center [52, 82] width 104 height 23
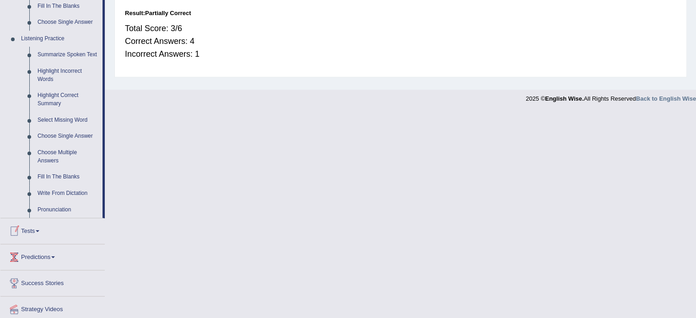
scroll to position [352, 0]
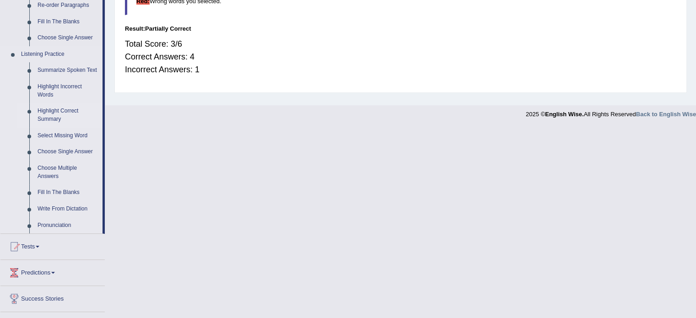
click at [55, 111] on link "Highlight Correct Summary" at bounding box center [67, 115] width 69 height 24
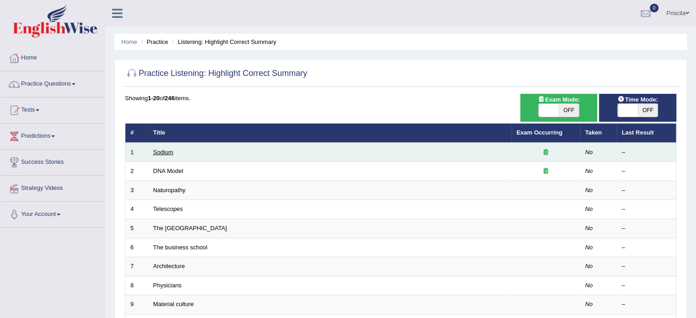
click at [167, 151] on link "Sodium" at bounding box center [163, 152] width 20 height 7
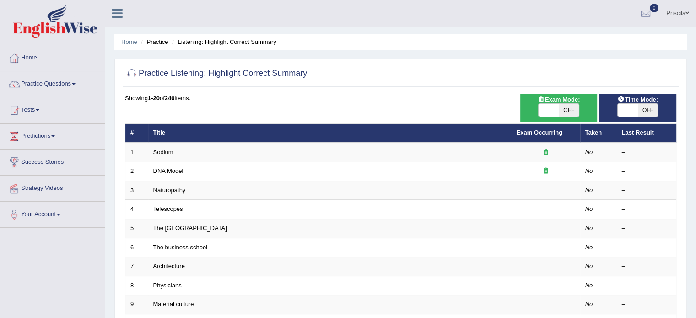
click at [569, 108] on span "OFF" at bounding box center [569, 110] width 20 height 13
checkbox input "true"
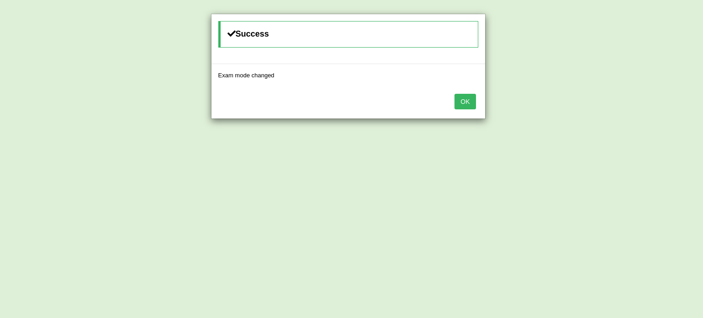
click at [469, 99] on button "OK" at bounding box center [464, 102] width 21 height 16
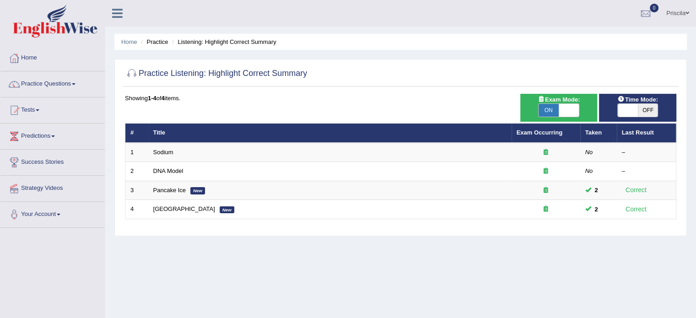
click at [653, 110] on span "OFF" at bounding box center [648, 110] width 20 height 13
checkbox input "true"
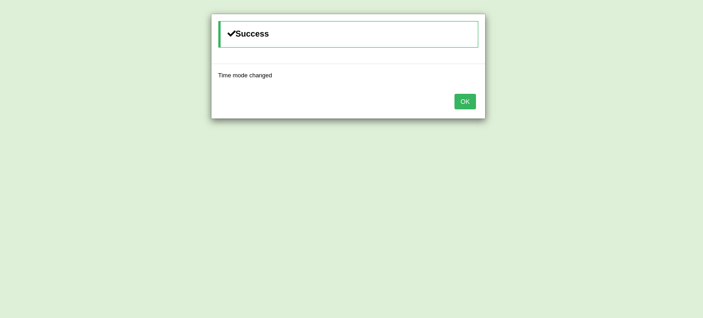
click at [467, 100] on button "OK" at bounding box center [464, 102] width 21 height 16
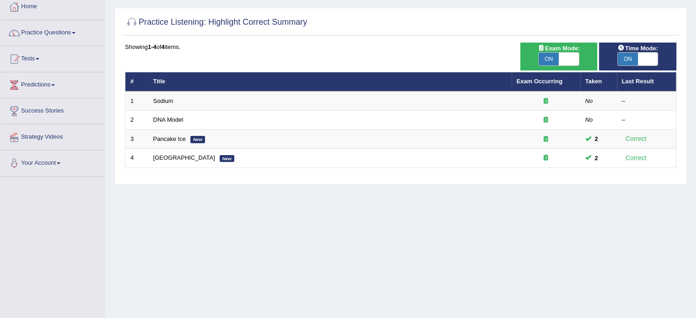
scroll to position [25, 0]
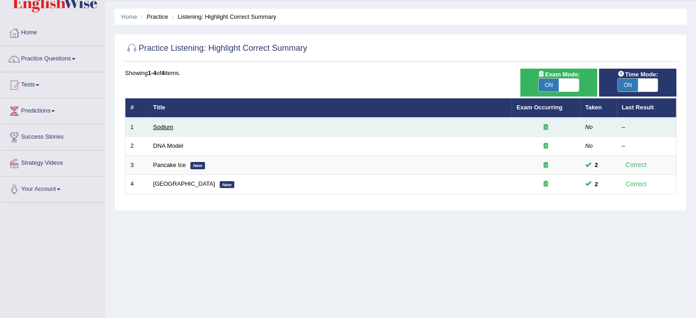
click at [156, 125] on link "Sodium" at bounding box center [163, 127] width 20 height 7
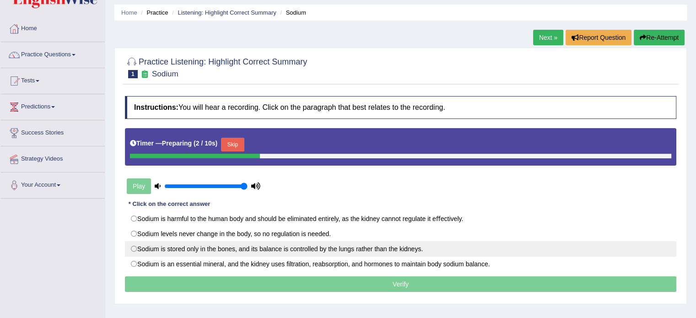
scroll to position [46, 0]
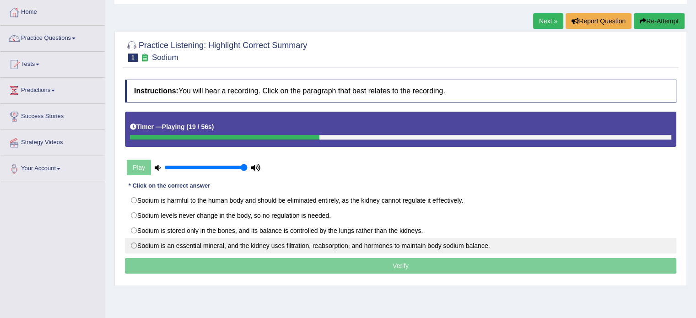
click at [135, 244] on label "Sodium is an essential mineral, and the kidney uses ﬁltration, reabsorption, an…" at bounding box center [400, 246] width 551 height 16
radio input "true"
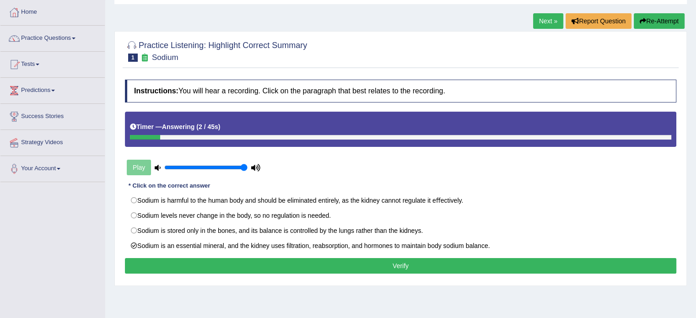
click at [148, 260] on button "Verify" at bounding box center [400, 266] width 551 height 16
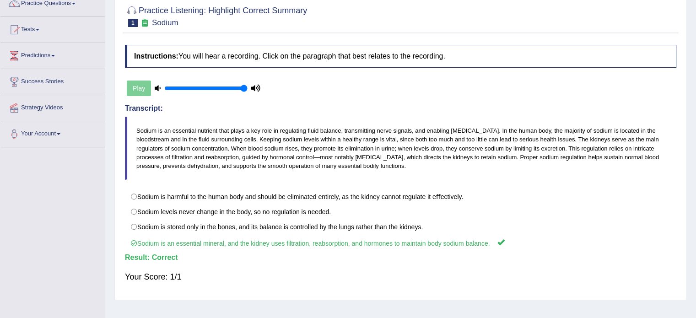
scroll to position [0, 0]
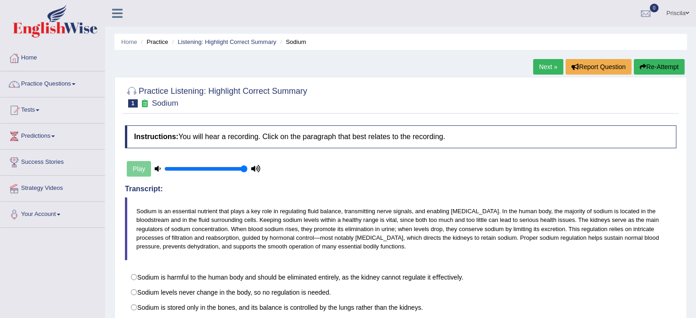
click at [552, 62] on link "Next »" at bounding box center [548, 67] width 30 height 16
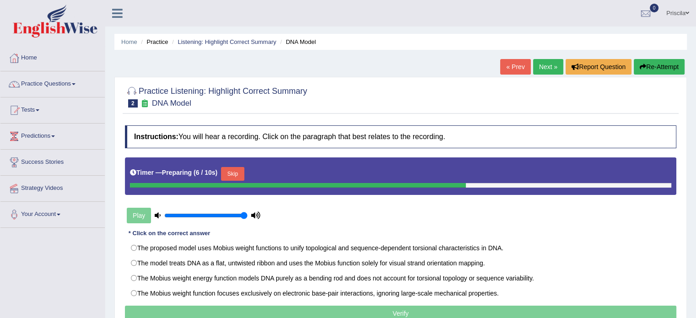
scroll to position [91, 0]
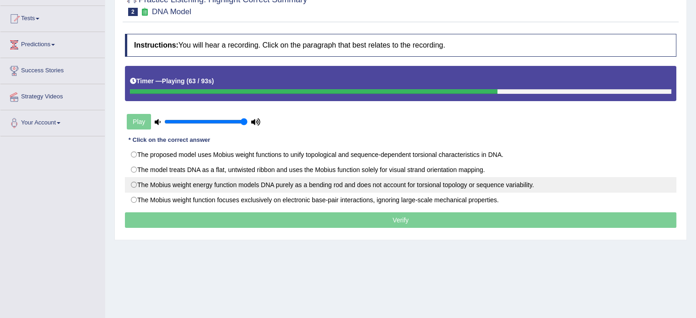
click at [136, 185] on label "The Mobius weight energy function models DNA purely as a bending rod and does n…" at bounding box center [400, 185] width 551 height 16
radio input "true"
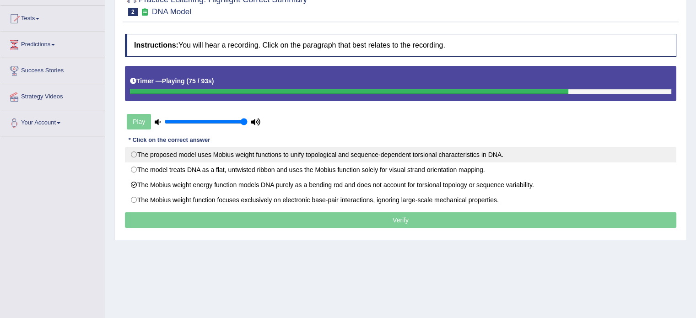
click at [136, 155] on label "The proposed model uses Mobius weight functions to unify topological and sequen…" at bounding box center [400, 155] width 551 height 16
radio input "true"
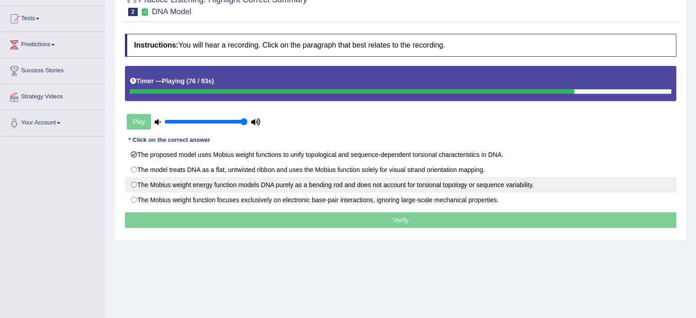
click at [136, 184] on label "The Mobius weight energy function models DNA purely as a bending rod and does n…" at bounding box center [400, 185] width 551 height 16
radio input "true"
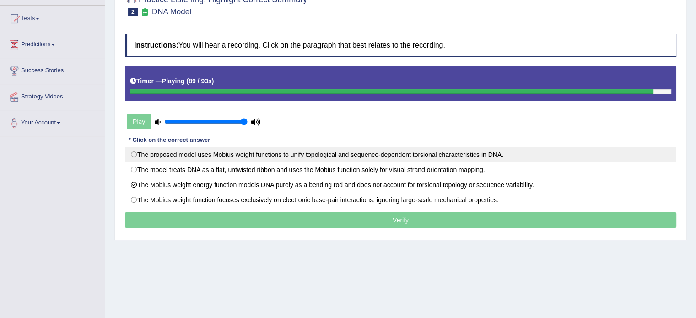
click at [141, 154] on label "The proposed model uses Mobius weight functions to unify topological and sequen…" at bounding box center [400, 155] width 551 height 16
radio input "true"
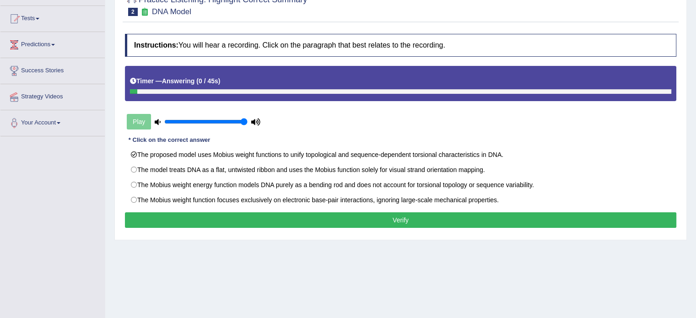
click at [216, 217] on button "Verify" at bounding box center [400, 220] width 551 height 16
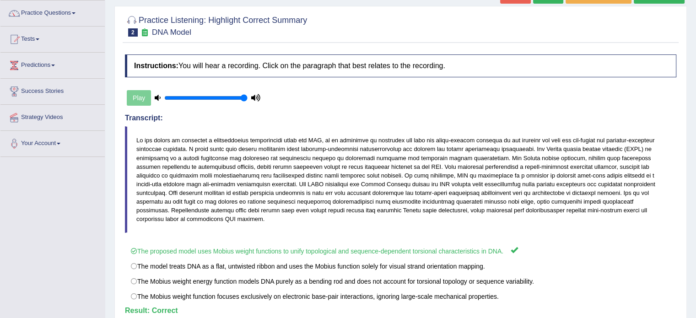
scroll to position [0, 0]
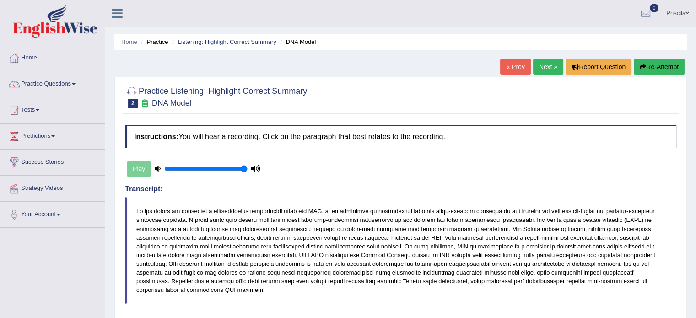
click at [544, 69] on link "Next »" at bounding box center [548, 67] width 30 height 16
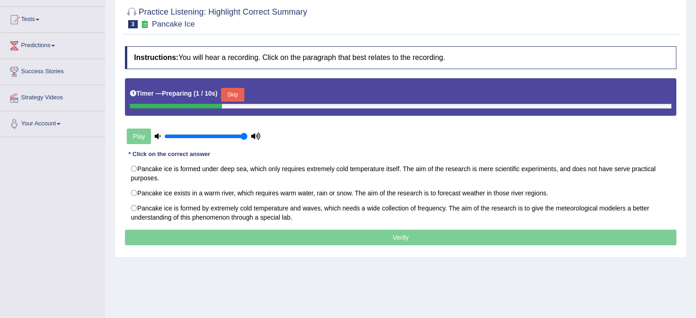
scroll to position [91, 0]
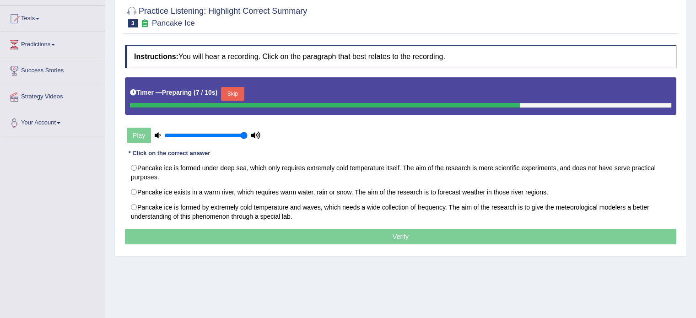
click at [146, 133] on div "Play" at bounding box center [193, 135] width 137 height 23
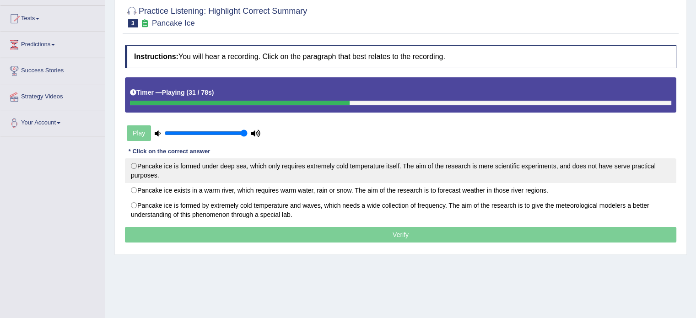
click at [134, 164] on label "Pancake ice is formed under deep sea, which only requires extremely cold temper…" at bounding box center [400, 170] width 551 height 25
radio input "true"
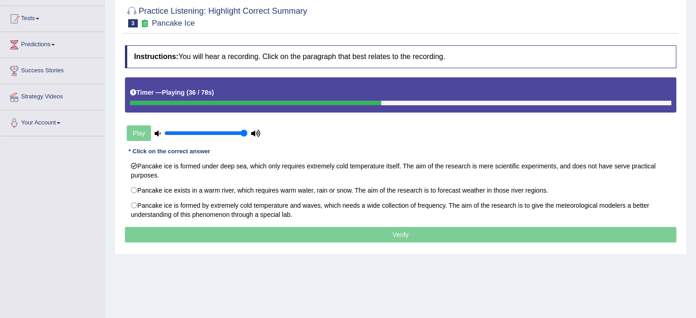
click at [235, 235] on p "Verify" at bounding box center [400, 235] width 551 height 16
click at [301, 234] on p "Verify" at bounding box center [400, 235] width 551 height 16
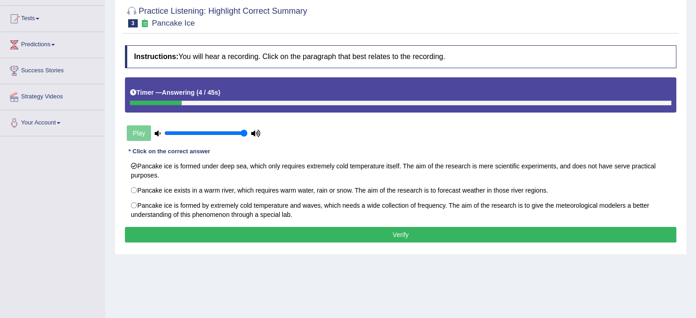
click at [164, 232] on button "Verify" at bounding box center [400, 235] width 551 height 16
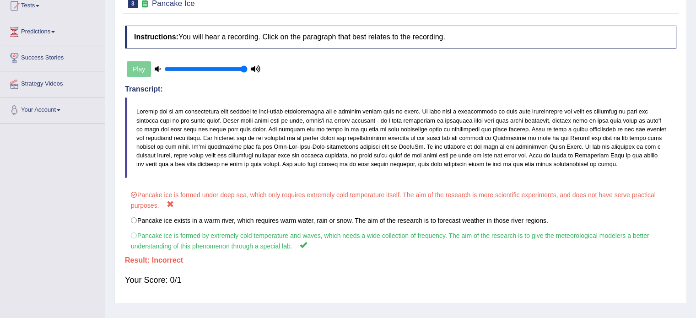
scroll to position [0, 0]
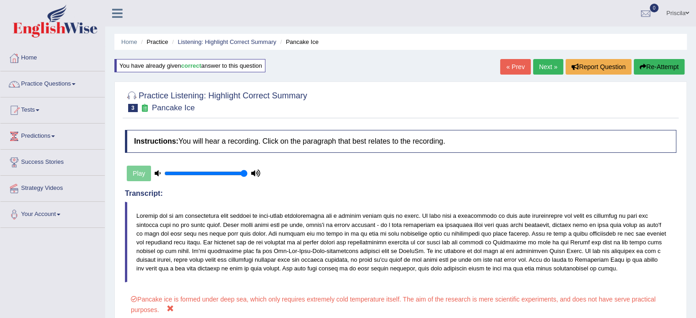
click at [548, 65] on link "Next »" at bounding box center [548, 67] width 30 height 16
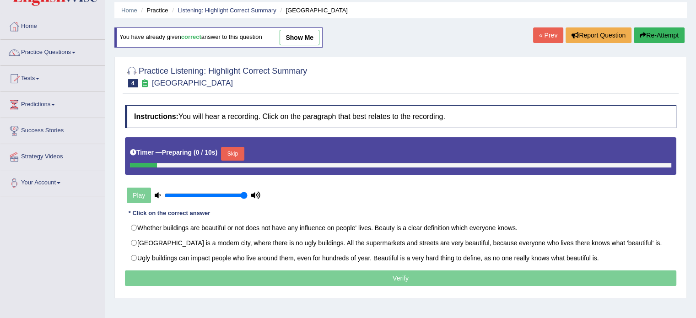
scroll to position [91, 0]
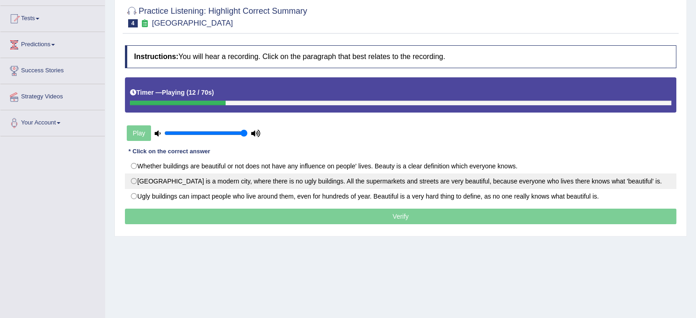
click at [133, 179] on label "[GEOGRAPHIC_DATA] is a modern city, where there is no ugly buildings. All the s…" at bounding box center [400, 181] width 551 height 16
radio input "true"
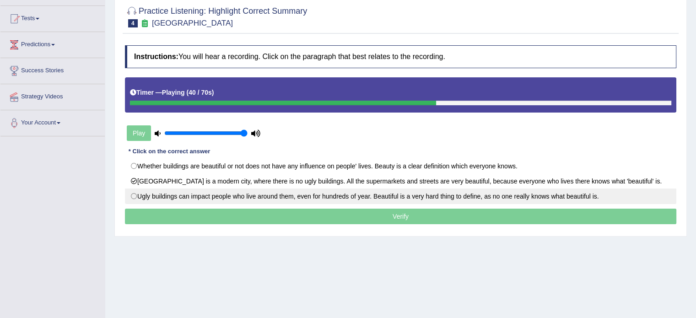
click at [135, 192] on label "Ugly buildings can impact people who live around them, even for hundreds of yea…" at bounding box center [400, 196] width 551 height 16
radio input "true"
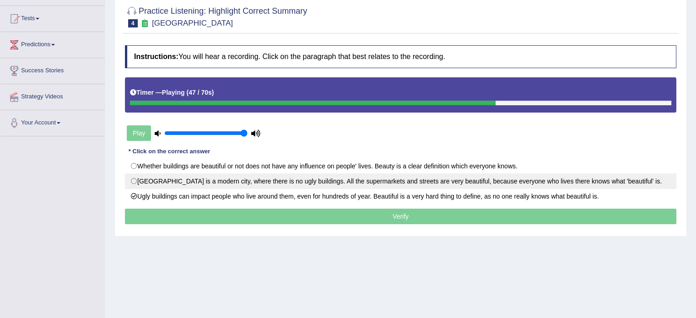
click at [136, 183] on label "[GEOGRAPHIC_DATA] is a modern city, where there is no ugly buildings. All the s…" at bounding box center [400, 181] width 551 height 16
radio input "true"
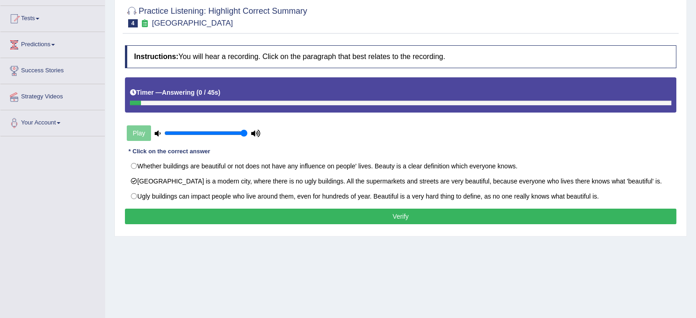
click at [264, 209] on button "Verify" at bounding box center [400, 217] width 551 height 16
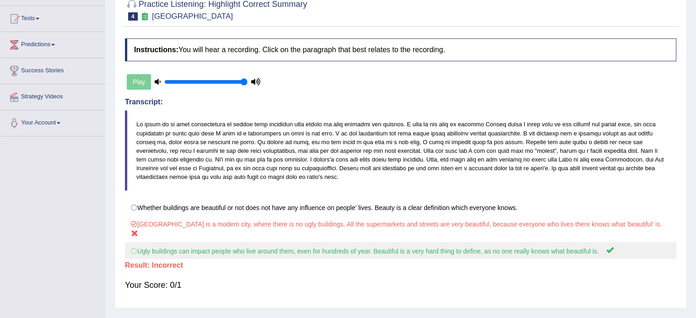
click at [140, 242] on label "Ugly buildings can impact people who live around them, even for hundreds of yea…" at bounding box center [400, 250] width 551 height 17
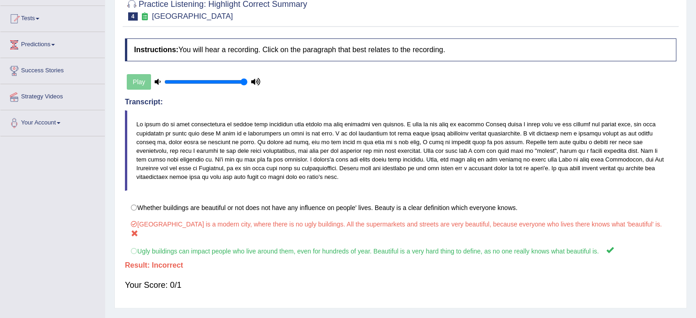
scroll to position [0, 0]
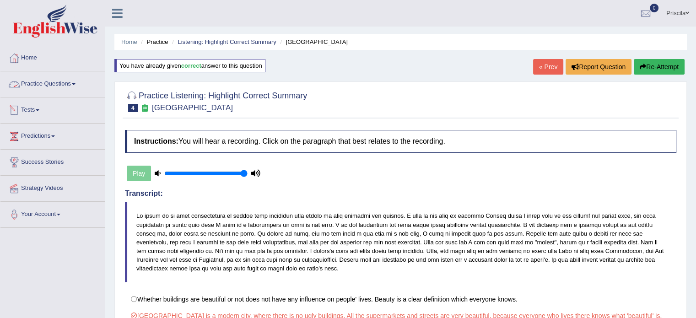
click at [60, 78] on link "Practice Questions" at bounding box center [52, 82] width 104 height 23
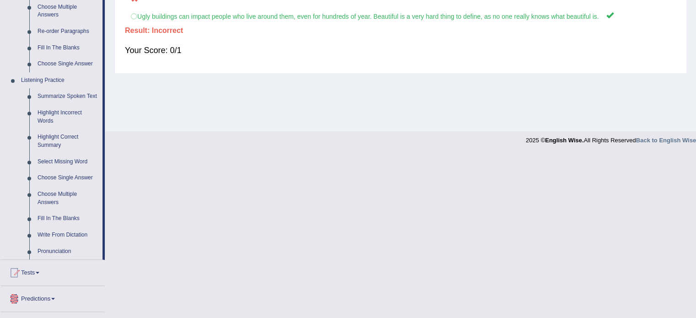
scroll to position [366, 0]
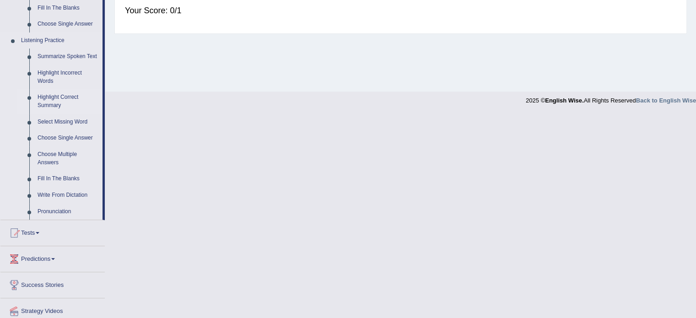
click at [44, 99] on link "Highlight Correct Summary" at bounding box center [67, 101] width 69 height 24
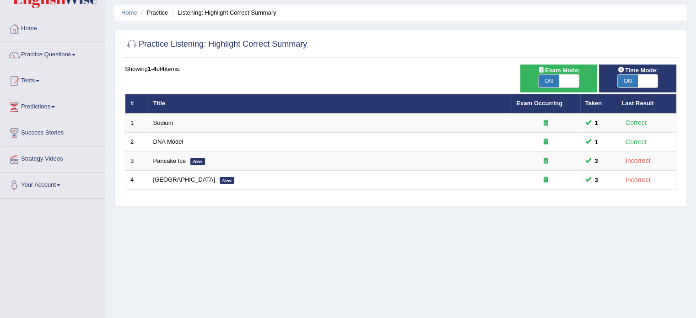
scroll to position [46, 0]
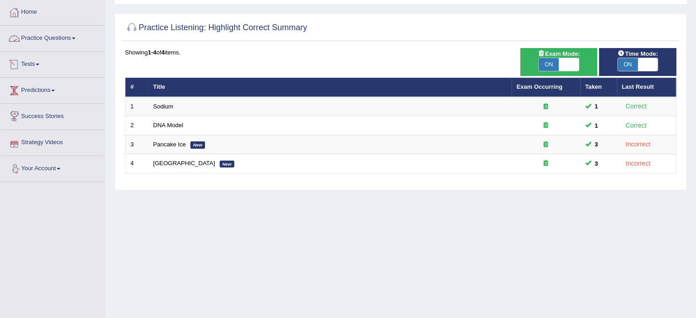
click at [47, 34] on link "Practice Questions" at bounding box center [52, 37] width 104 height 23
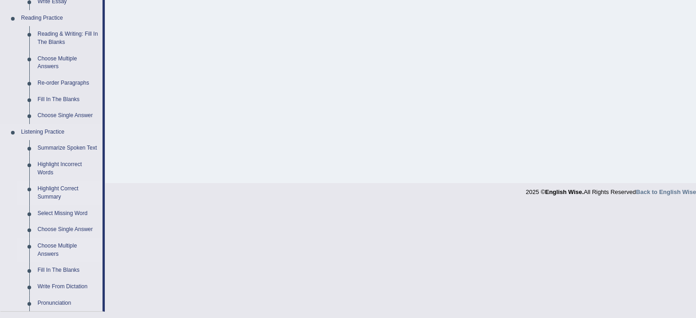
scroll to position [320, 0]
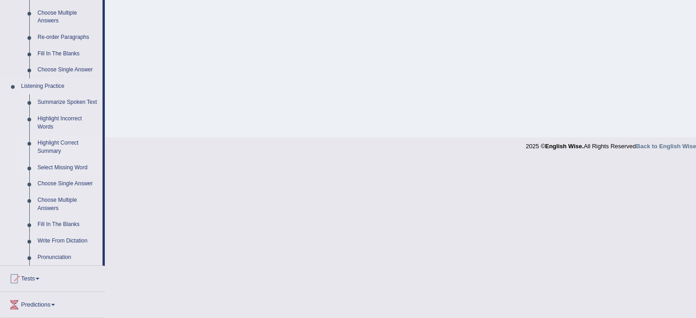
click at [75, 166] on link "Select Missing Word" at bounding box center [67, 168] width 69 height 16
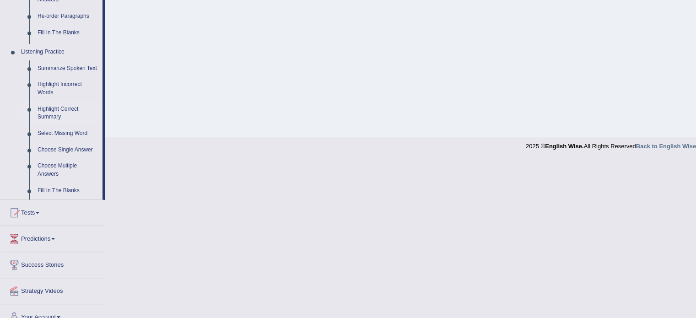
scroll to position [162, 0]
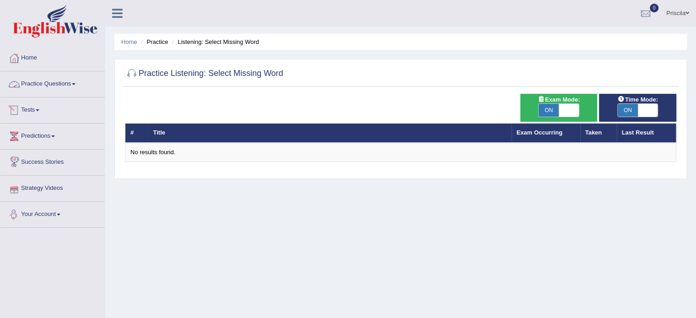
click at [74, 81] on link "Practice Questions" at bounding box center [52, 82] width 104 height 23
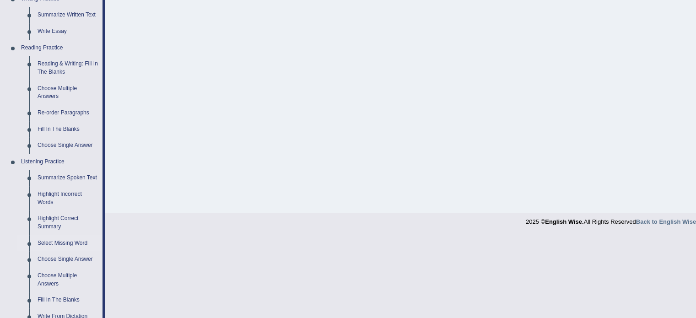
scroll to position [320, 0]
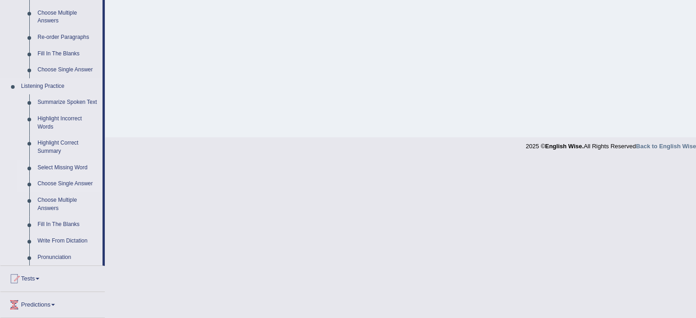
click at [65, 181] on link "Choose Single Answer" at bounding box center [67, 184] width 69 height 16
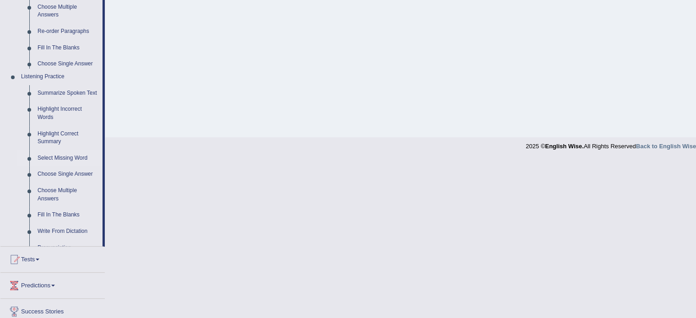
scroll to position [162, 0]
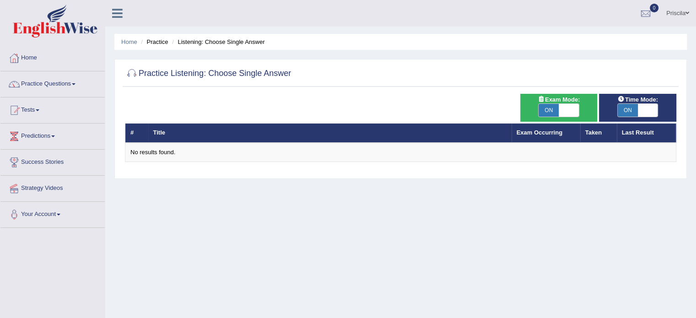
click at [554, 107] on span "ON" at bounding box center [548, 110] width 20 height 13
checkbox input "false"
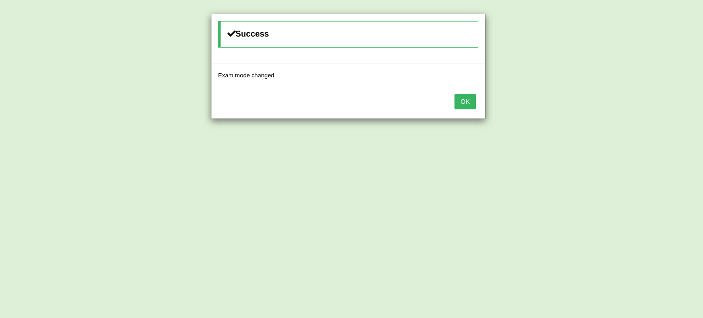
click at [473, 98] on button "OK" at bounding box center [464, 102] width 21 height 16
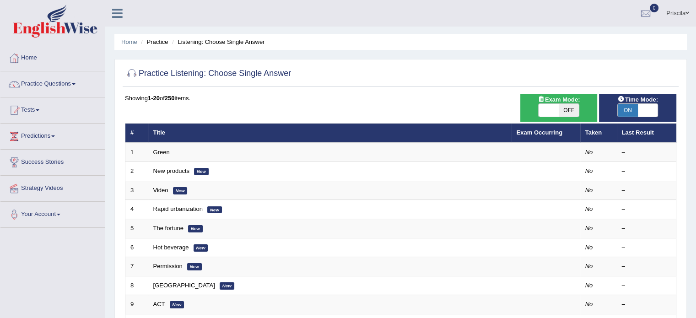
click at [628, 113] on span "ON" at bounding box center [628, 110] width 20 height 13
checkbox input "false"
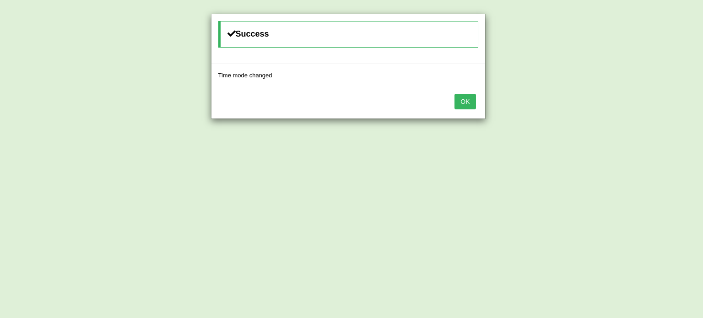
click at [461, 99] on button "OK" at bounding box center [464, 102] width 21 height 16
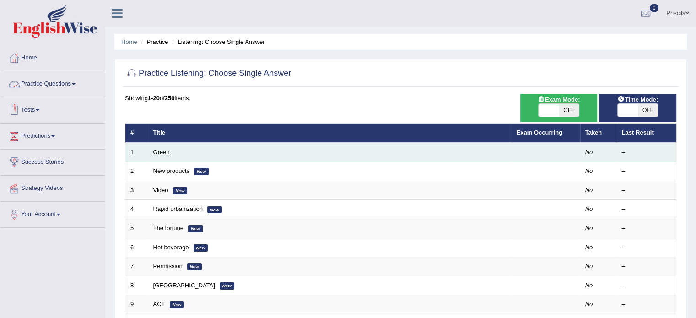
click at [164, 152] on link "Green" at bounding box center [161, 152] width 16 height 7
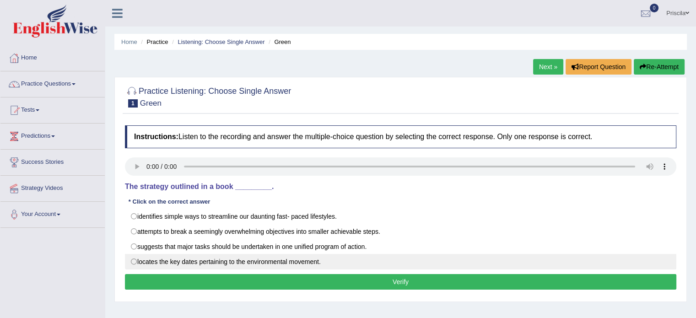
click at [136, 261] on label "locates the key dates pertaining to the environmental movement." at bounding box center [400, 262] width 551 height 16
radio input "true"
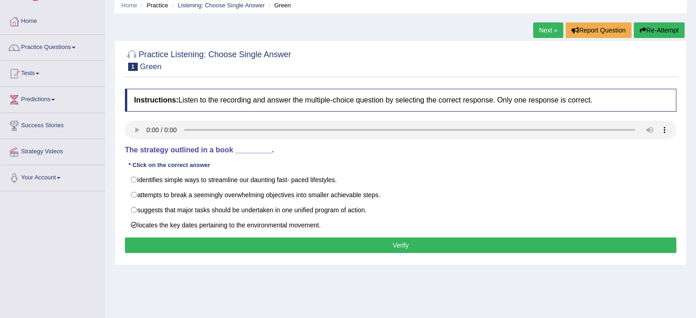
scroll to position [91, 0]
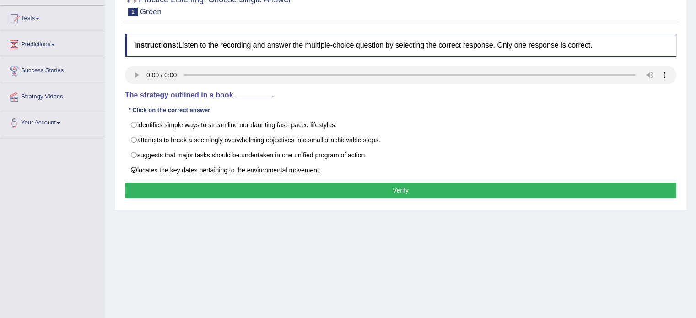
click at [328, 185] on button "Verify" at bounding box center [400, 191] width 551 height 16
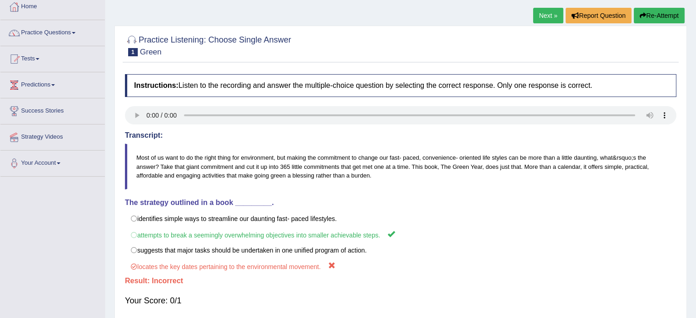
scroll to position [0, 0]
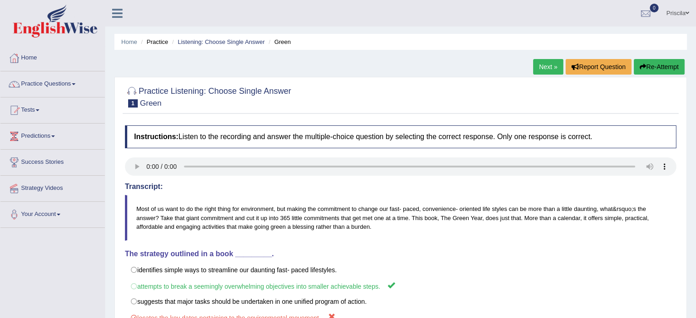
click at [542, 64] on link "Next »" at bounding box center [548, 67] width 30 height 16
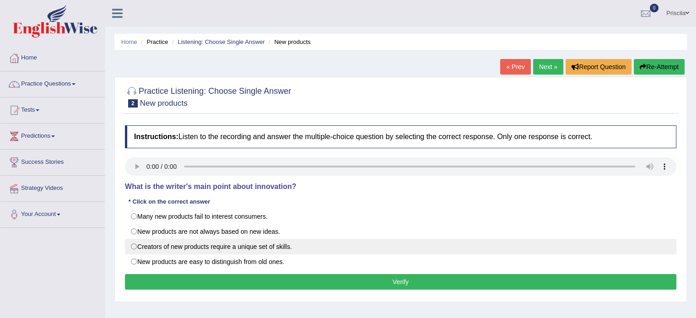
click at [134, 247] on label "Creators of new products require a unique set of skills." at bounding box center [400, 247] width 551 height 16
radio input "true"
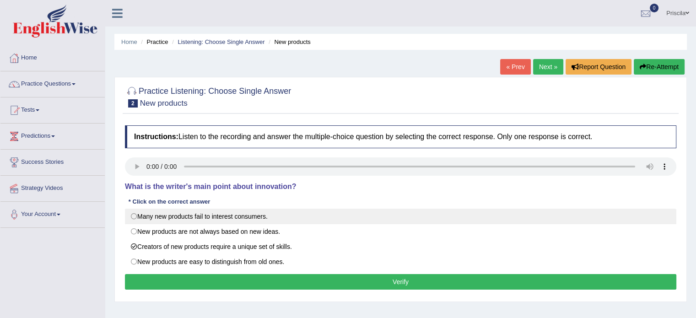
click at [136, 210] on label "Many new products fail to interest consumers." at bounding box center [400, 217] width 551 height 16
radio input "true"
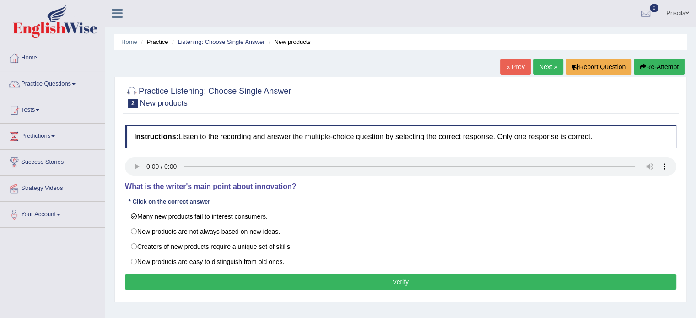
click at [183, 280] on button "Verify" at bounding box center [400, 282] width 551 height 16
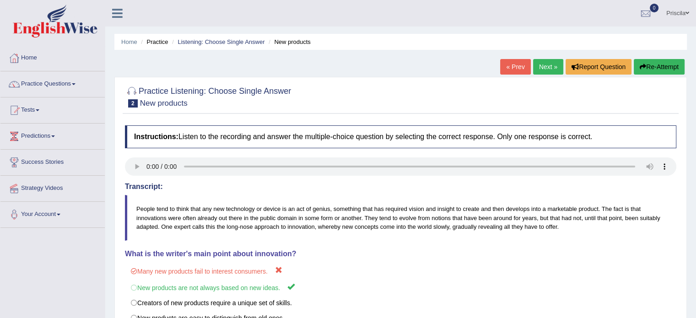
click at [545, 65] on link "Next »" at bounding box center [548, 67] width 30 height 16
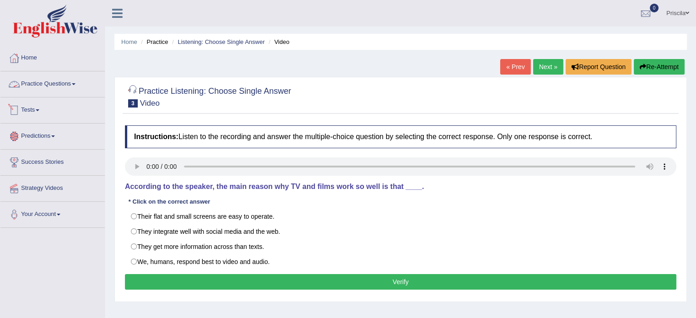
click at [55, 74] on link "Practice Questions" at bounding box center [52, 82] width 104 height 23
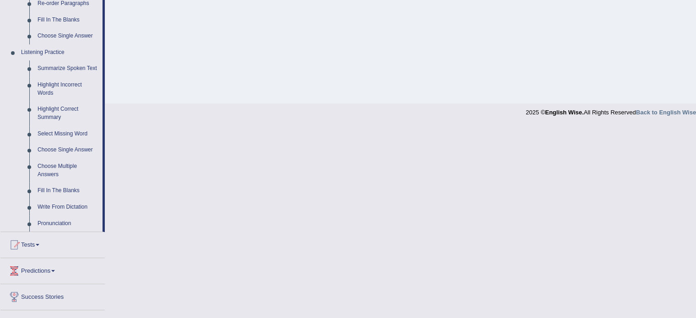
scroll to position [366, 0]
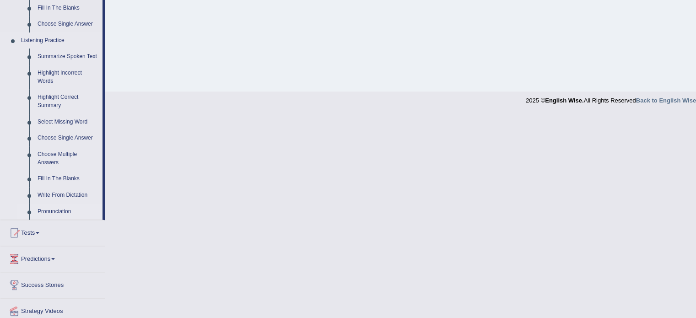
click at [60, 209] on link "Pronunciation" at bounding box center [67, 212] width 69 height 16
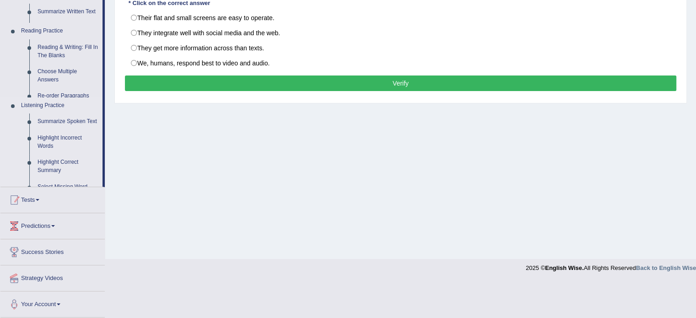
scroll to position [162, 0]
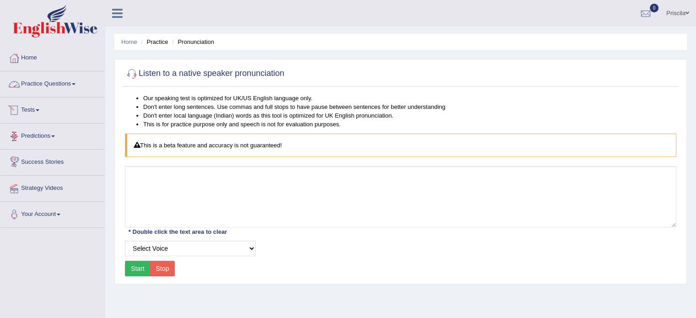
click at [39, 83] on link "Practice Questions" at bounding box center [52, 82] width 104 height 23
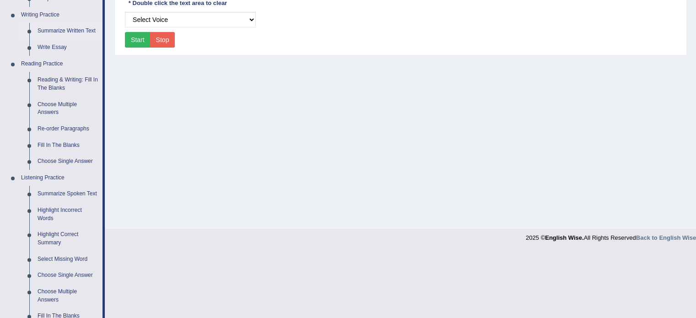
scroll to position [320, 0]
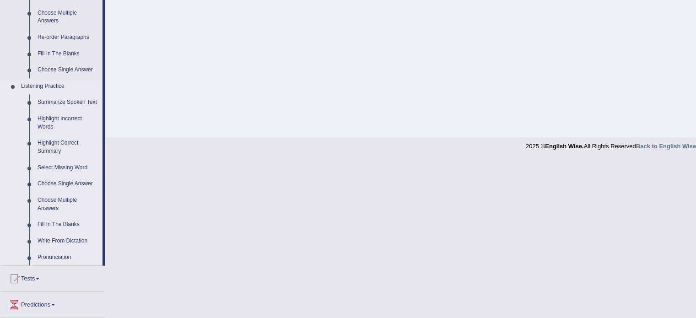
click at [65, 240] on link "Write From Dictation" at bounding box center [67, 241] width 69 height 16
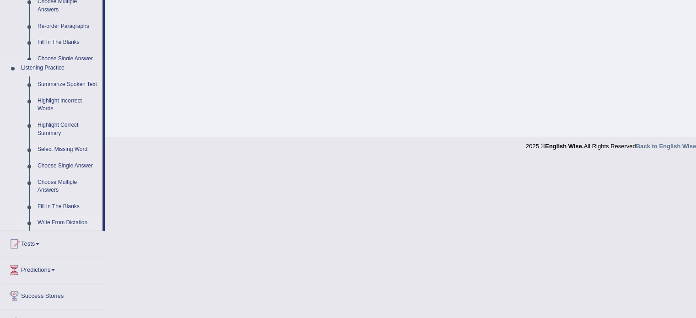
scroll to position [162, 0]
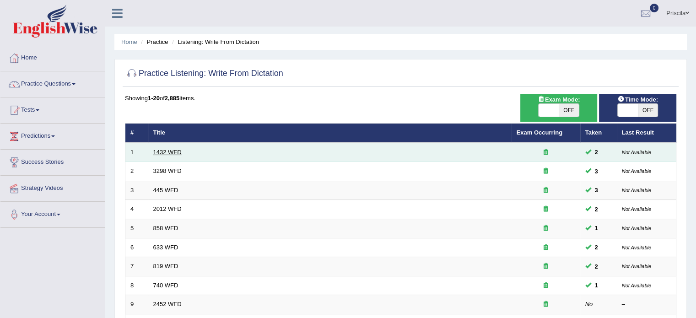
click at [177, 151] on link "1432 WFD" at bounding box center [167, 152] width 28 height 7
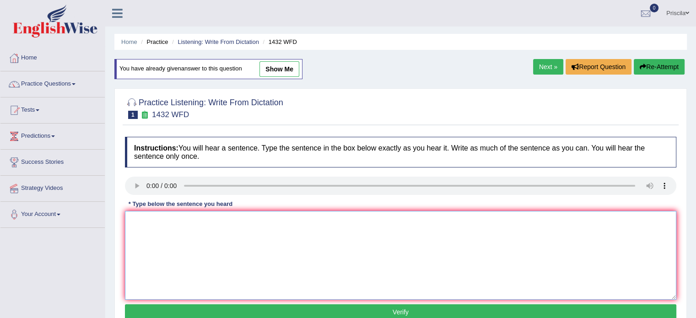
click at [179, 218] on textarea at bounding box center [400, 255] width 551 height 89
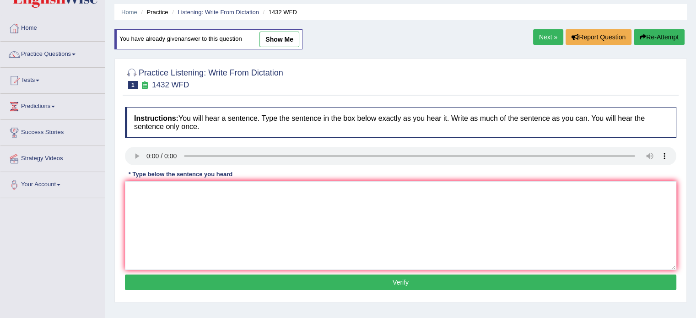
scroll to position [46, 0]
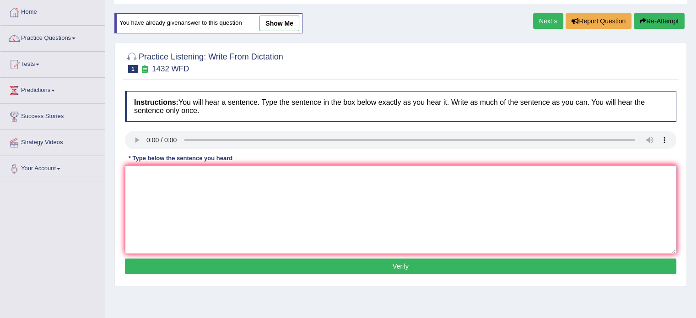
click at [186, 193] on textarea at bounding box center [400, 209] width 551 height 89
type textarea "More physycal activity is beneficial then"
click at [290, 270] on button "Verify" at bounding box center [400, 266] width 551 height 16
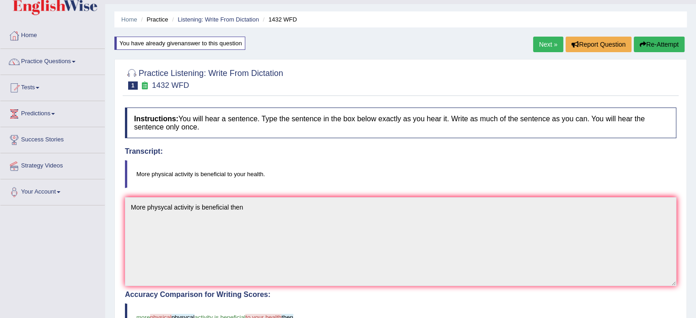
scroll to position [0, 0]
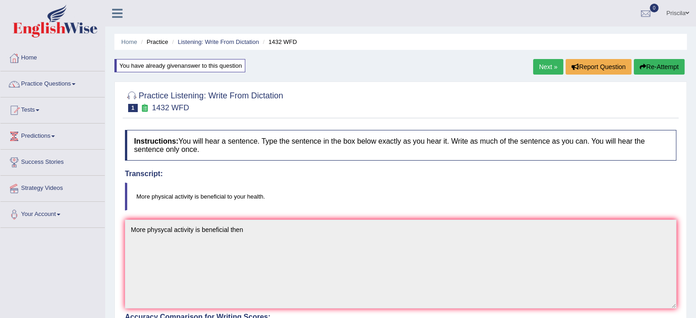
click at [662, 67] on button "Re-Attempt" at bounding box center [659, 67] width 51 height 16
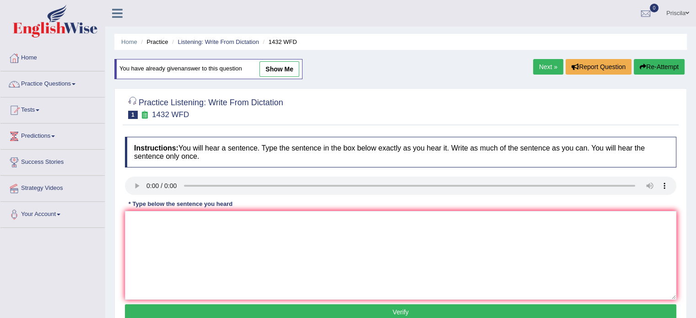
drag, startPoint x: 138, startPoint y: 100, endPoint x: 236, endPoint y: 96, distance: 98.0
click at [236, 96] on h2 "Practice Listening: Write From Dictation 1 1432 WFD" at bounding box center [204, 107] width 158 height 23
drag, startPoint x: 291, startPoint y: 100, endPoint x: 214, endPoint y: 107, distance: 77.6
click at [214, 107] on div "Practice Listening: Write From Dictation 1 1432 WFD" at bounding box center [401, 109] width 556 height 32
